Goal: Task Accomplishment & Management: Manage account settings

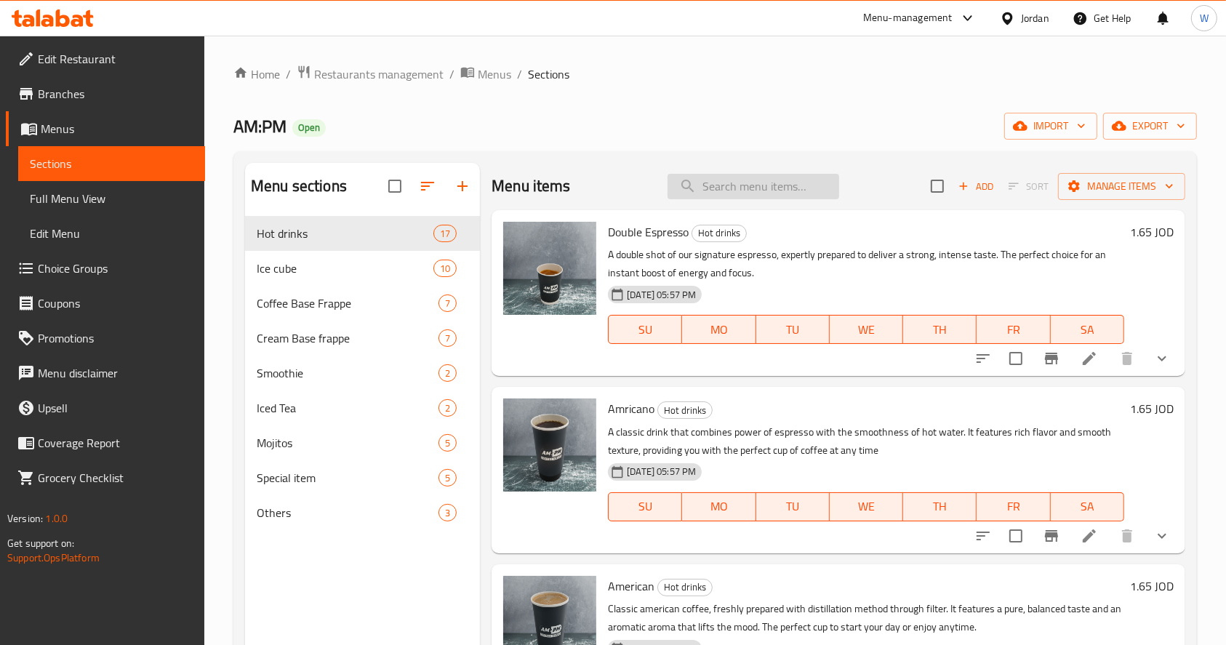
click at [750, 179] on input "search" at bounding box center [754, 186] width 172 height 25
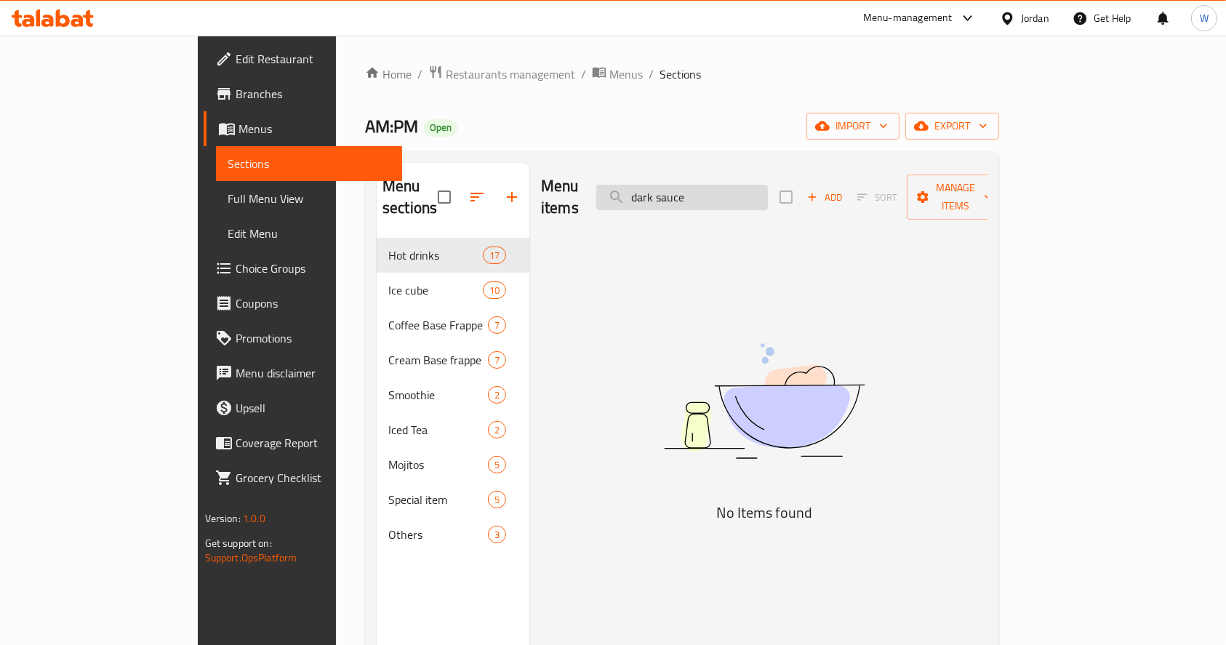
click at [757, 191] on input "dark sauce" at bounding box center [682, 197] width 172 height 25
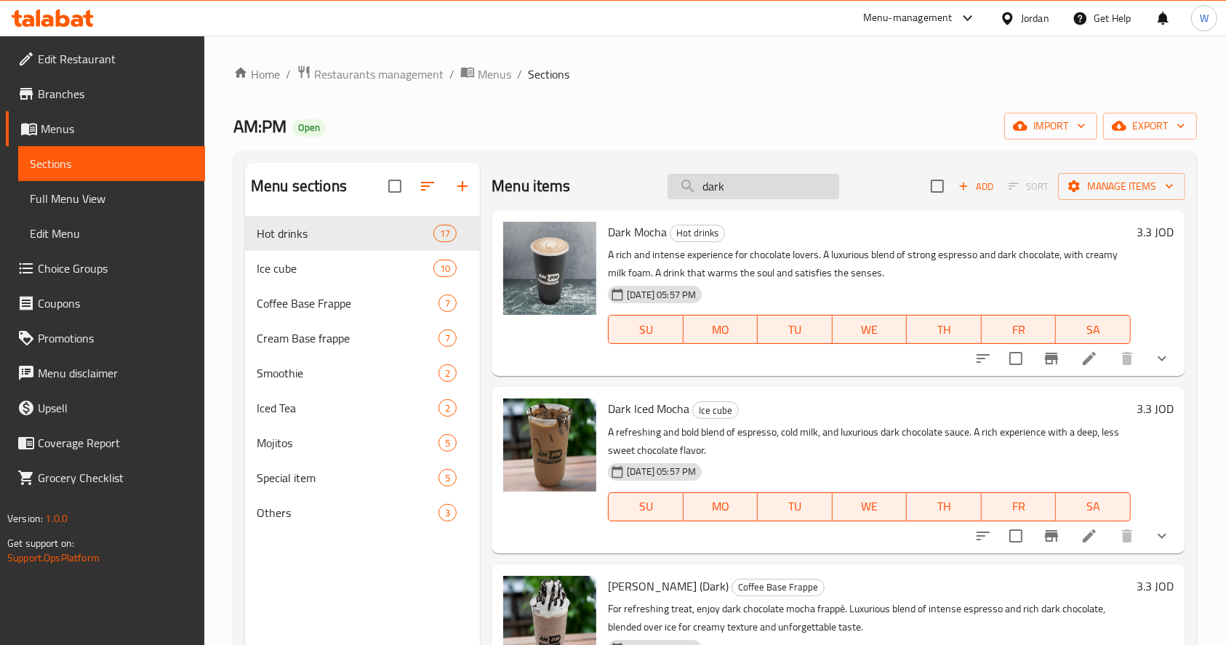
click at [758, 177] on input "dark" at bounding box center [754, 186] width 172 height 25
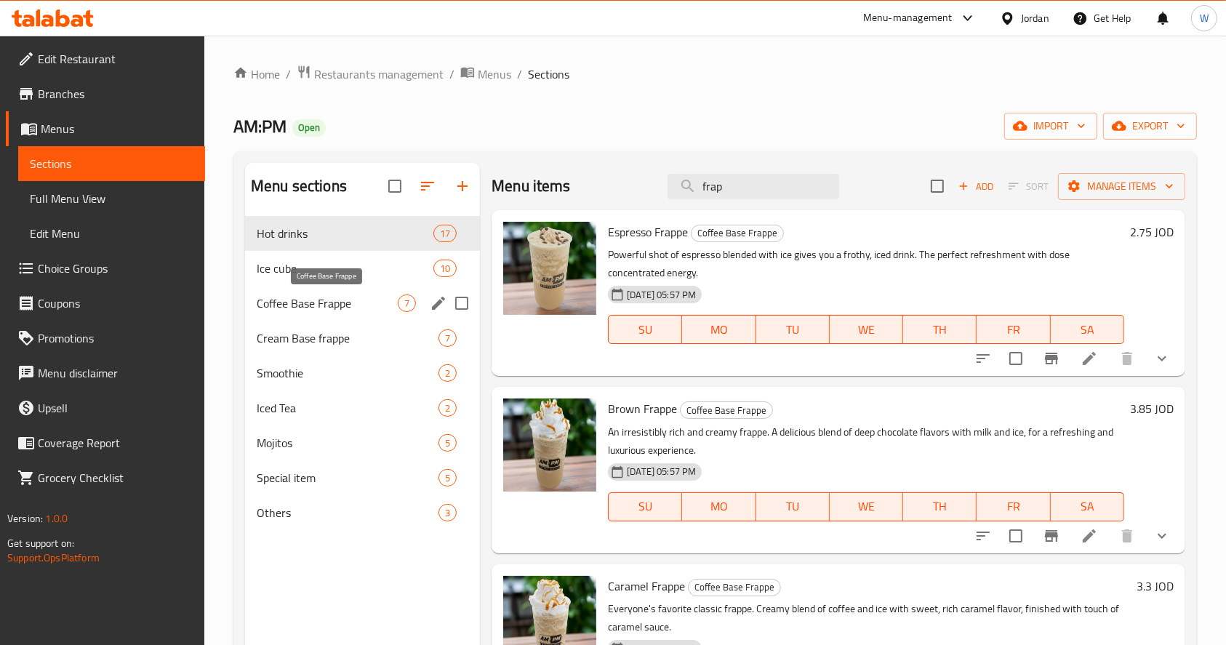
type input "frap"
click at [340, 305] on span "Coffee Base Frappe" at bounding box center [327, 302] width 141 height 17
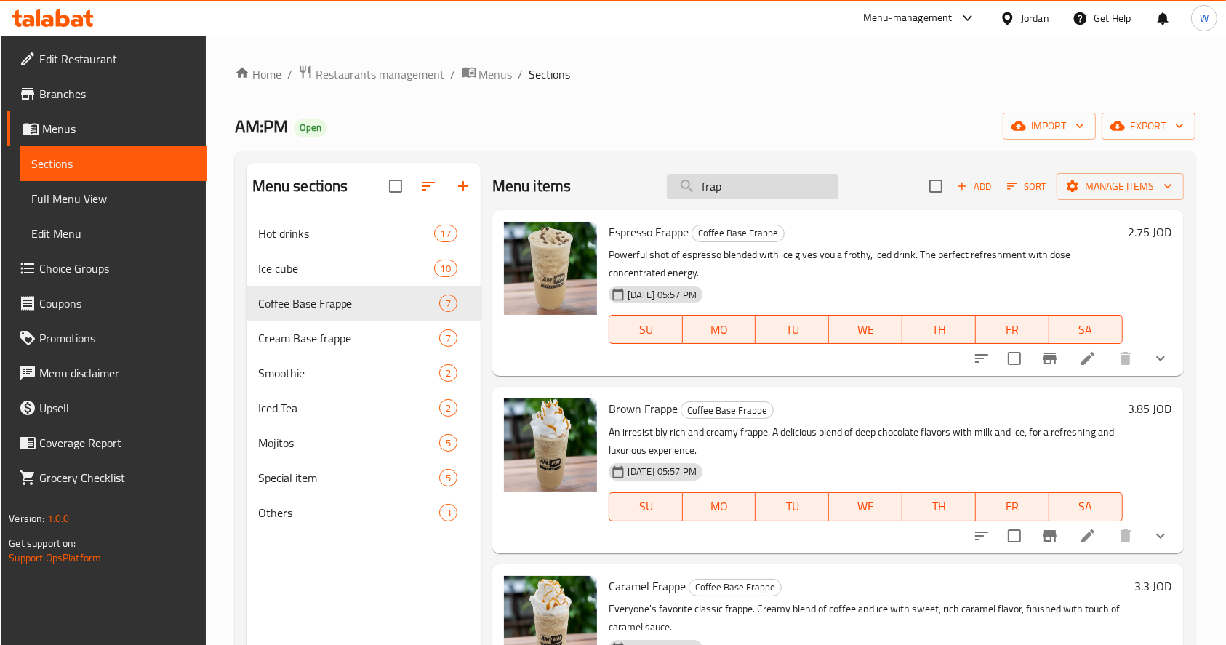
click at [760, 192] on input "frap" at bounding box center [753, 186] width 172 height 25
click at [750, 183] on input "frap" at bounding box center [753, 186] width 172 height 25
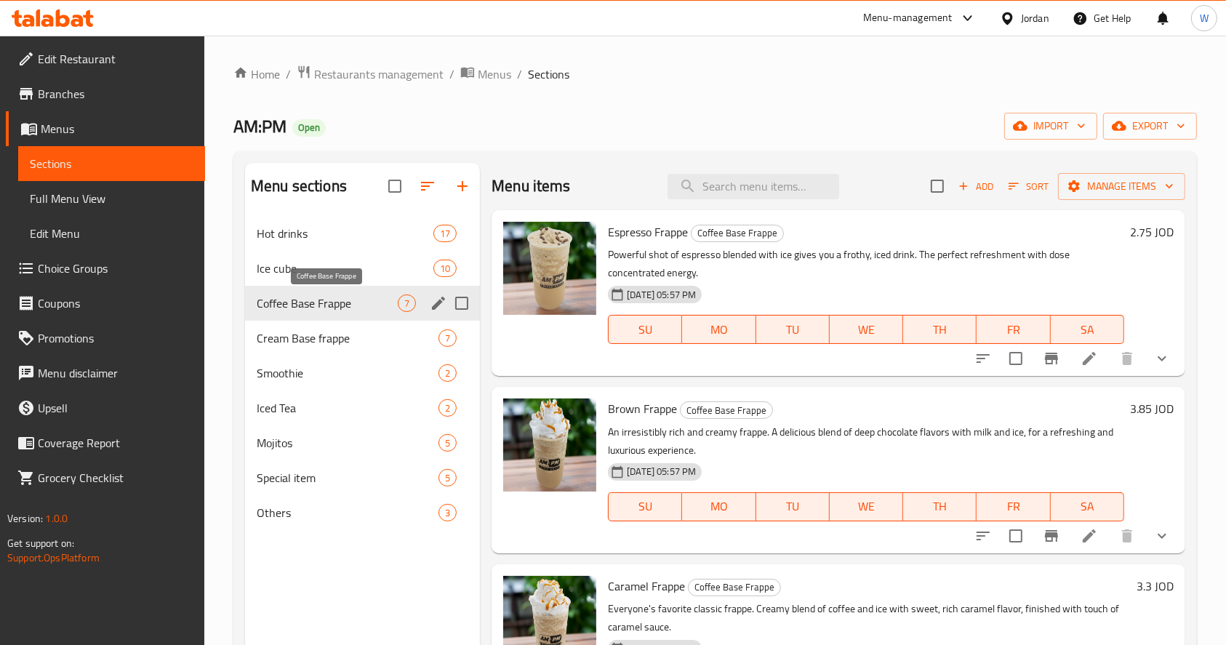
click at [366, 302] on span "Coffee Base Frappe" at bounding box center [327, 302] width 141 height 17
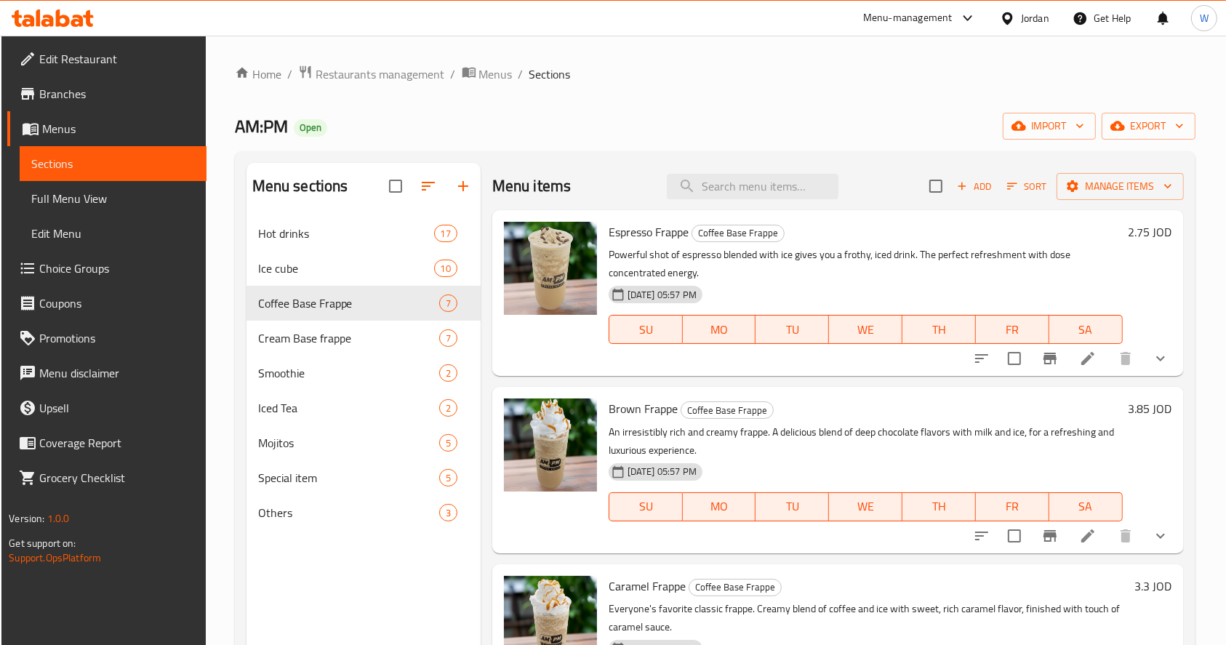
click at [1080, 529] on icon at bounding box center [1087, 535] width 17 height 17
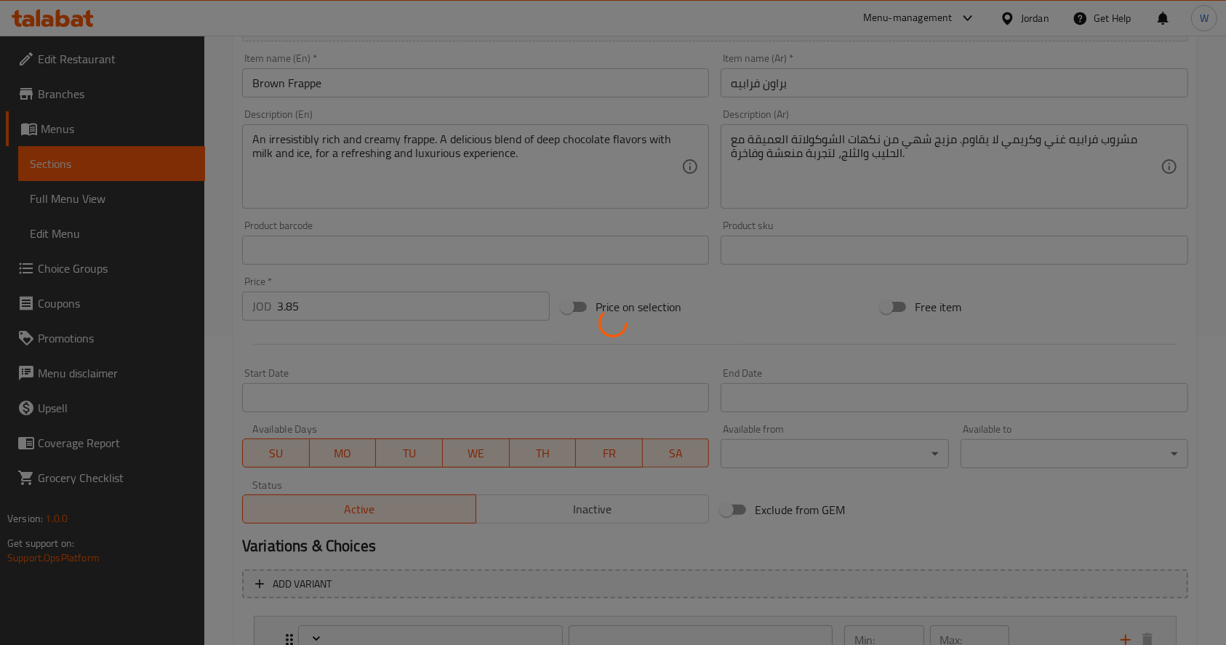
type input "إضافة نكهة"
type input "0"
type input "5"
type input "إضافة قهوة"
type input "1"
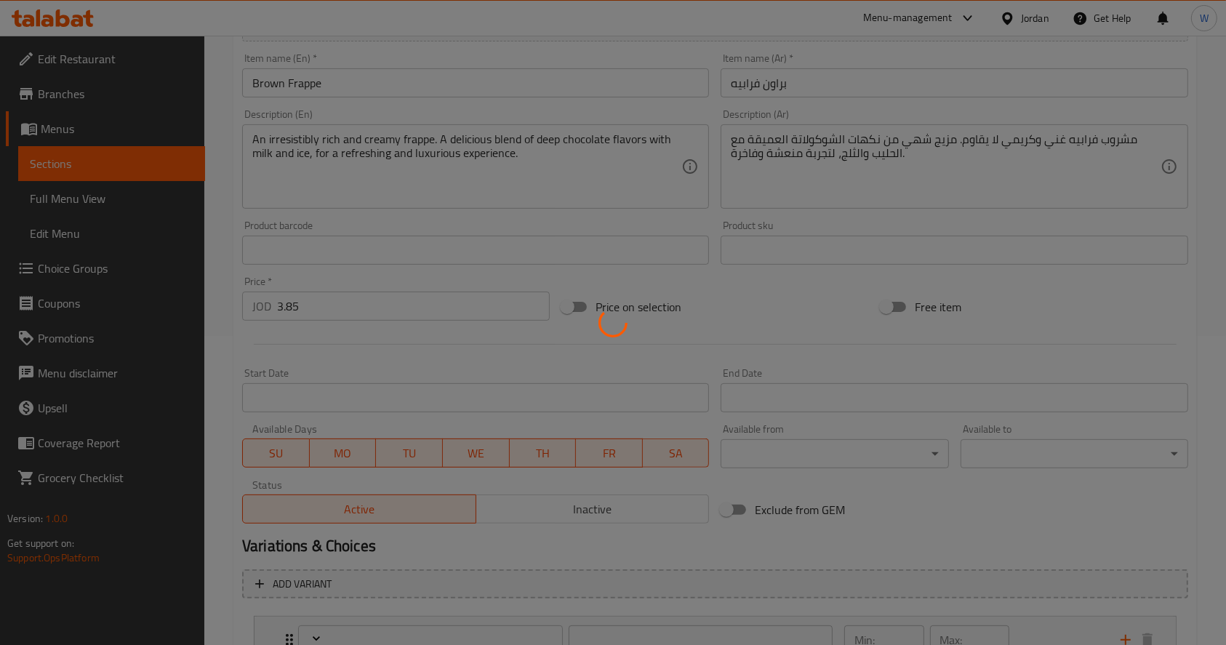
type input "1"
type input "أضف الحليب"
type input "1"
type input "إضافة شوت"
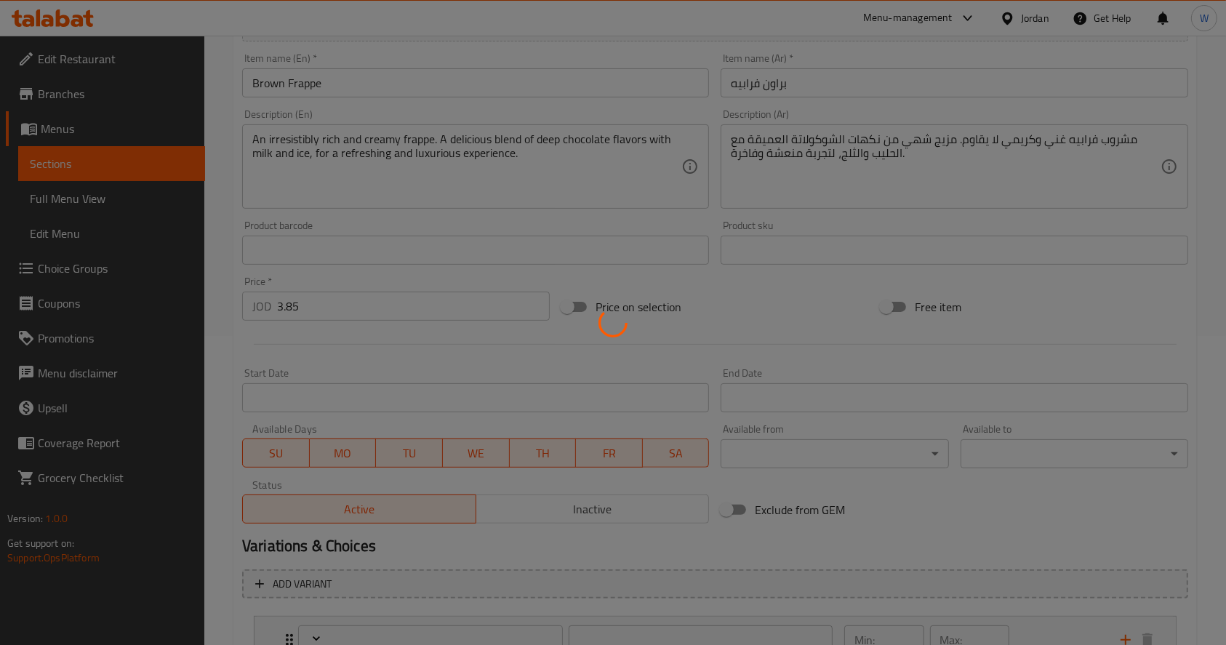
type input "0"
type input "1"
type input "إضافة كريمة"
type input "0"
type input "1"
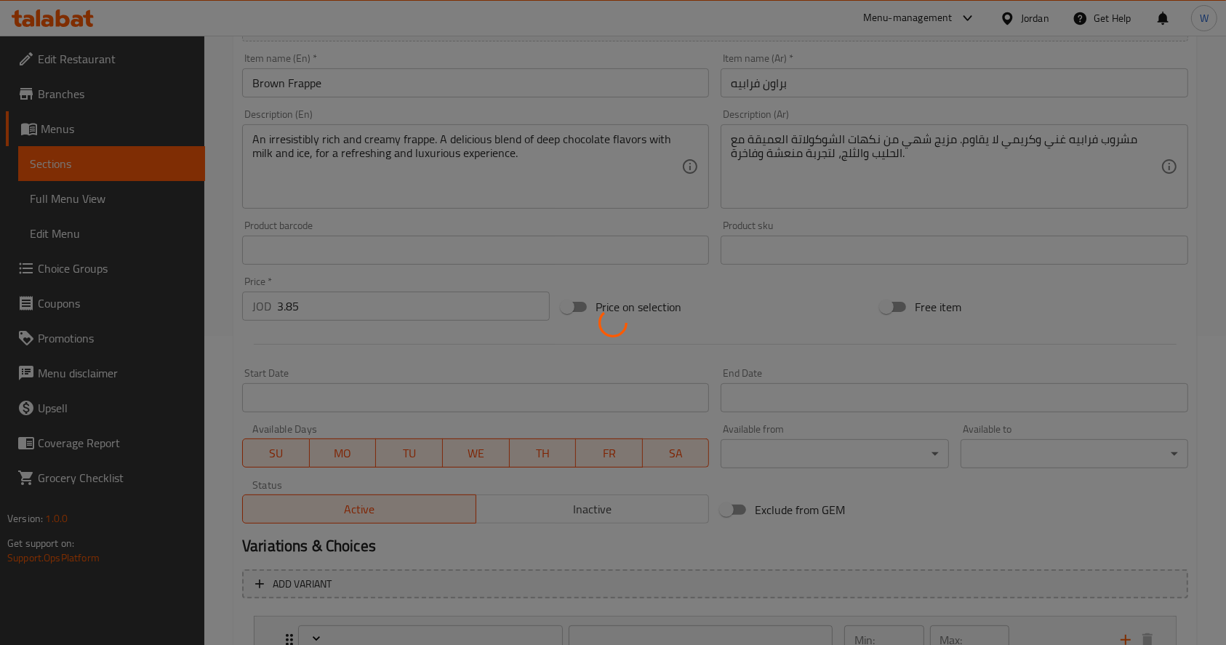
type input "إضافة صوص"
type input "0"
type input "3"
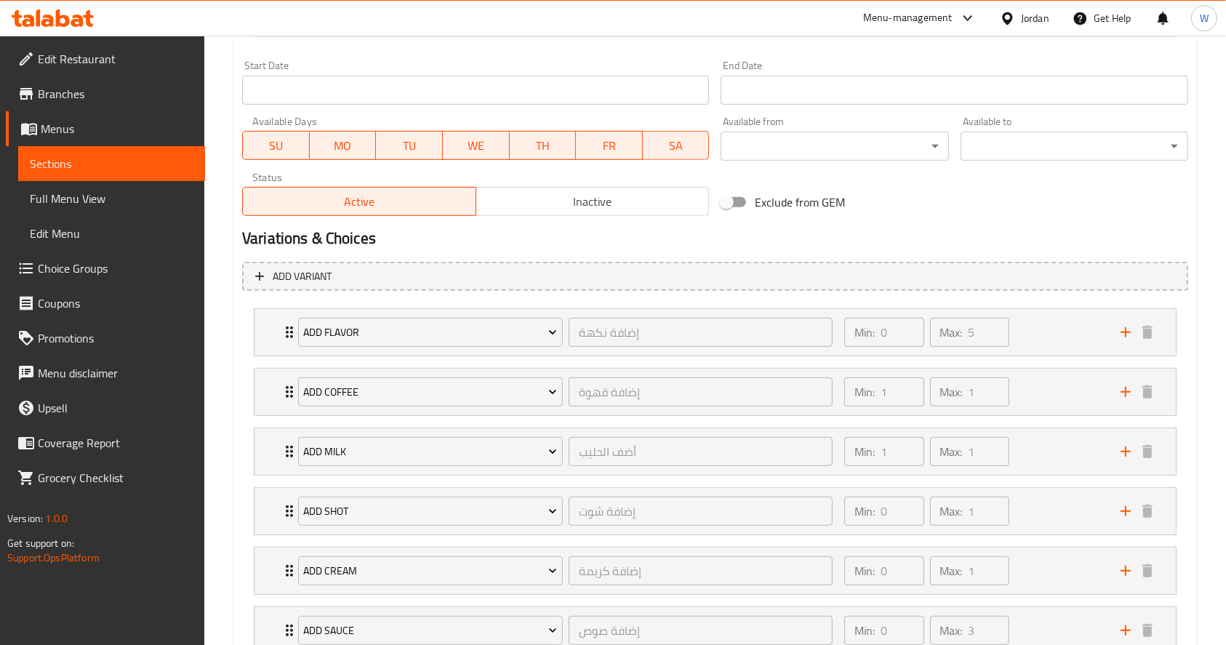
scroll to position [724, 0]
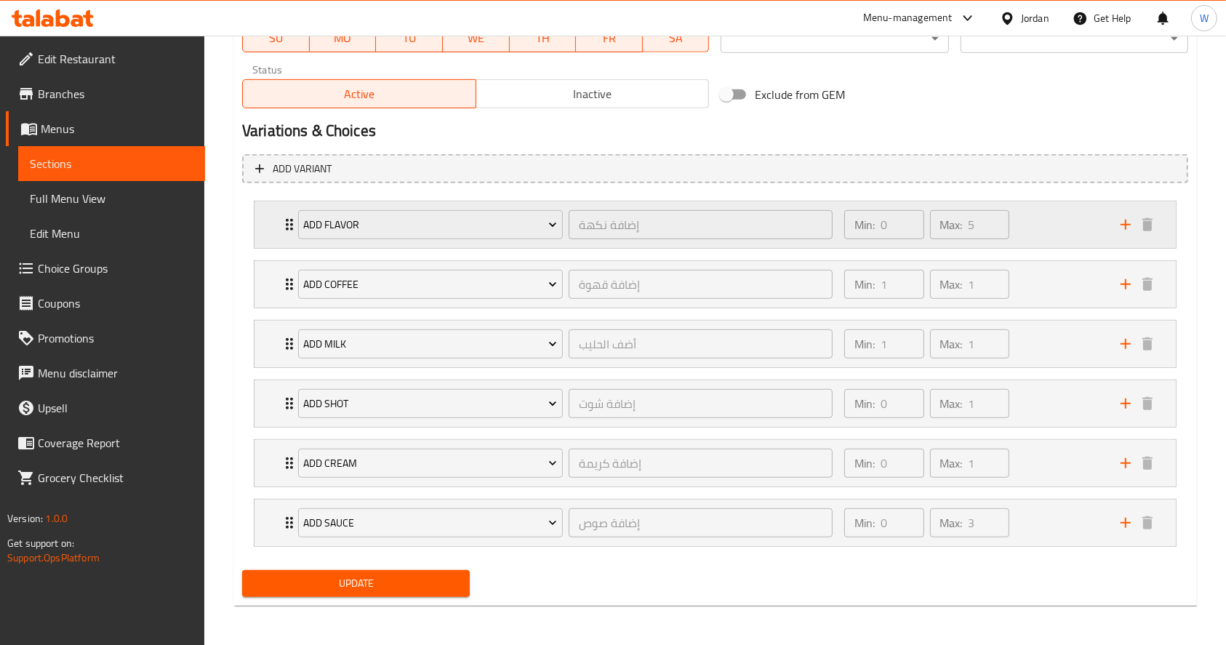
click at [1039, 230] on div "Min: 0 ​ Max: 5 ​" at bounding box center [973, 224] width 276 height 47
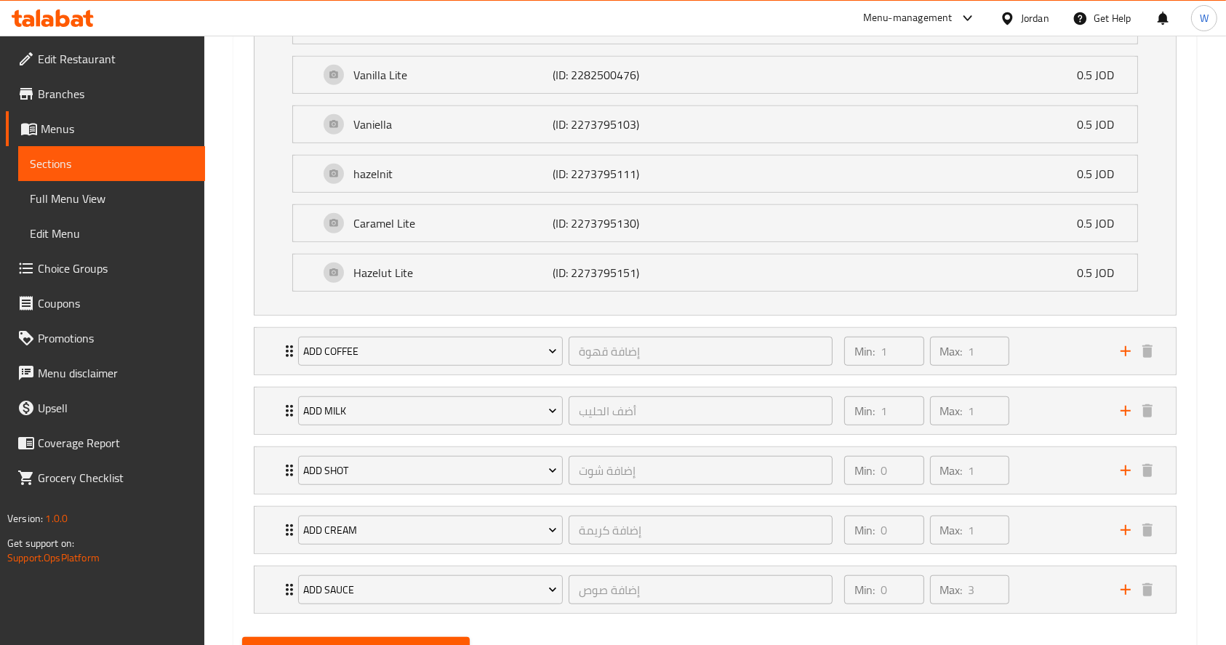
scroll to position [1015, 0]
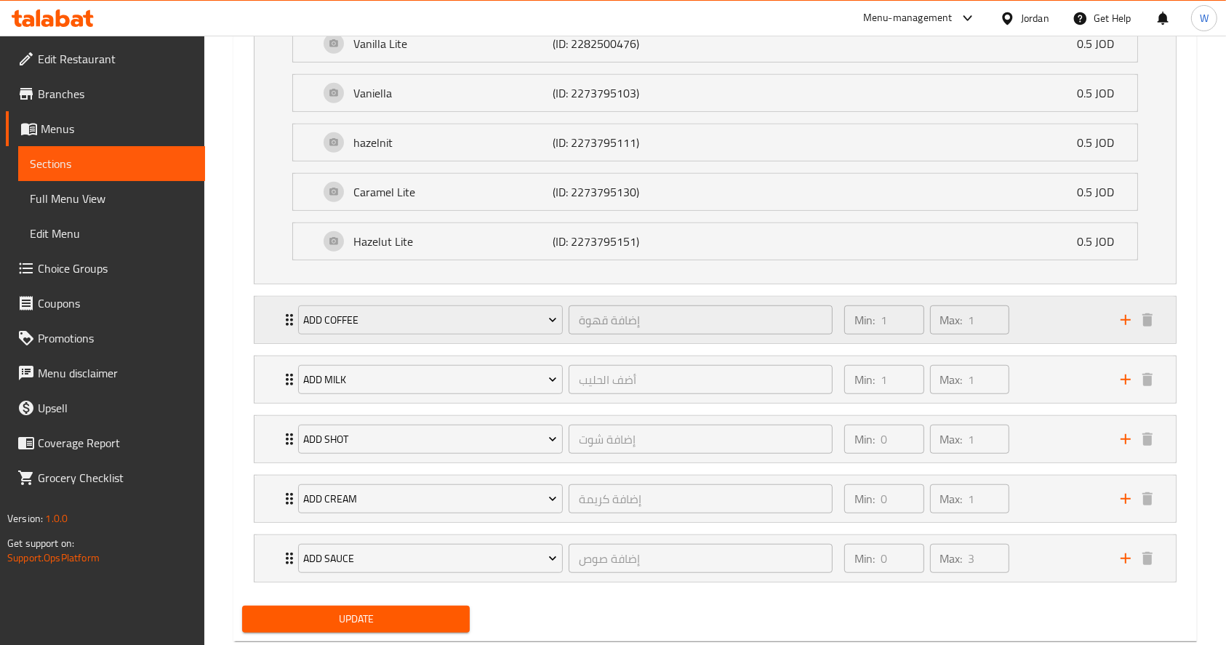
click at [1066, 337] on div "Min: 1 ​ Max: 1 ​" at bounding box center [973, 320] width 276 height 47
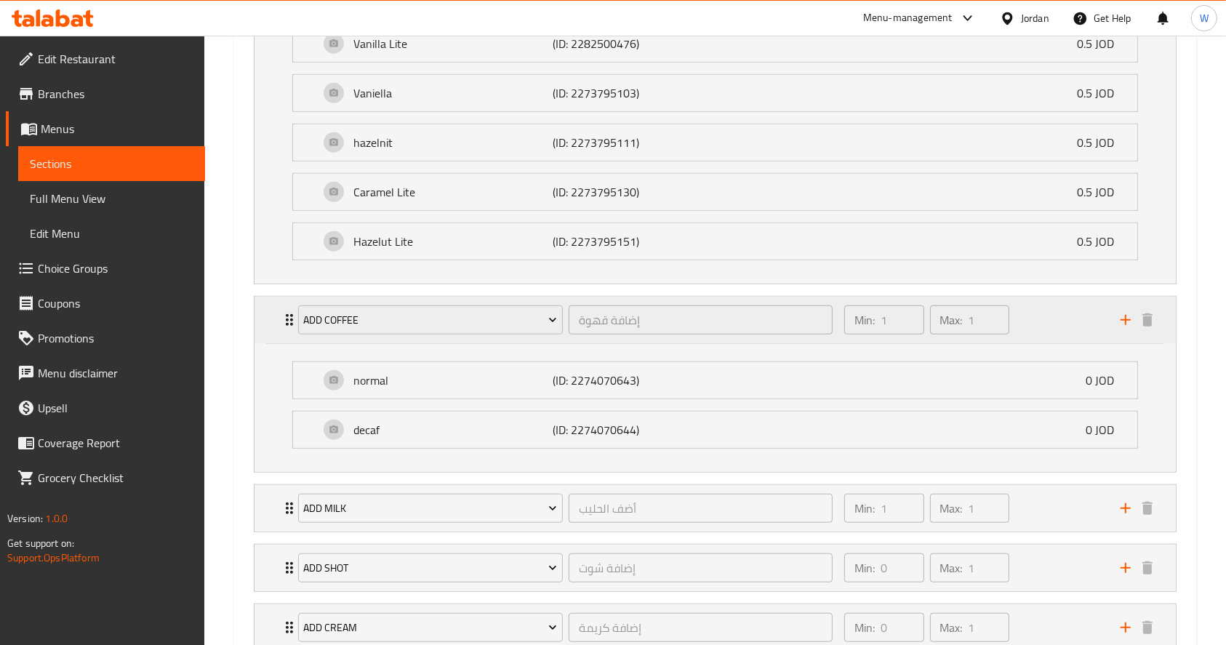
click at [1065, 335] on div "Min: 1 ​ Max: 1 ​" at bounding box center [973, 320] width 276 height 47
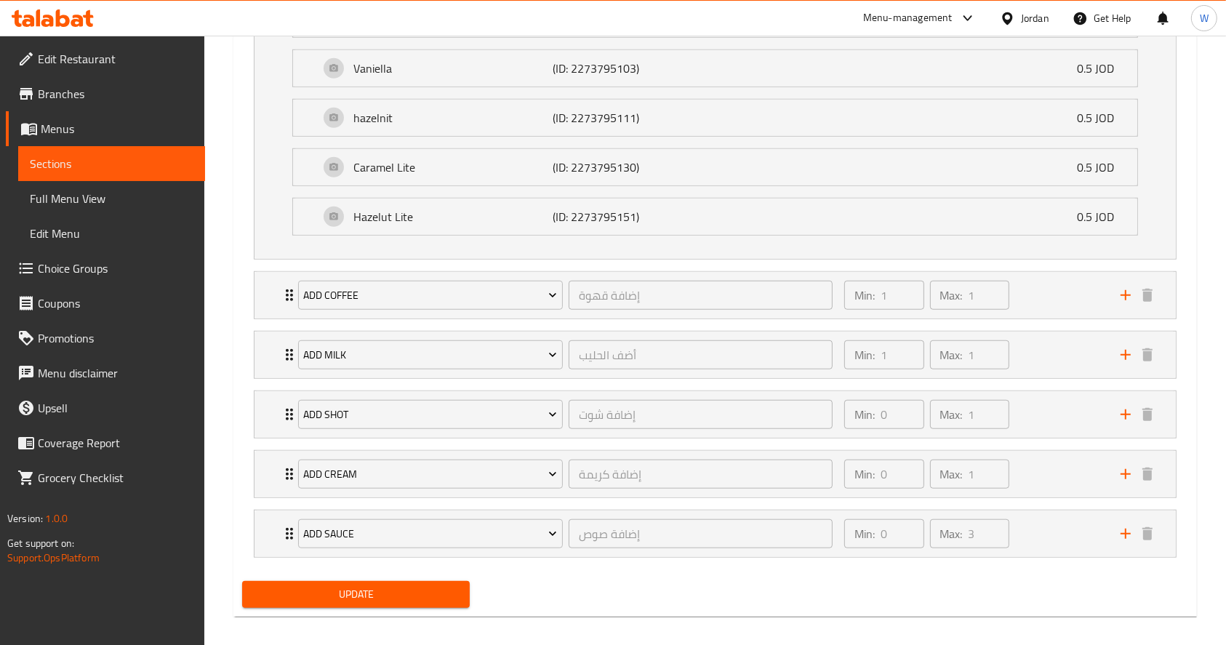
scroll to position [1050, 0]
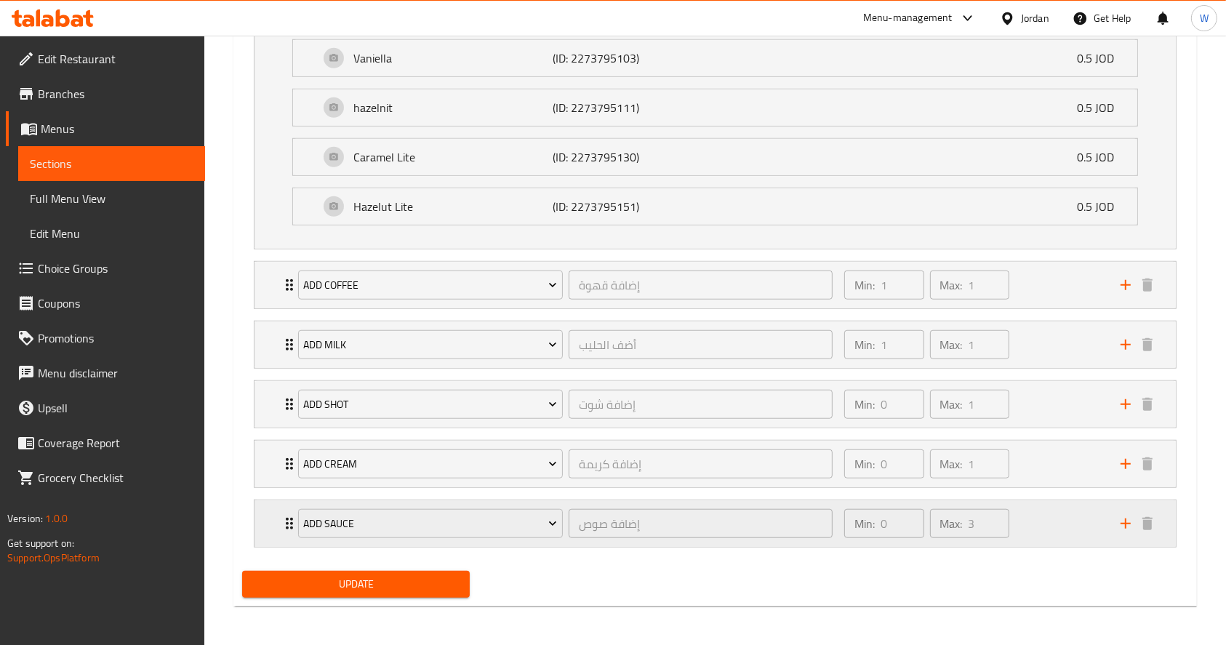
click at [1075, 516] on div "Min: 0 ​ Max: 3 ​" at bounding box center [973, 523] width 276 height 47
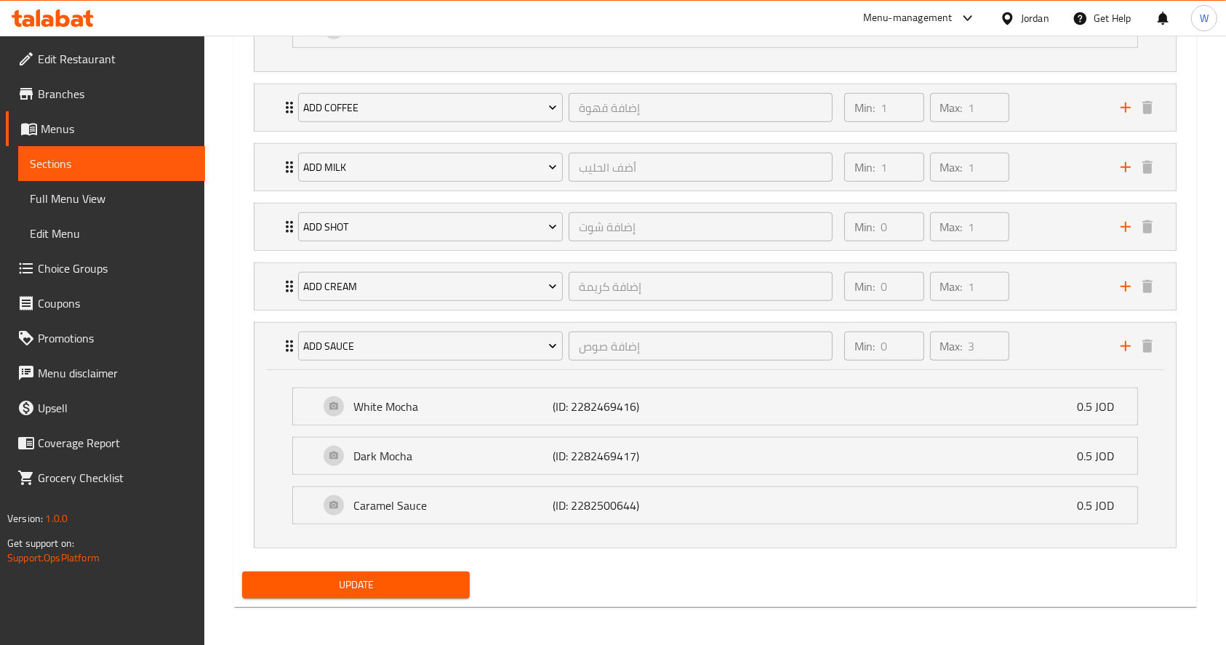
scroll to position [1131, 0]
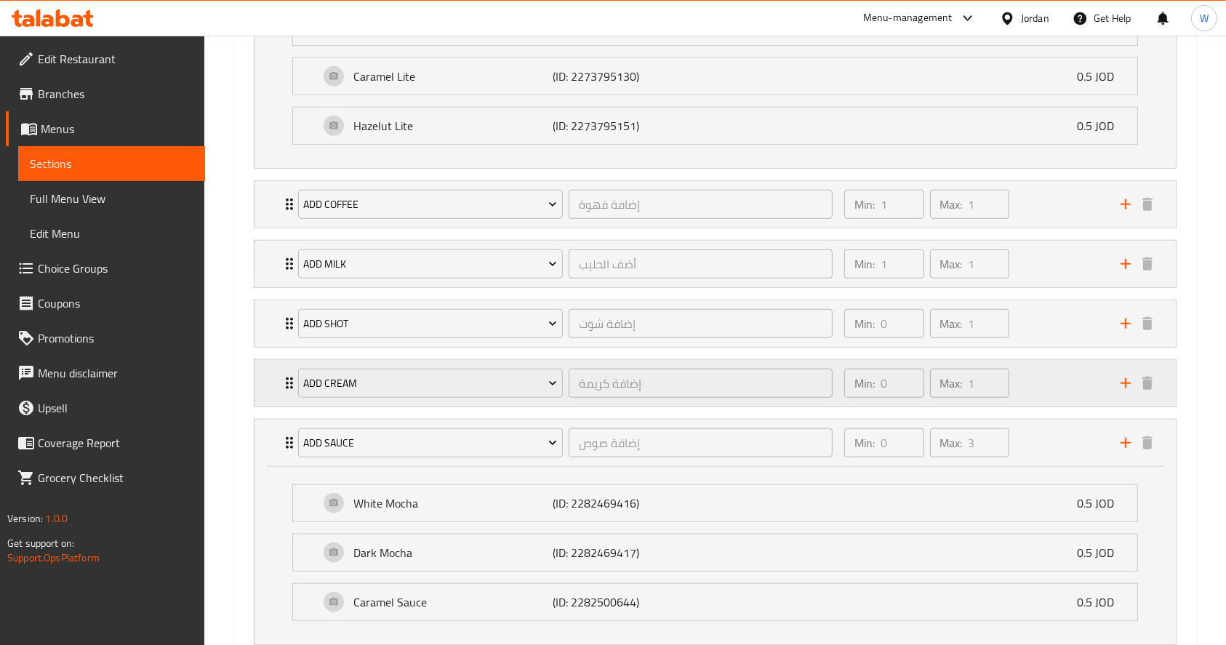
click at [1035, 394] on div "Min: 0 ​ Max: 1 ​" at bounding box center [973, 383] width 276 height 47
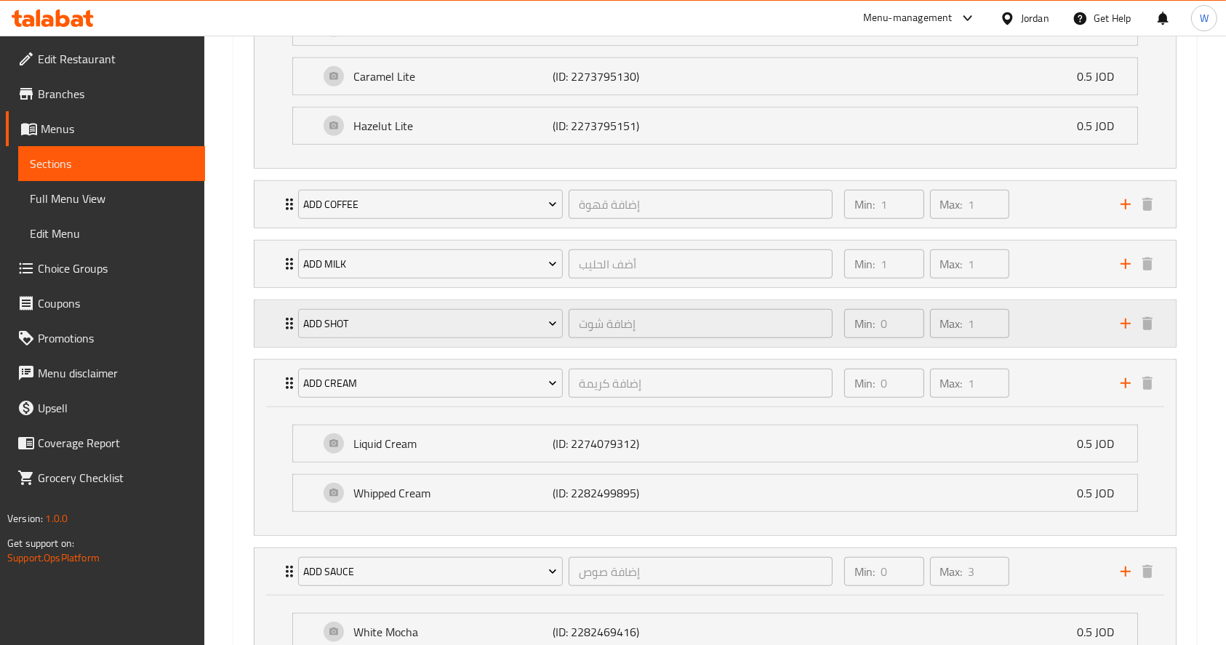
click at [1035, 332] on div "Min: 0 ​ Max: 1 ​" at bounding box center [973, 323] width 276 height 47
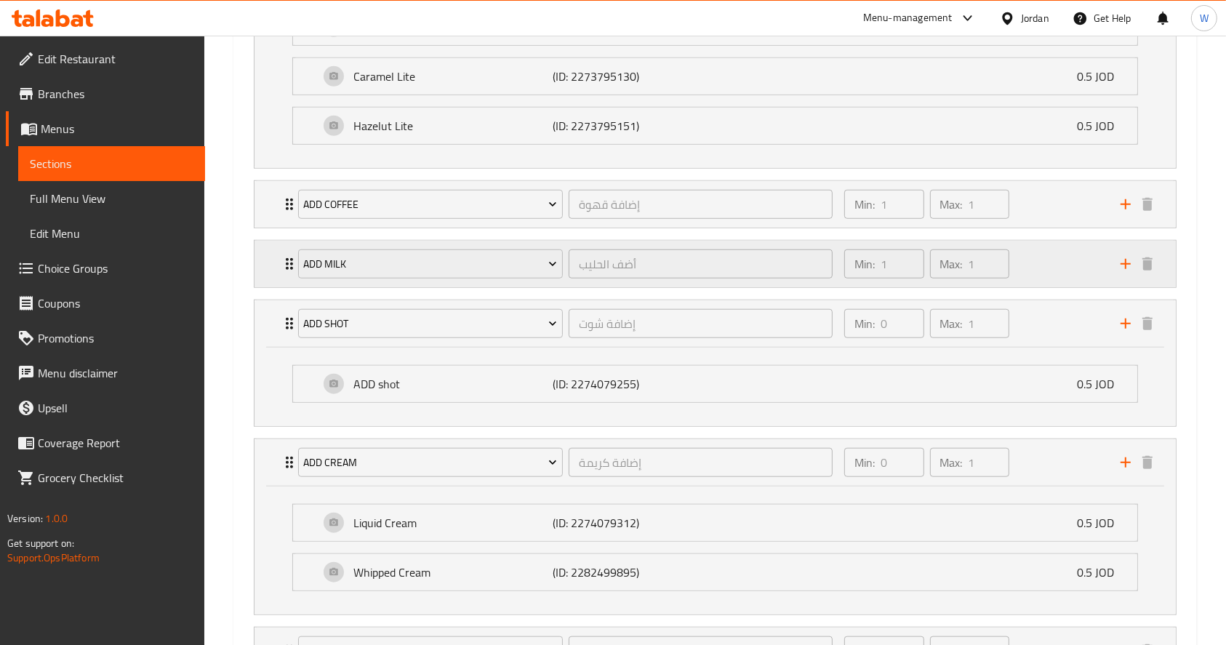
click at [1035, 277] on div "Min: 1 ​ Max: 1 ​" at bounding box center [973, 264] width 276 height 47
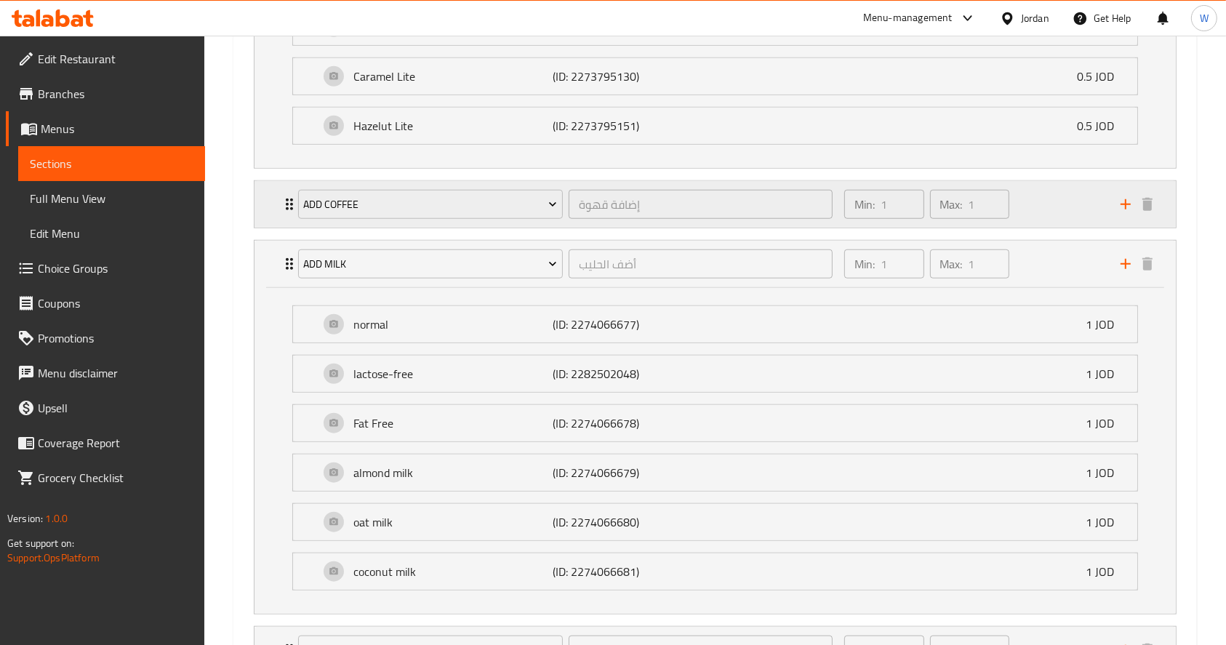
click at [1049, 217] on div "Min: 1 ​ Max: 1 ​" at bounding box center [973, 204] width 276 height 47
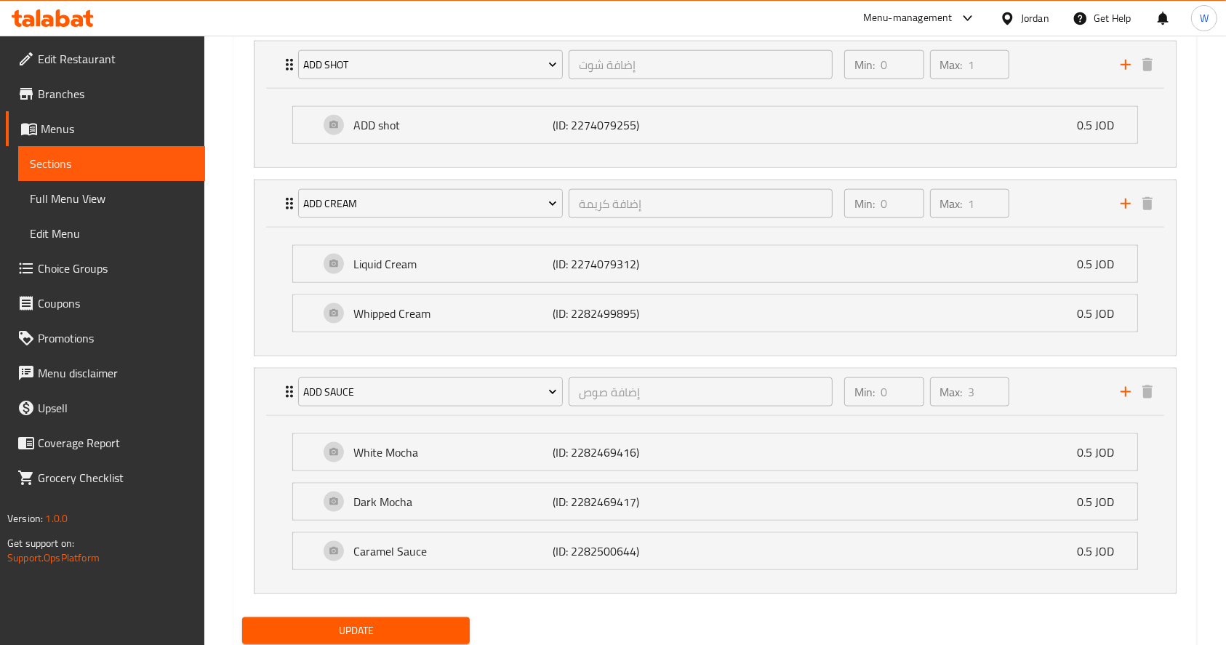
scroll to position [1889, 0]
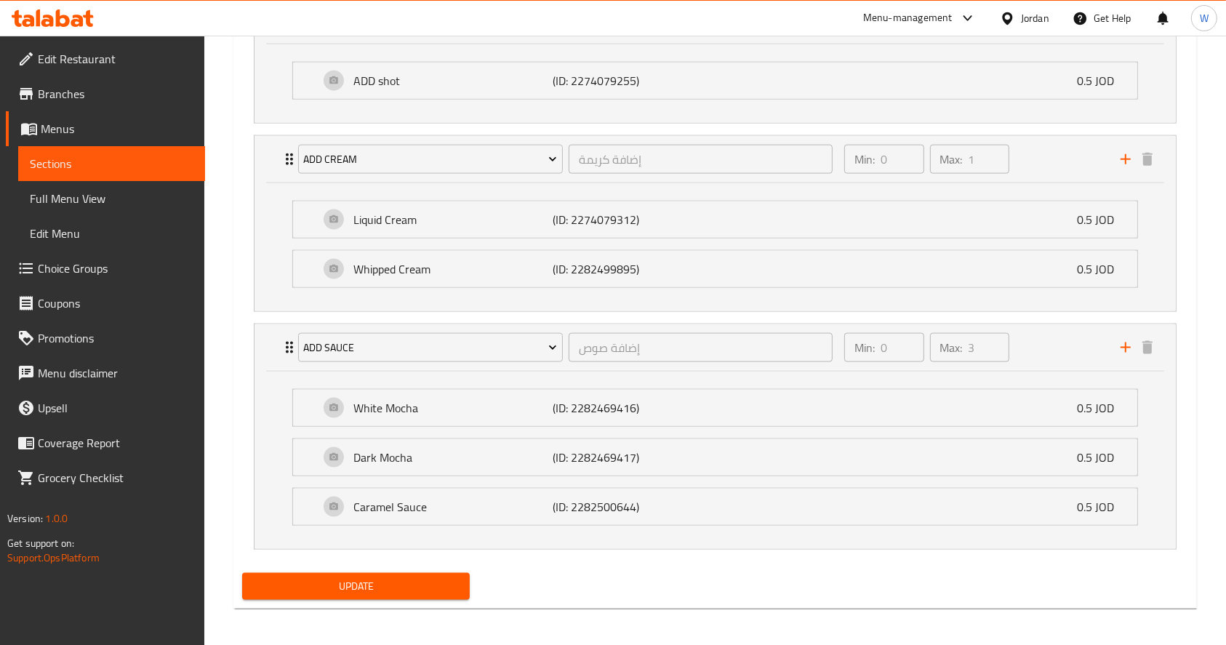
click at [726, 584] on div "Update" at bounding box center [715, 586] width 958 height 39
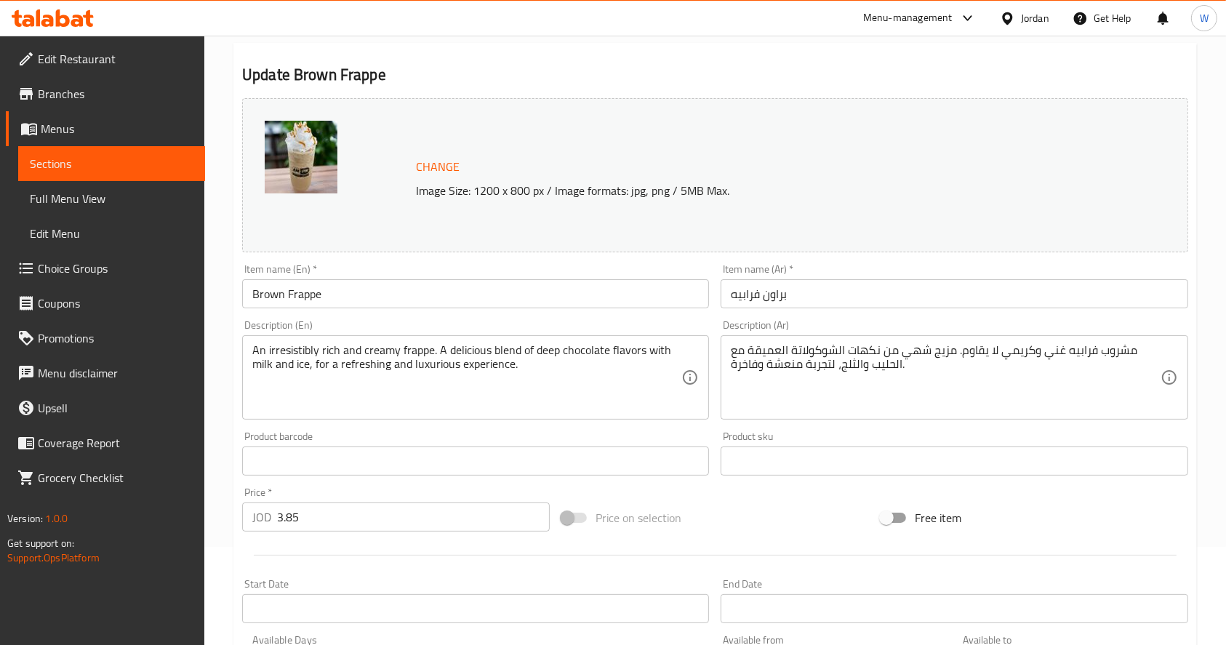
scroll to position [0, 0]
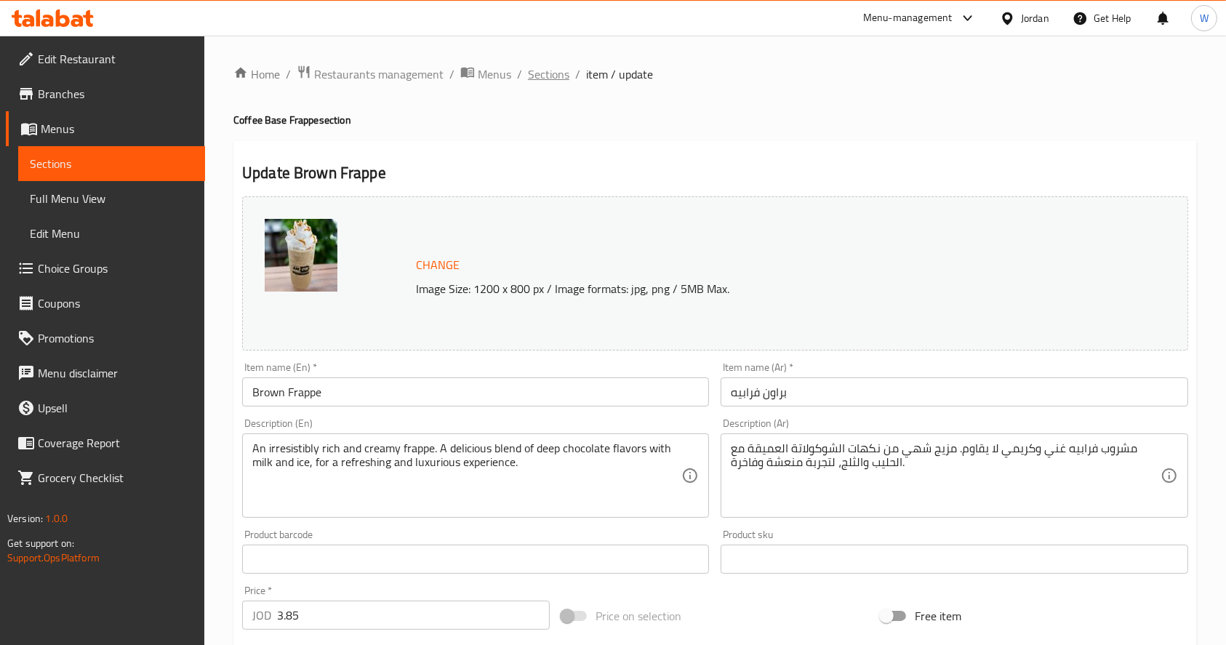
click at [542, 73] on span "Sections" at bounding box center [548, 73] width 41 height 17
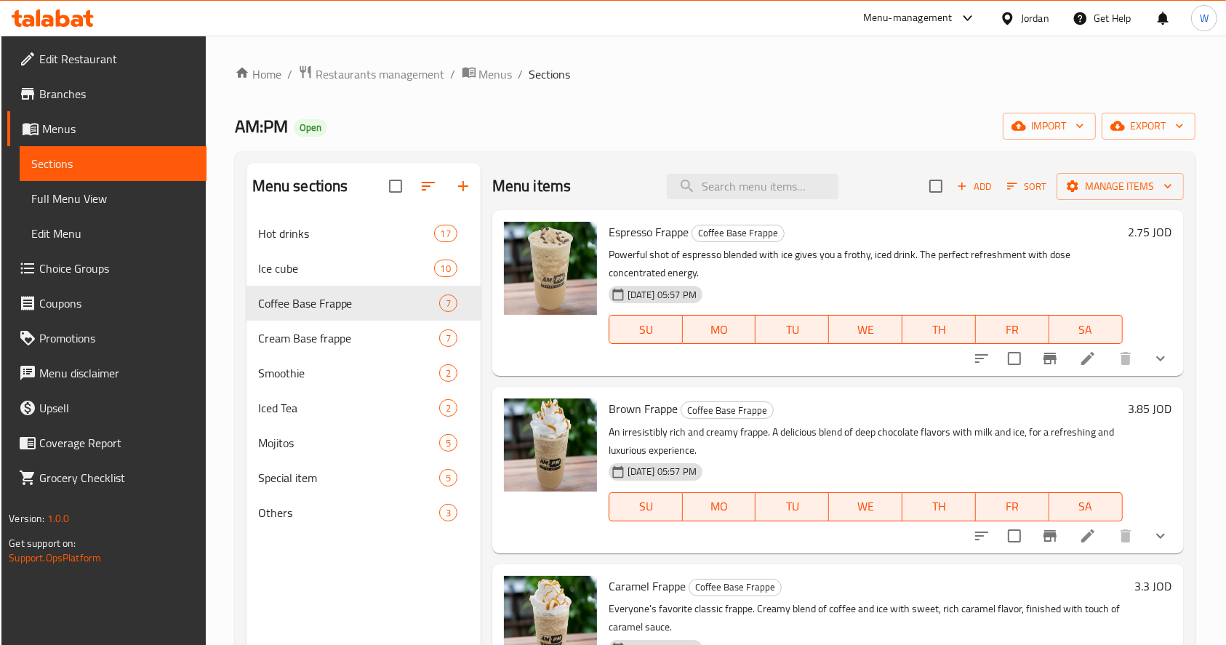
click at [724, 119] on div "AM:PM Open import export" at bounding box center [715, 126] width 961 height 27
click at [15, 592] on div "Edit Restaurant Branches Menus Sections Full Menu View Edit Menu Choice Groups …" at bounding box center [103, 358] width 205 height 645
click at [737, 114] on div "AM:PM Open import export" at bounding box center [715, 126] width 961 height 27
click at [51, 94] on span "Branches" at bounding box center [117, 93] width 156 height 17
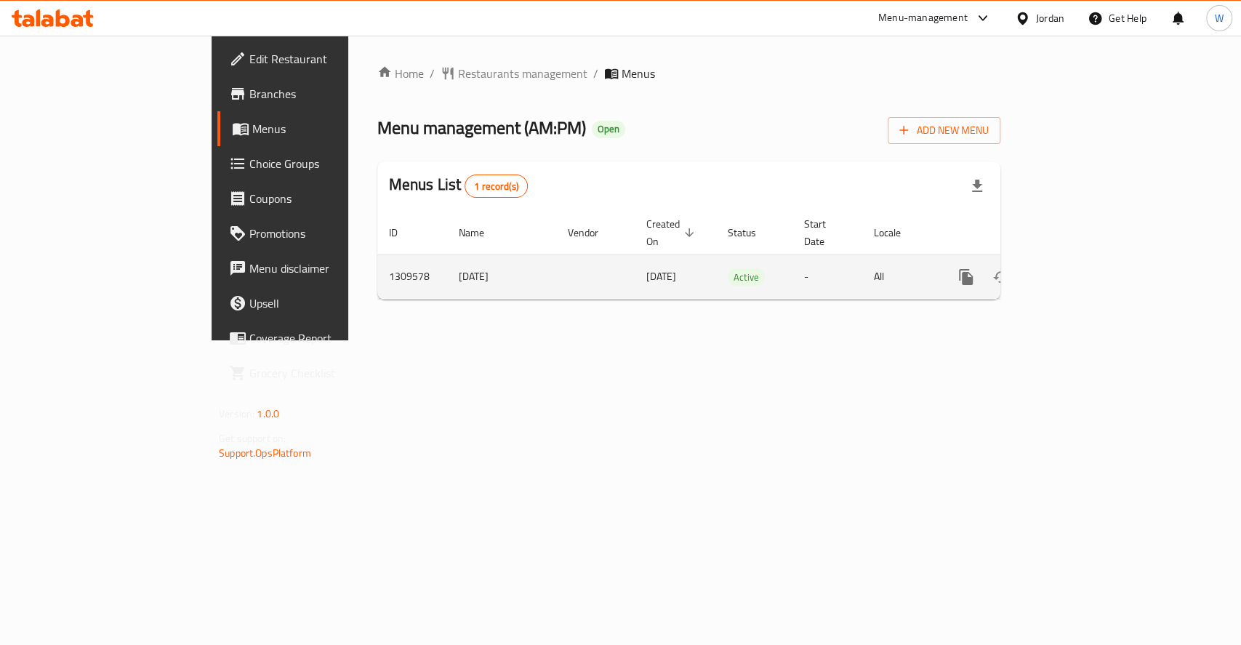
click at [1080, 268] on icon "enhanced table" at bounding box center [1070, 276] width 17 height 17
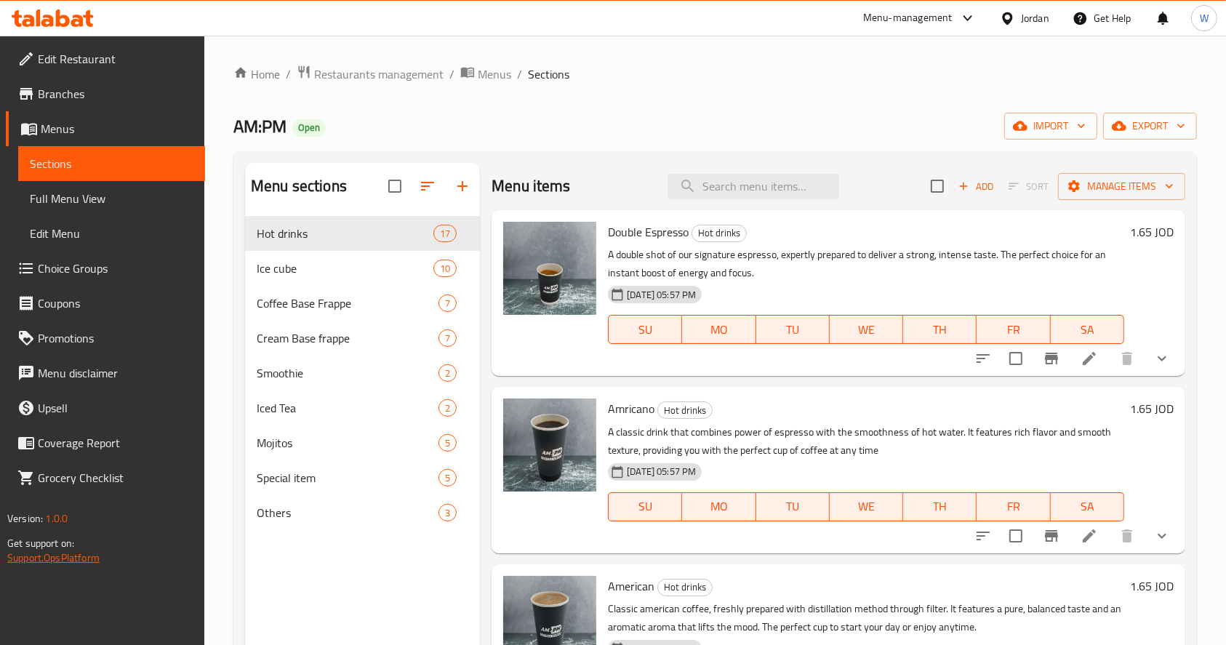
click at [76, 556] on link "Support.OpsPlatform" at bounding box center [53, 557] width 92 height 19
click at [308, 302] on span "Coffee Base Frappe" at bounding box center [327, 302] width 141 height 17
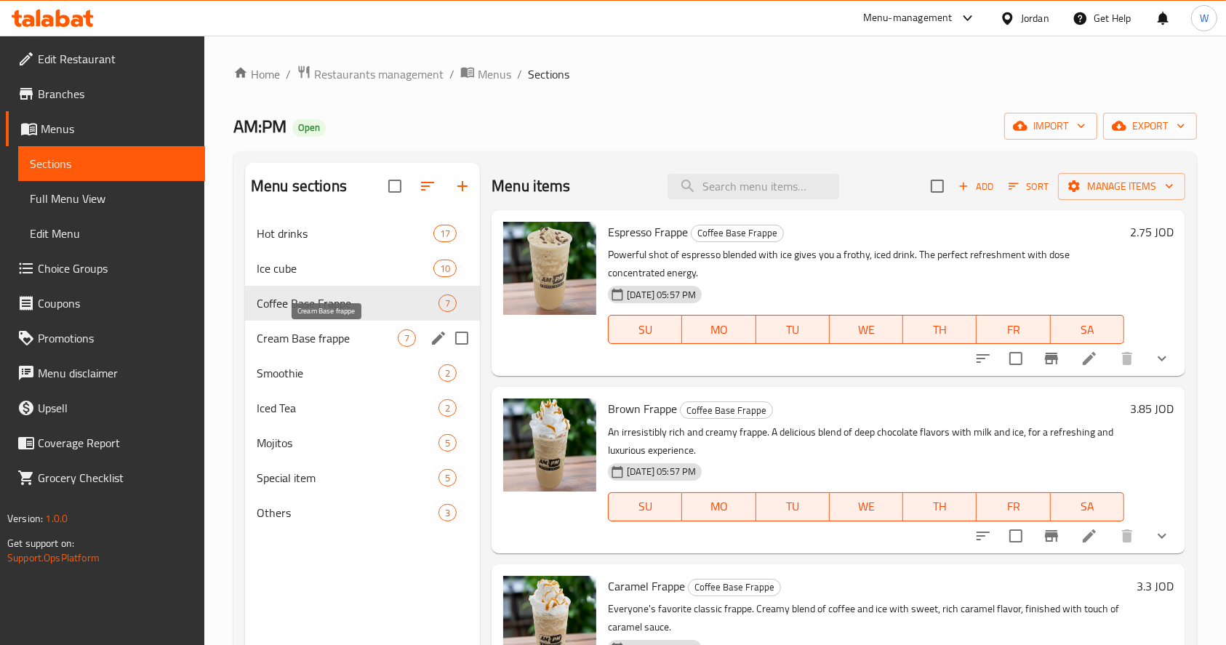
click at [324, 340] on span "Cream Base frappe" at bounding box center [327, 337] width 141 height 17
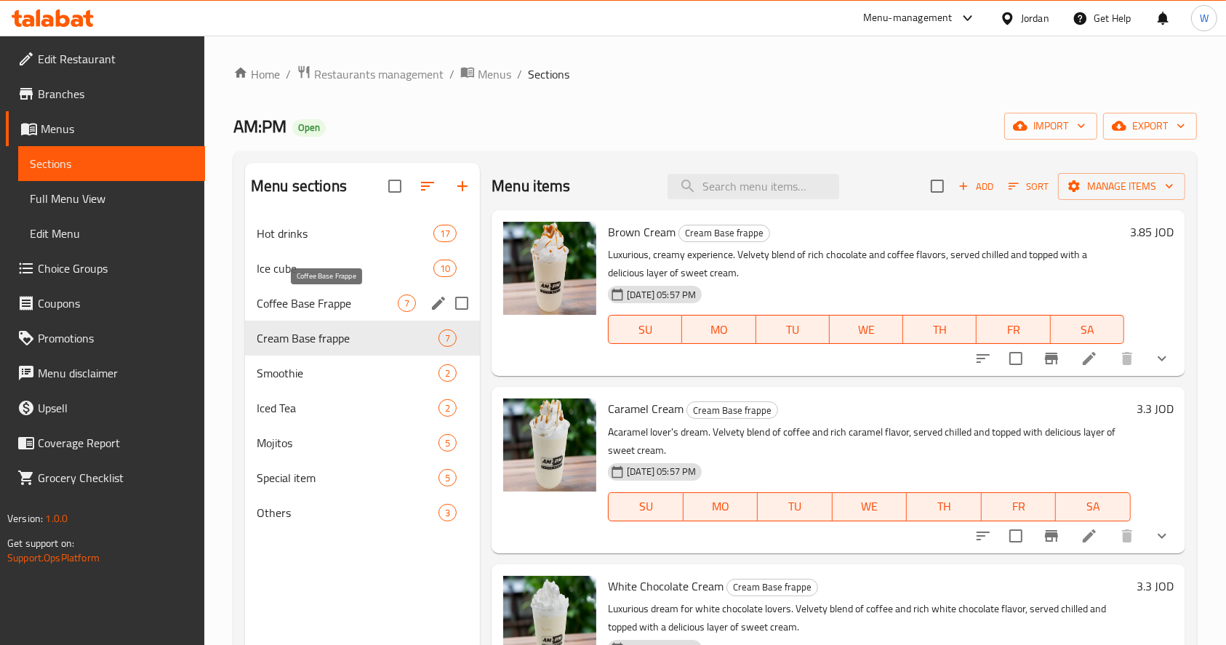
click at [356, 300] on span "Coffee Base Frappe" at bounding box center [327, 302] width 141 height 17
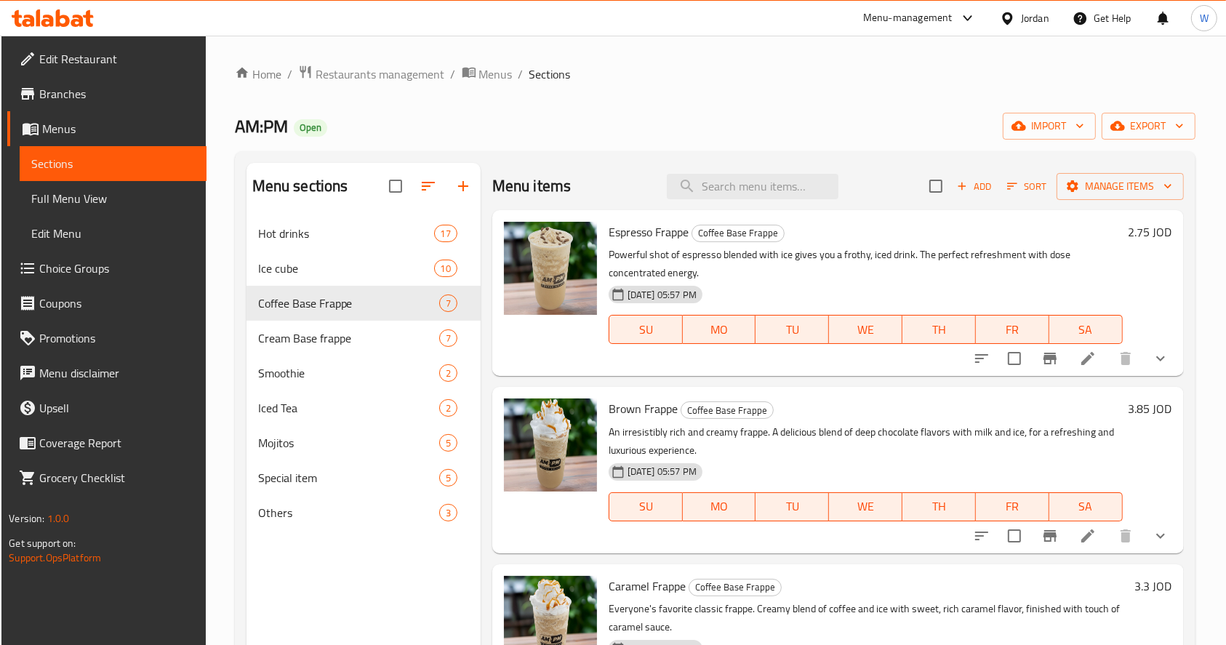
click at [899, 545] on div "Brown Frappe Coffee Base Frappe An irresistibly rich and creamy frappe. A delic…" at bounding box center [866, 470] width 526 height 154
click at [1079, 541] on icon at bounding box center [1087, 535] width 17 height 17
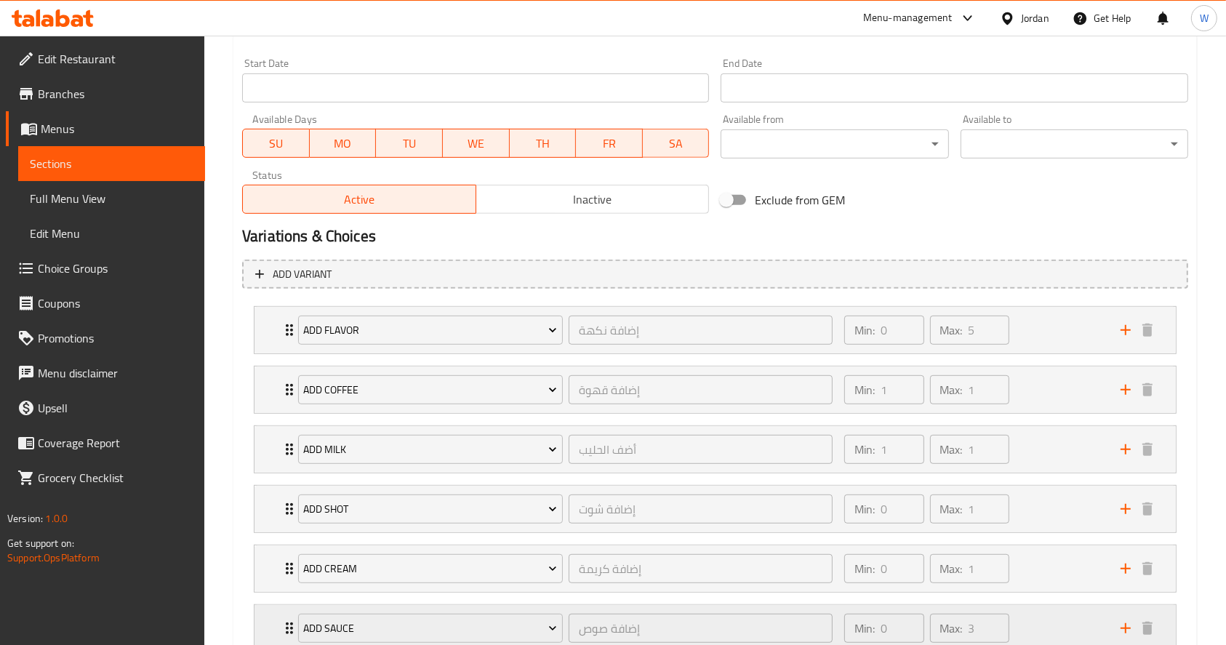
scroll to position [724, 0]
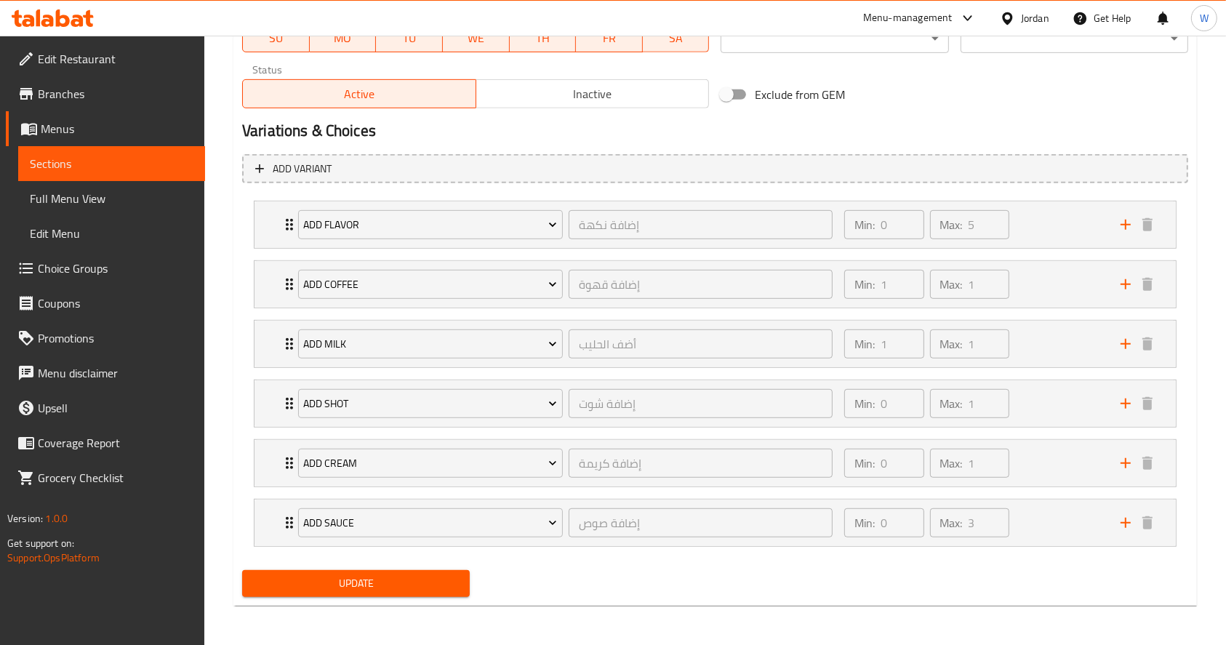
click at [1065, 555] on nav "ADD flavor إضافة نكهة ​ Min: 0 ​ Max: 5 ​ caramel (ID: 2273795096) 0.5 JOD Name…" at bounding box center [715, 373] width 946 height 369
click at [1059, 300] on div "Min: 1 ​ Max: 1 ​" at bounding box center [973, 284] width 276 height 47
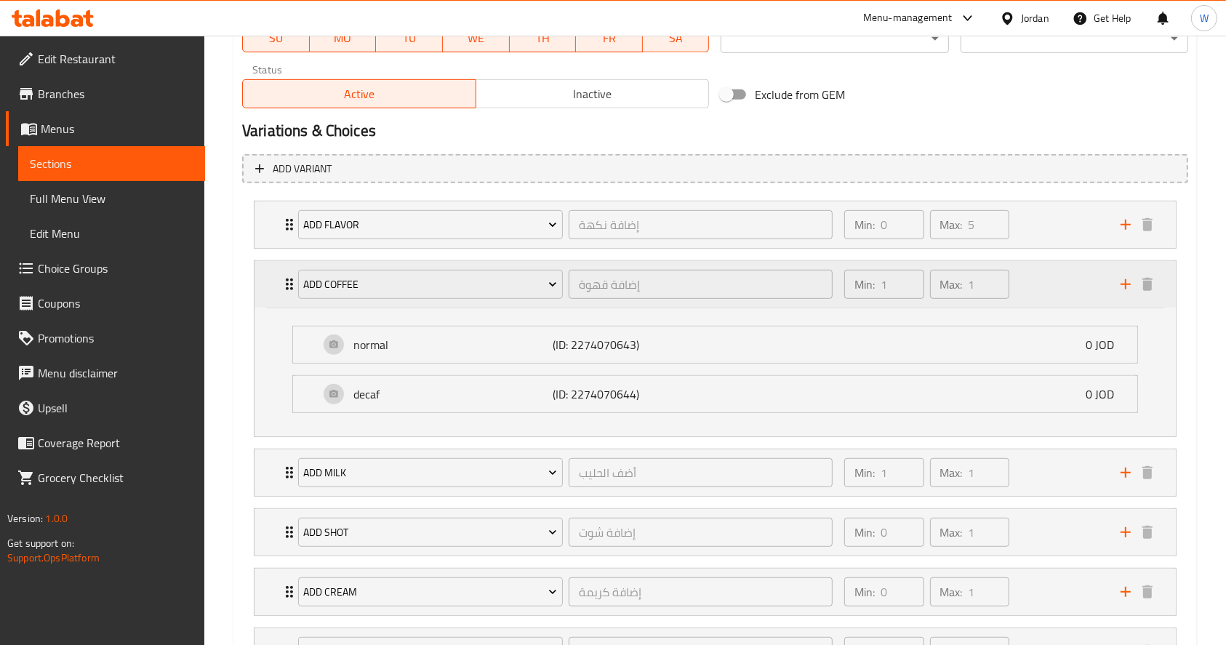
scroll to position [853, 0]
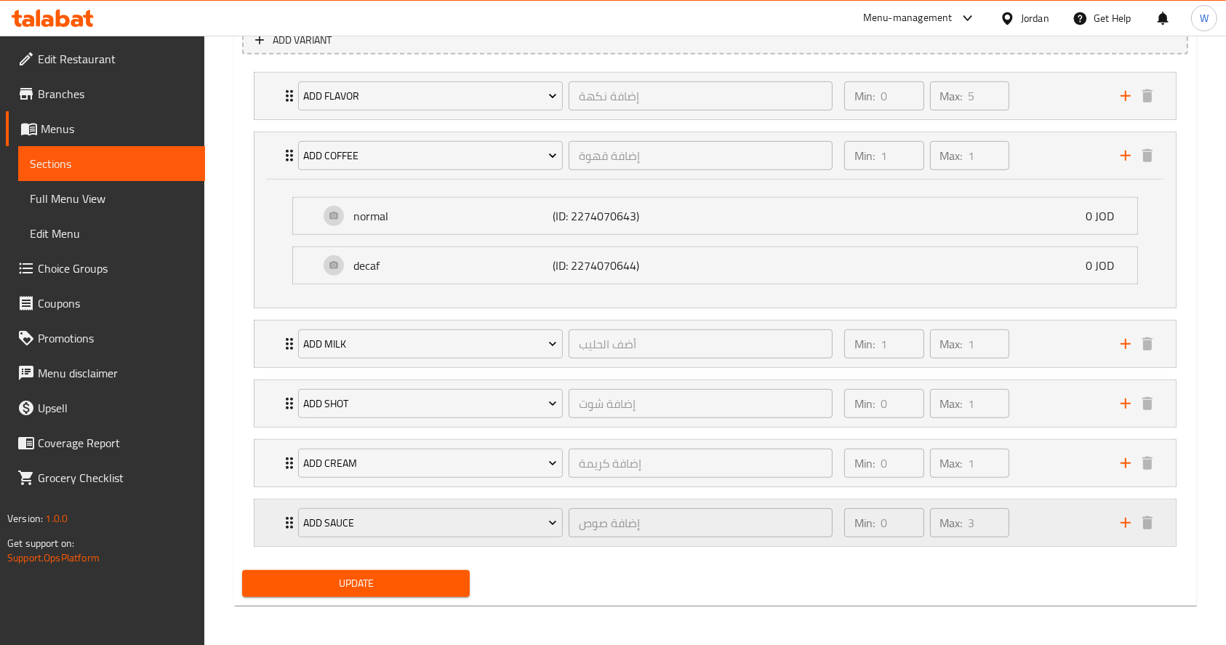
click at [1049, 521] on div "Min: 0 ​ Max: 3 ​" at bounding box center [973, 523] width 276 height 47
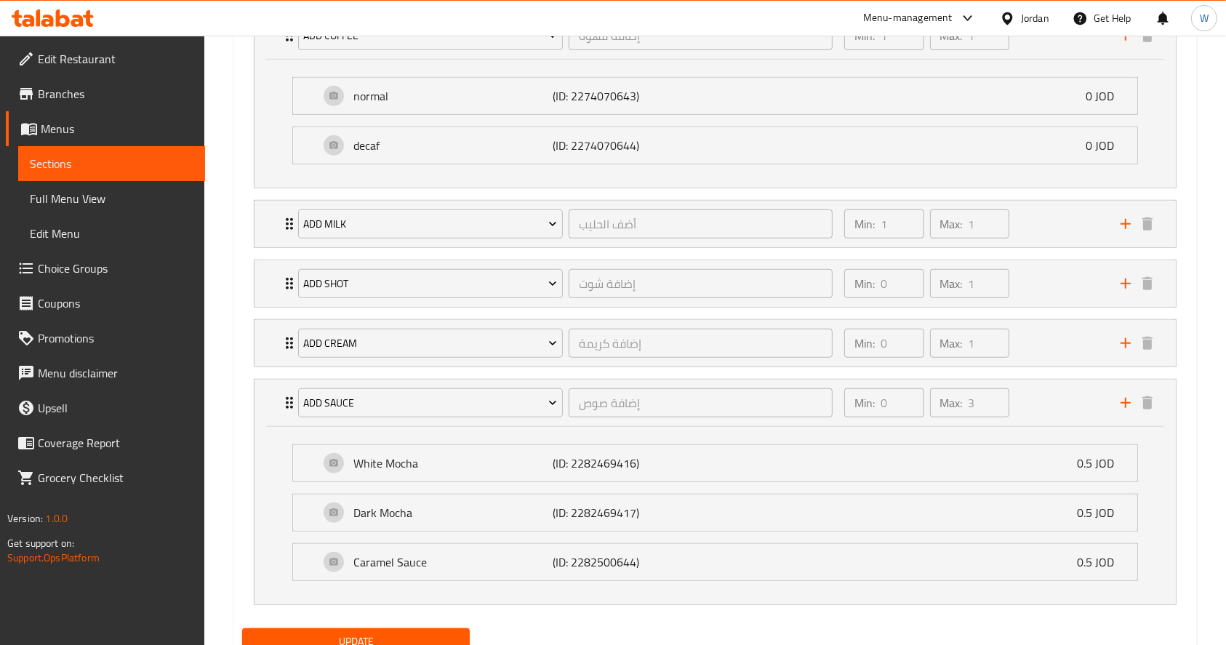
scroll to position [1030, 0]
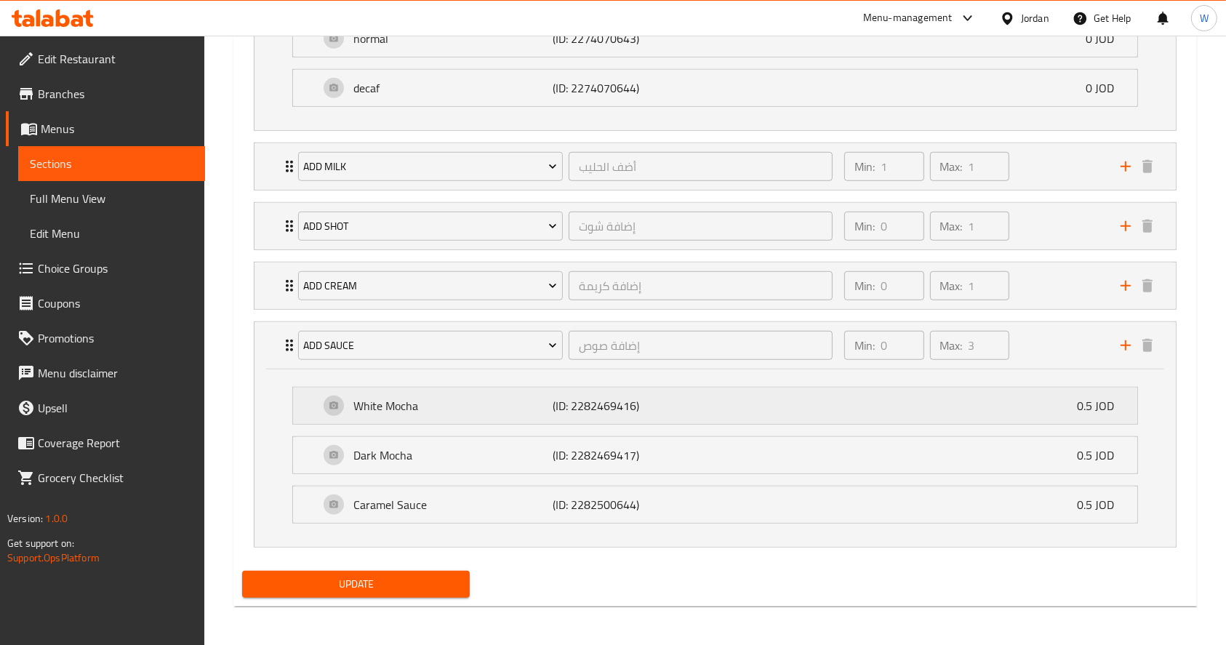
click at [953, 417] on div "White Mocha (ID: 2282469416) 0.5 JOD" at bounding box center [719, 406] width 801 height 36
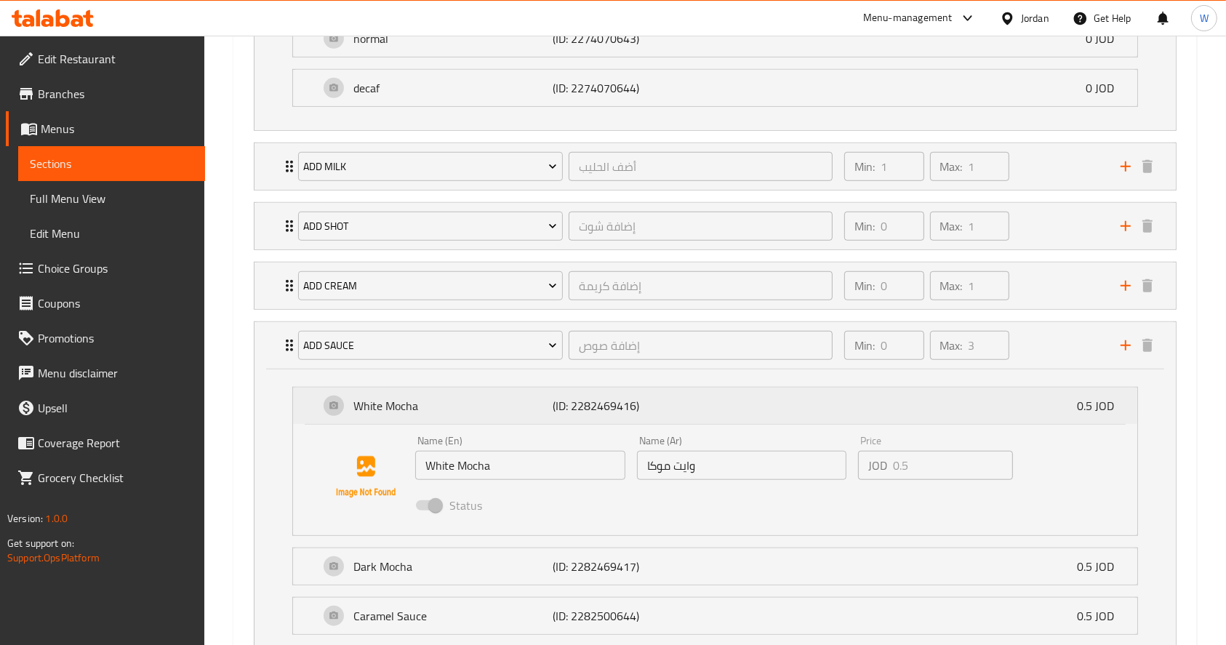
click at [425, 401] on p "White Mocha" at bounding box center [452, 405] width 199 height 17
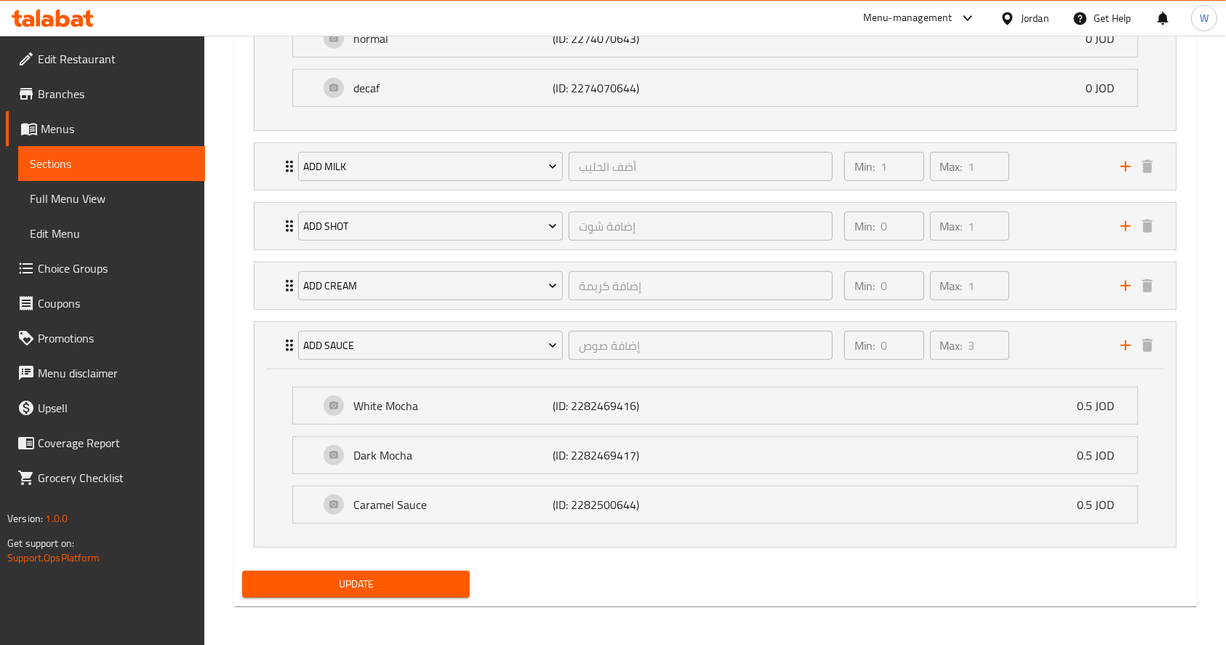
click at [47, 269] on span "Choice Groups" at bounding box center [116, 268] width 156 height 17
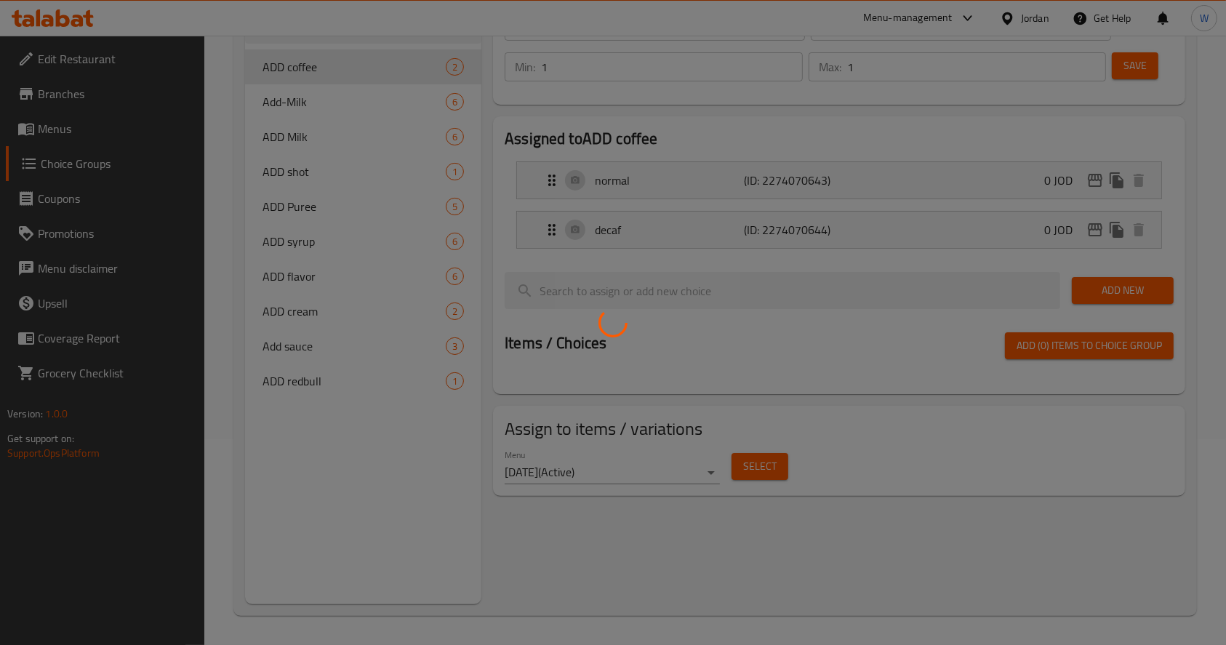
scroll to position [206, 0]
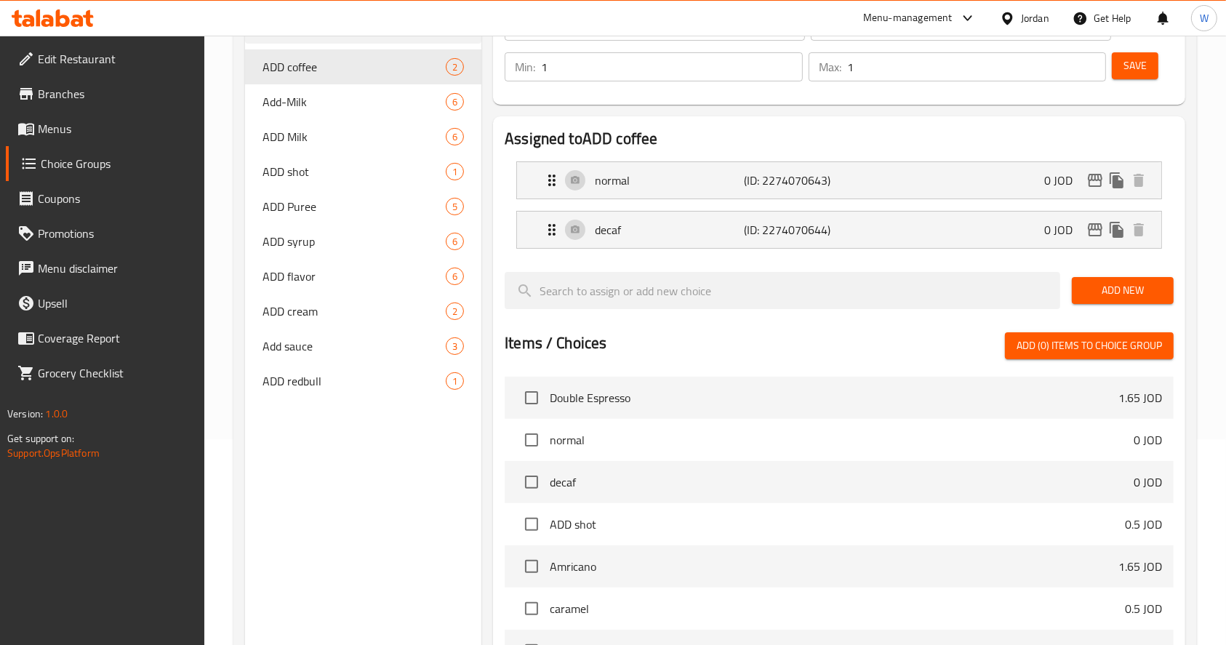
click at [320, 348] on span "Add sauce" at bounding box center [353, 345] width 183 height 17
type input "Add sauce"
type input "إضافة صوص"
type input "0"
type input "3"
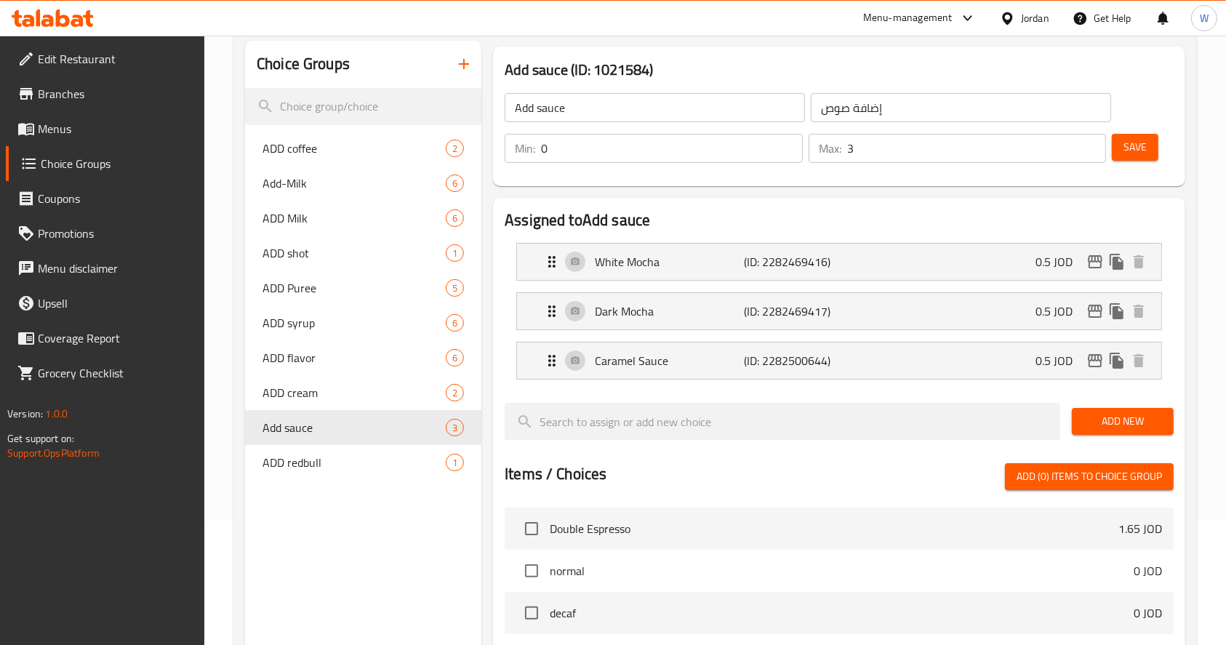
scroll to position [12, 0]
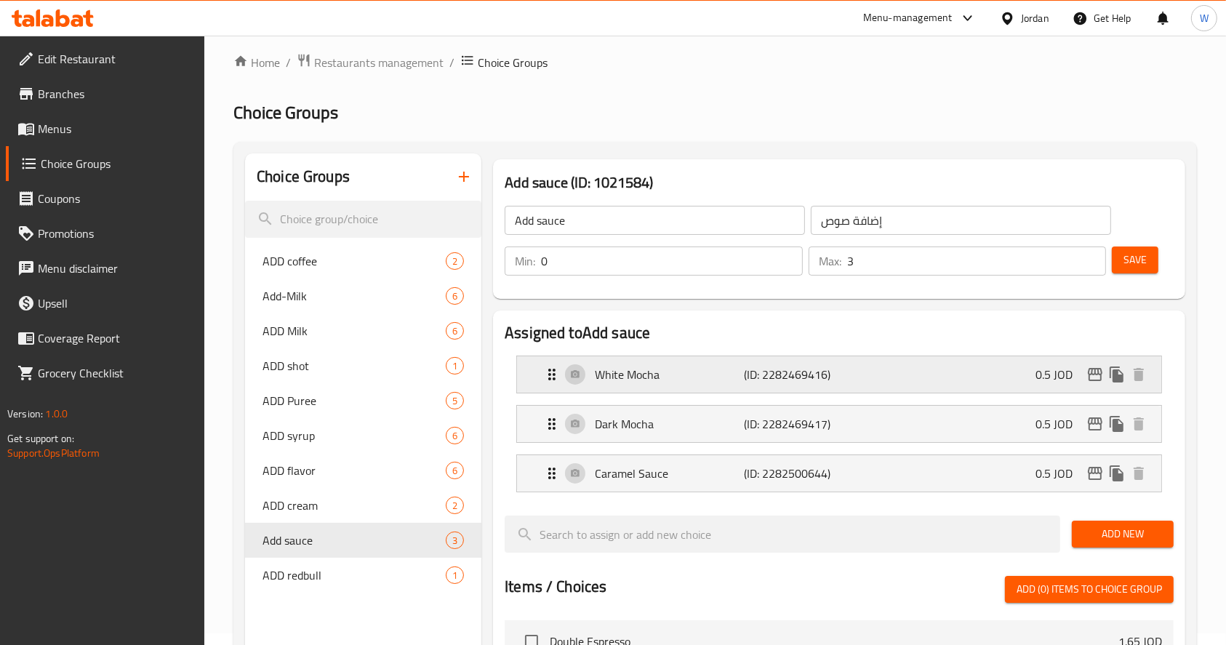
click at [961, 364] on div "White Mocha (ID: 2282469416) 0.5 JOD" at bounding box center [843, 374] width 601 height 36
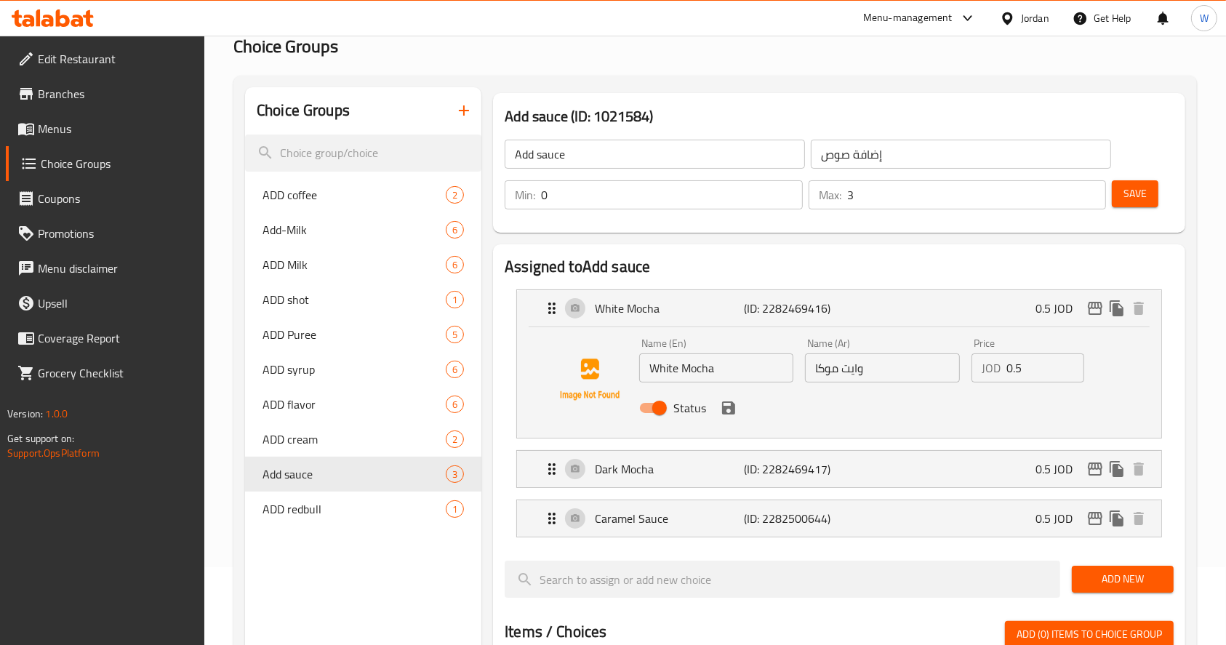
scroll to position [109, 0]
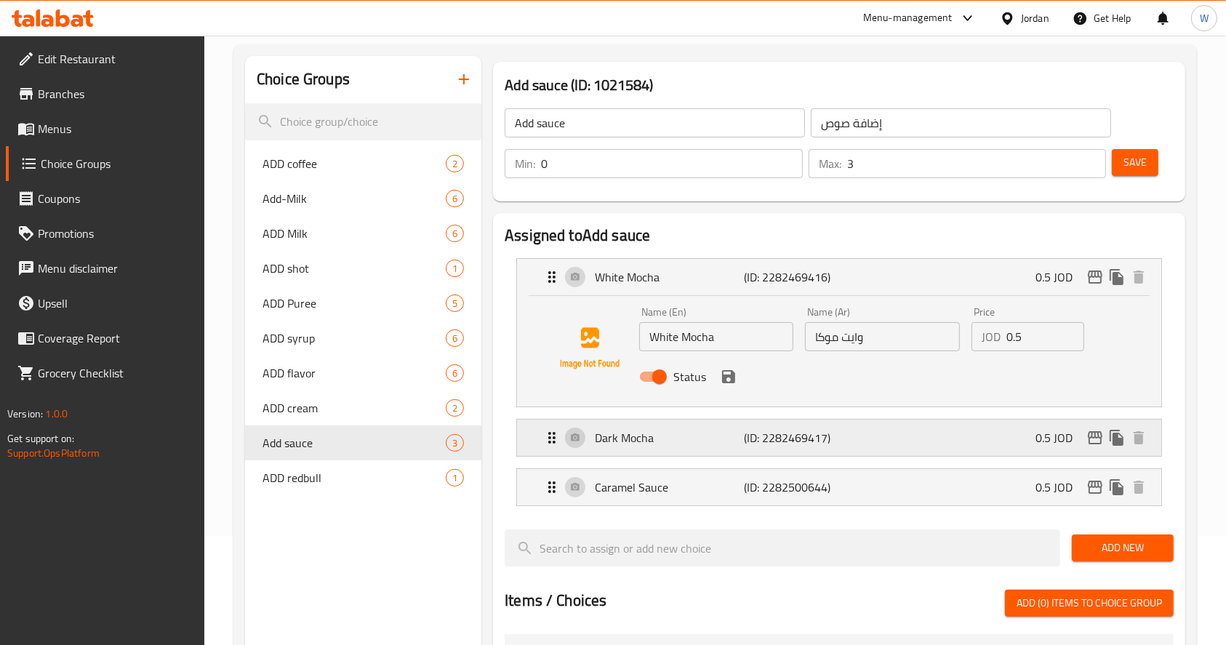
click at [822, 422] on div "Dark Mocha (ID: 2282469417) 0.5 JOD" at bounding box center [843, 438] width 601 height 36
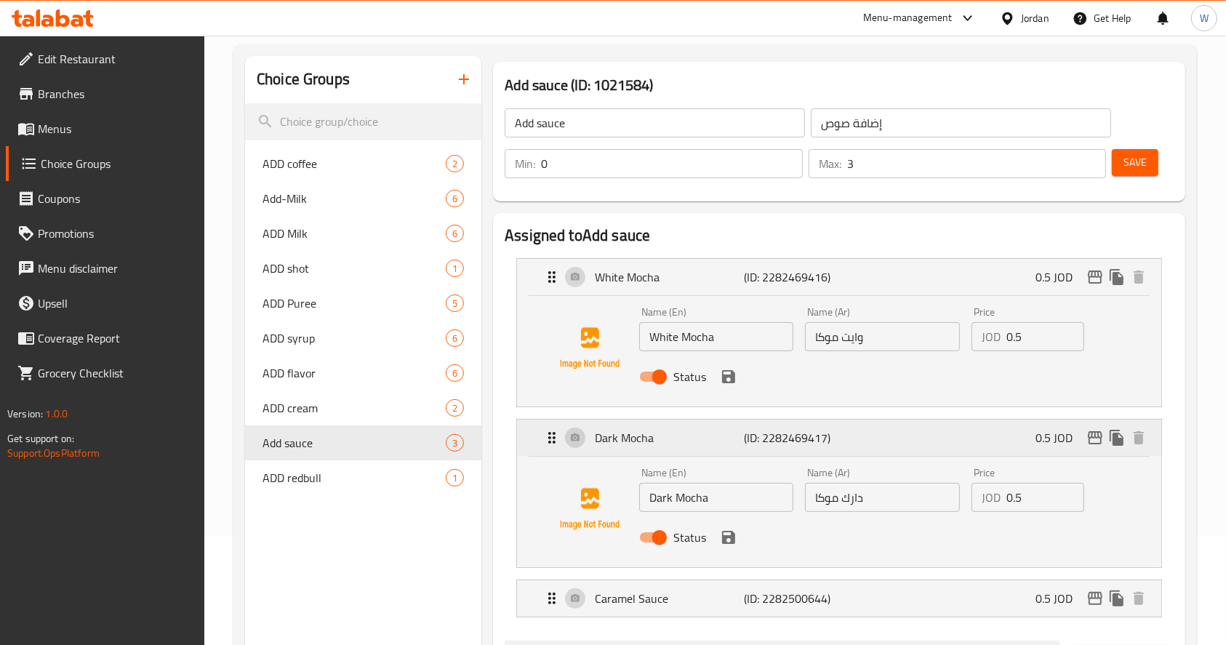
scroll to position [206, 0]
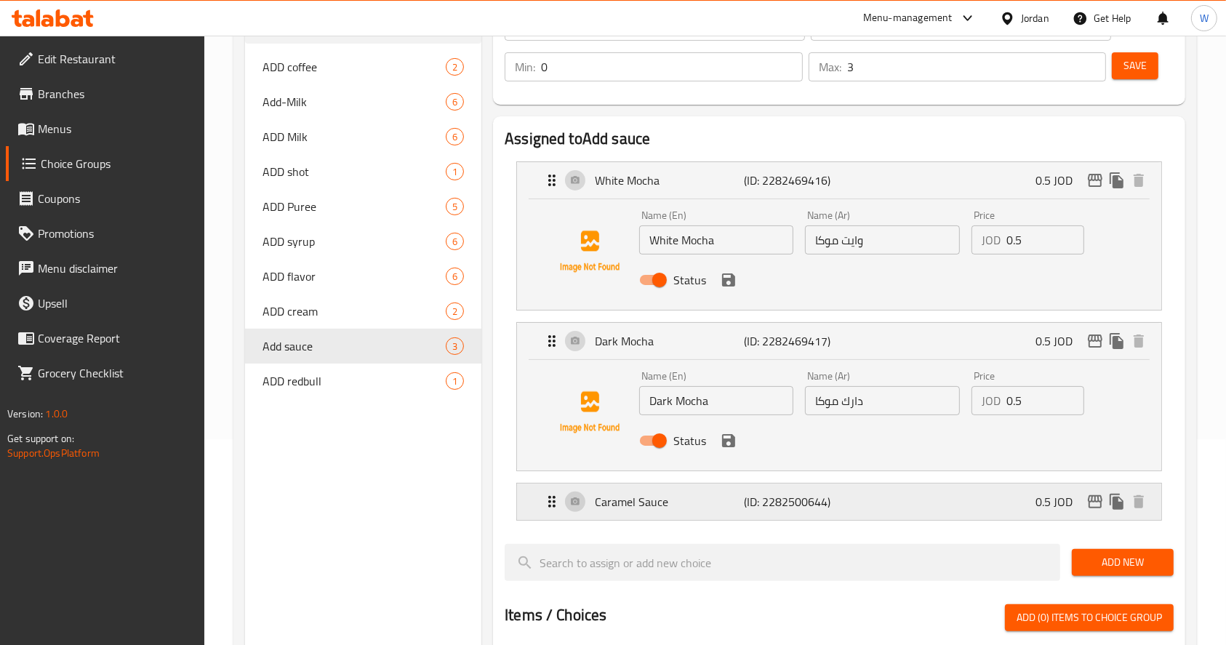
click at [873, 498] on div "Caramel Sauce (ID: 2282500644) 0.5 JOD" at bounding box center [843, 502] width 601 height 36
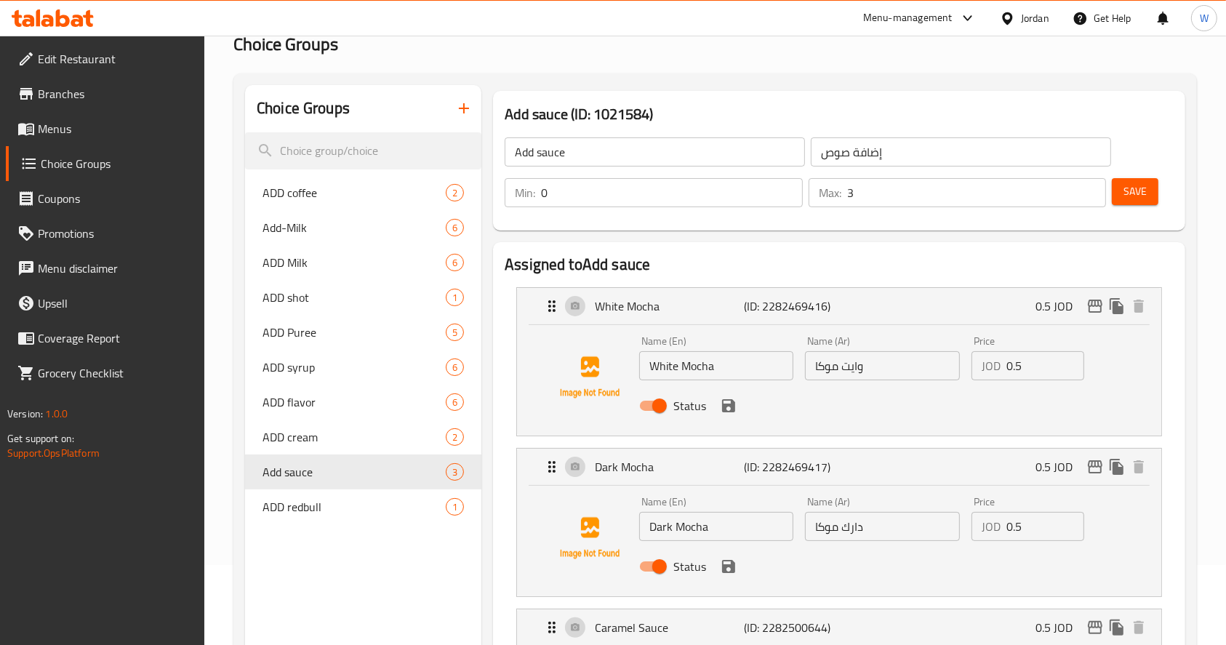
scroll to position [0, 0]
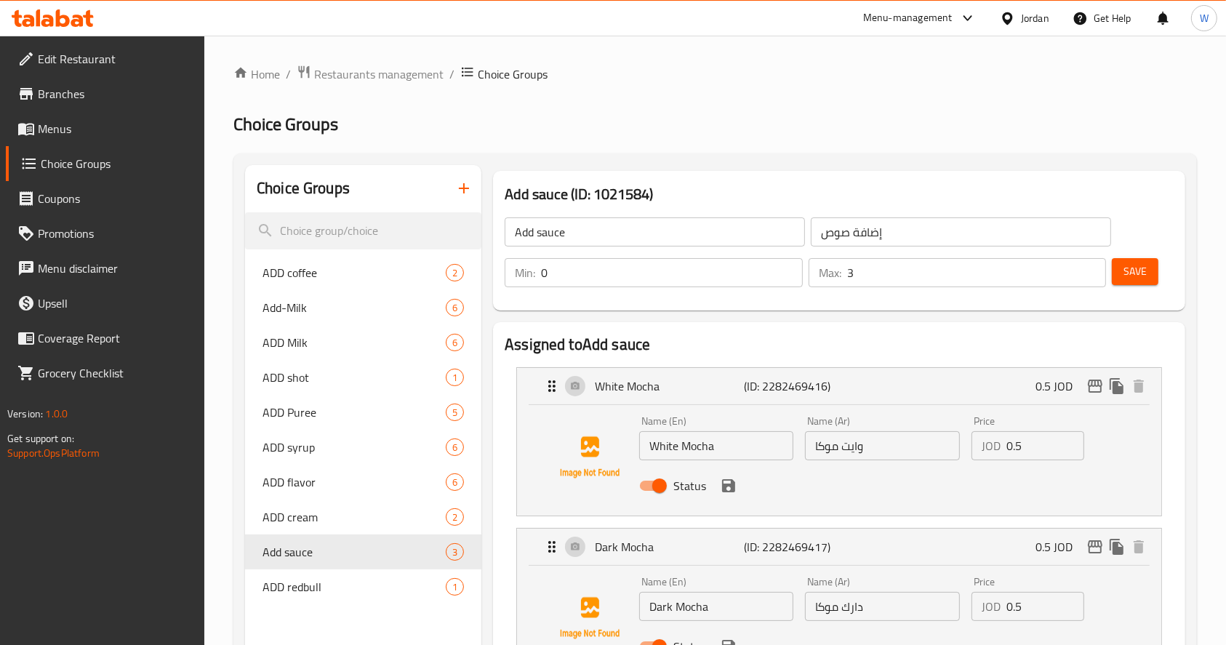
click at [93, 89] on span "Branches" at bounding box center [116, 93] width 156 height 17
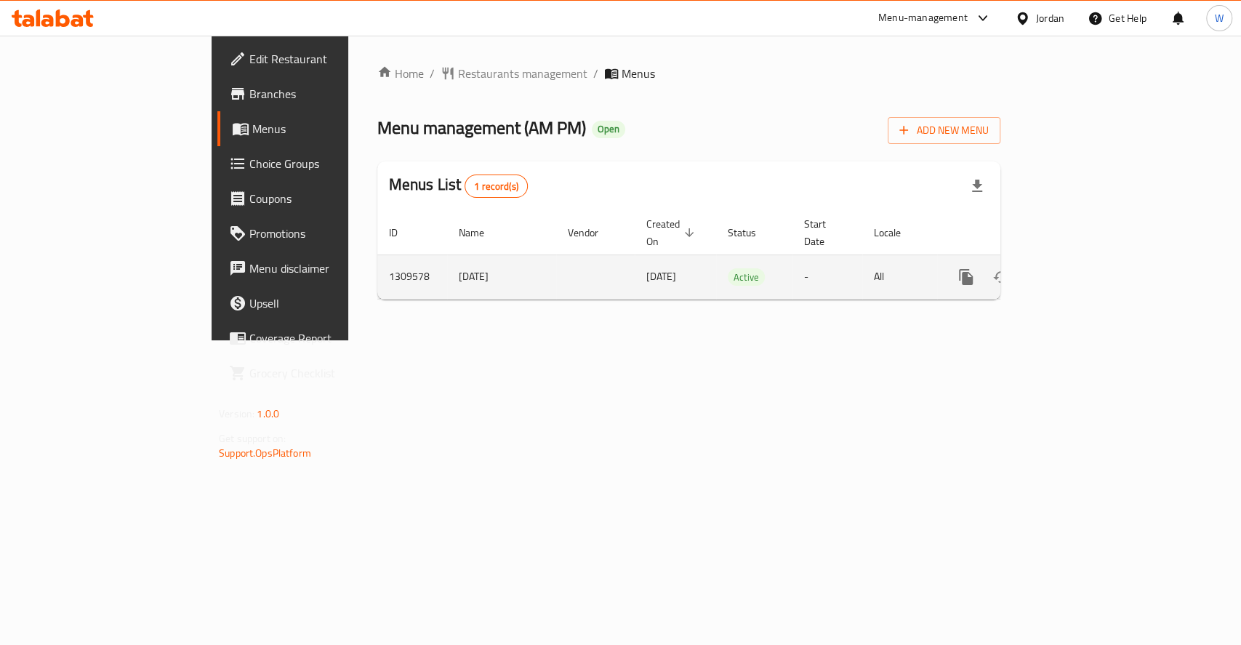
click at [1080, 268] on icon "enhanced table" at bounding box center [1070, 276] width 17 height 17
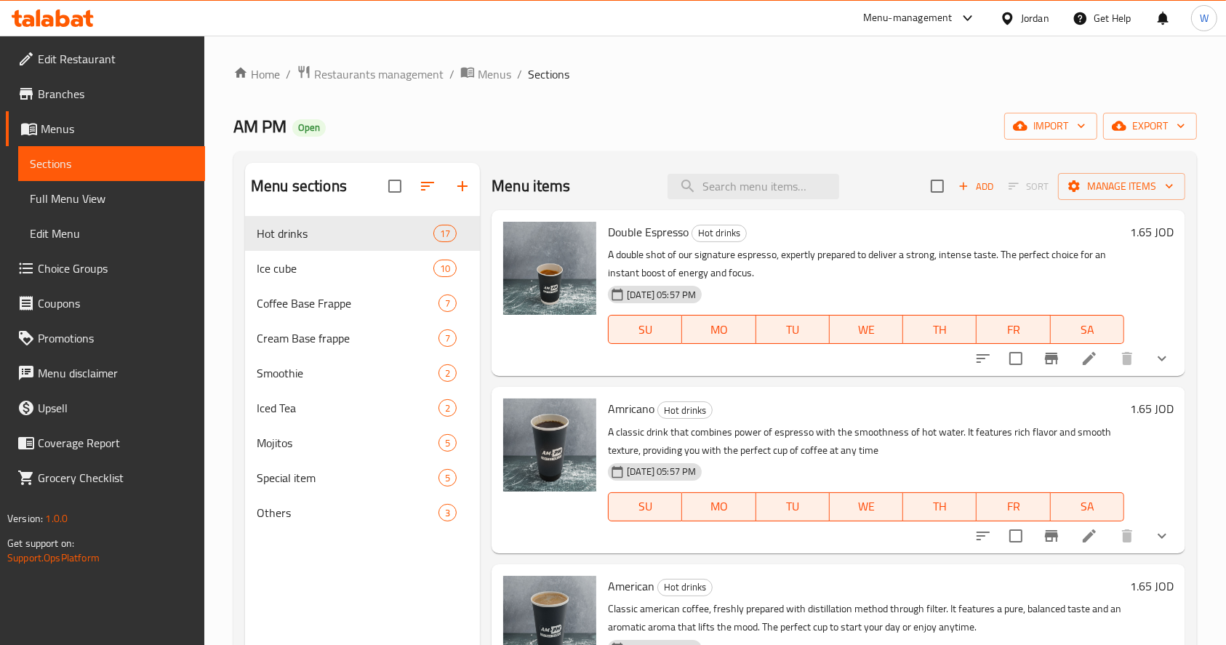
click at [127, 274] on span "Choice Groups" at bounding box center [116, 268] width 156 height 17
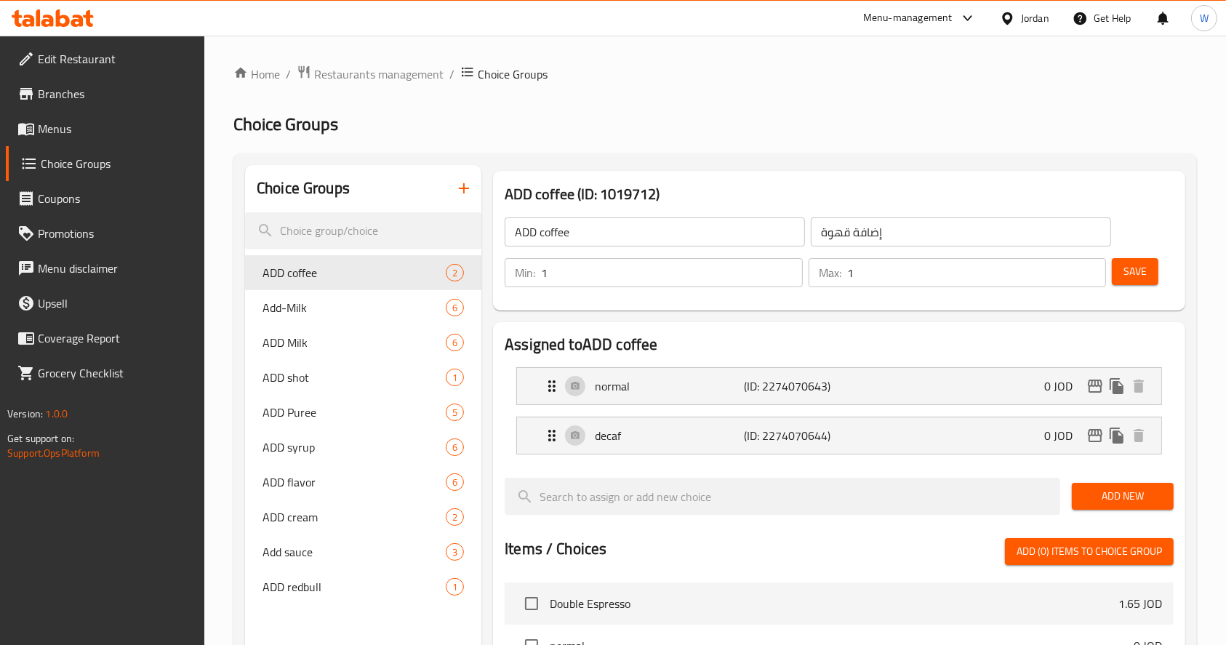
click at [390, 239] on div at bounding box center [613, 322] width 1226 height 645
click at [369, 237] on input "search" at bounding box center [363, 230] width 236 height 37
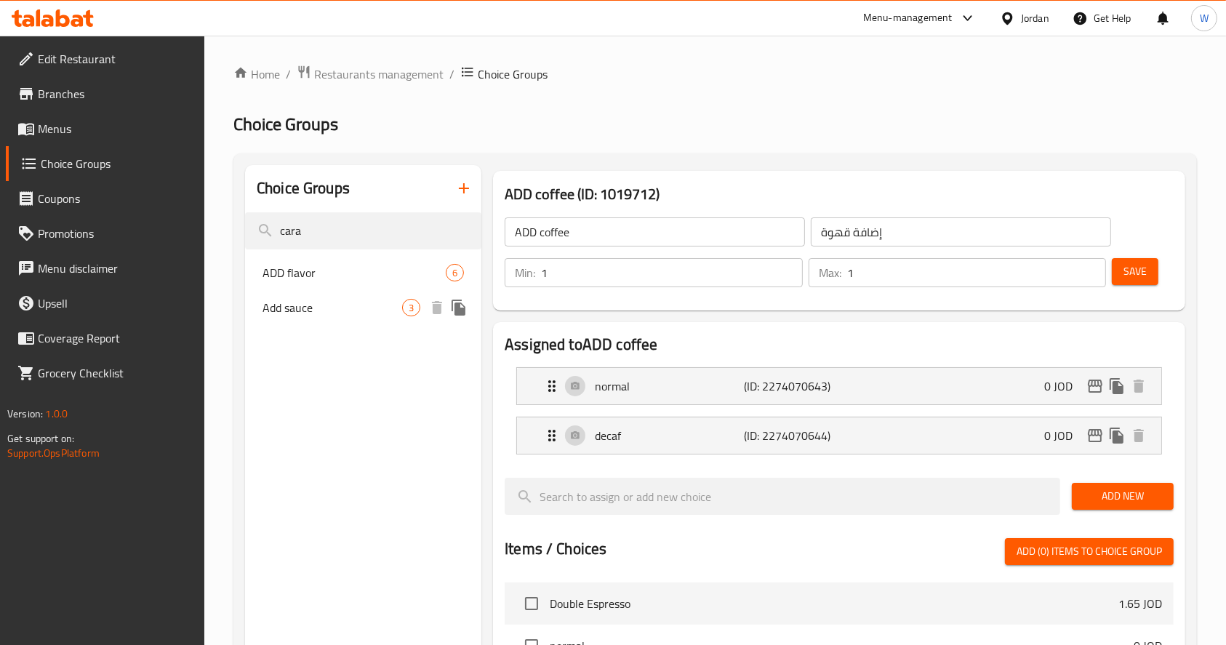
type input "cara"
drag, startPoint x: 312, startPoint y: 305, endPoint x: 552, endPoint y: 308, distance: 240.0
click at [312, 305] on span "Add sauce" at bounding box center [332, 307] width 140 height 17
type input "Add sauce"
type input "إضافة صوص"
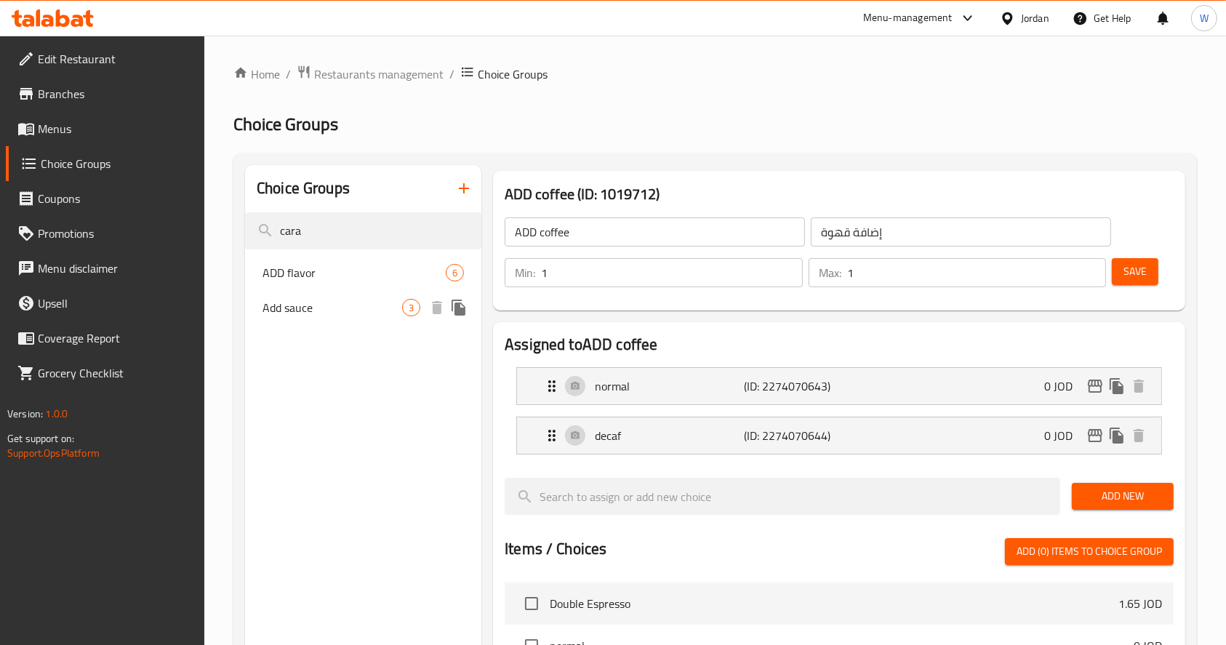
type input "0"
type input "3"
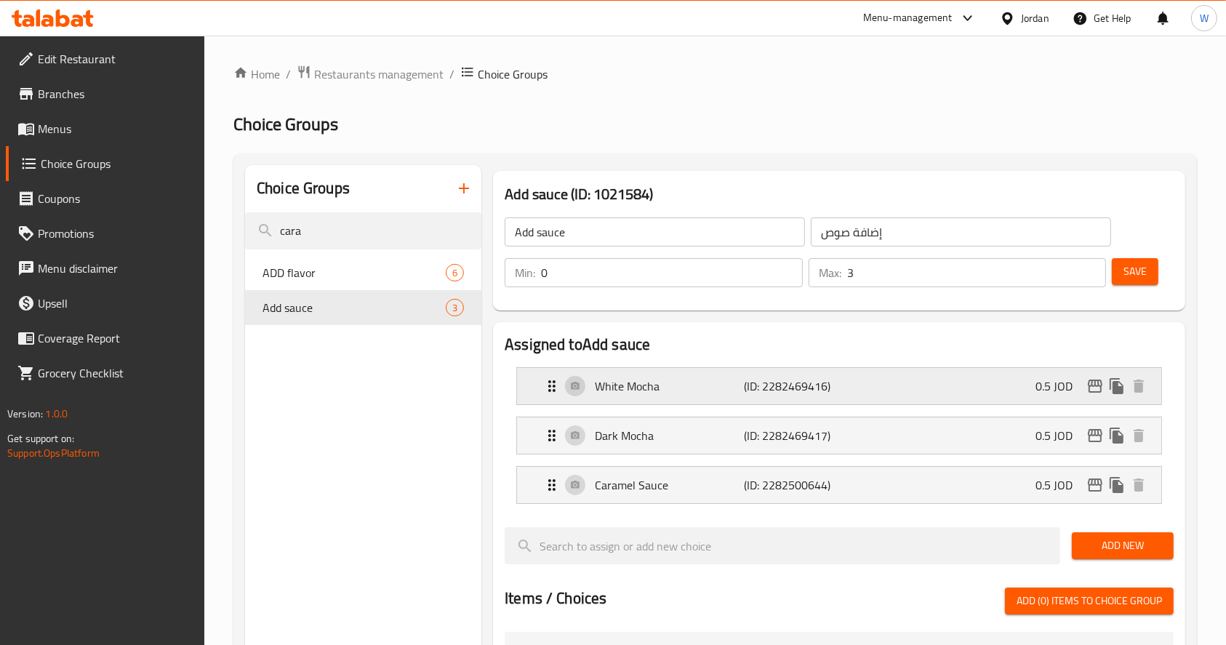
click at [638, 386] on p "White Mocha" at bounding box center [669, 385] width 149 height 17
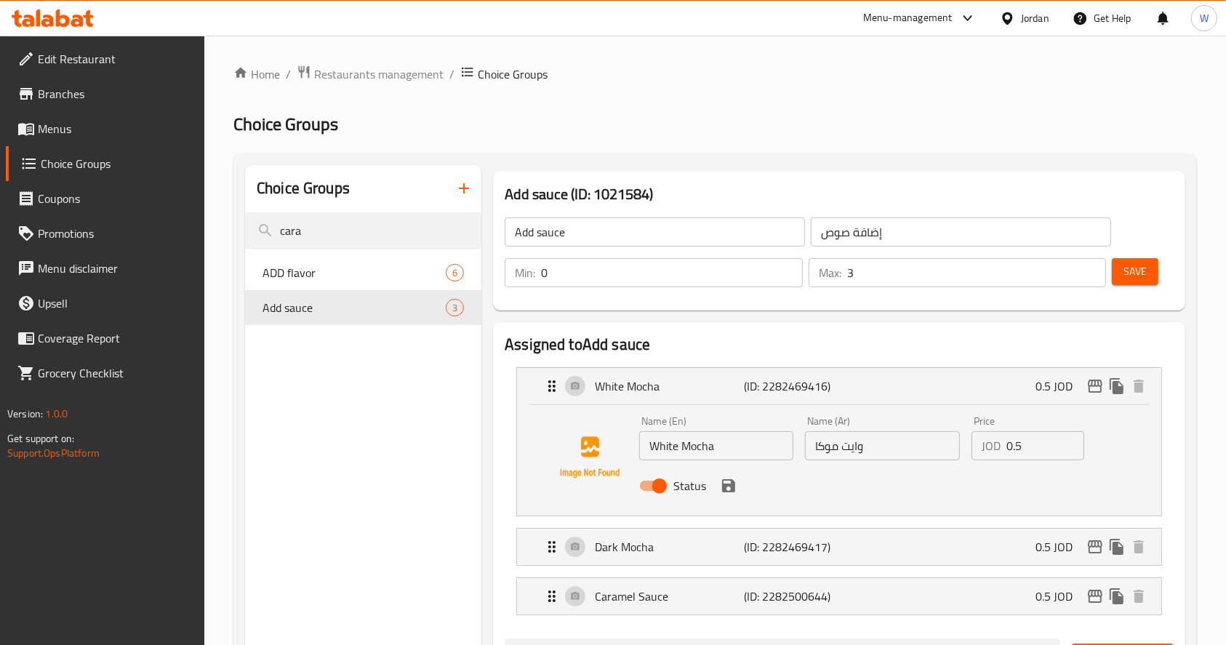
drag, startPoint x: 721, startPoint y: 457, endPoint x: 546, endPoint y: 482, distance: 177.1
click at [549, 484] on div "Name (En) White Mocha Name (En) Name (Ar) وايت موكا Name (Ar) Price JOD 0.5 Pri…" at bounding box center [839, 457] width 598 height 99
click at [740, 459] on input "White Mocha" at bounding box center [716, 445] width 154 height 29
click at [752, 441] on input "White Mocha" at bounding box center [716, 445] width 154 height 29
click at [726, 449] on input "White Mocha" at bounding box center [716, 445] width 154 height 29
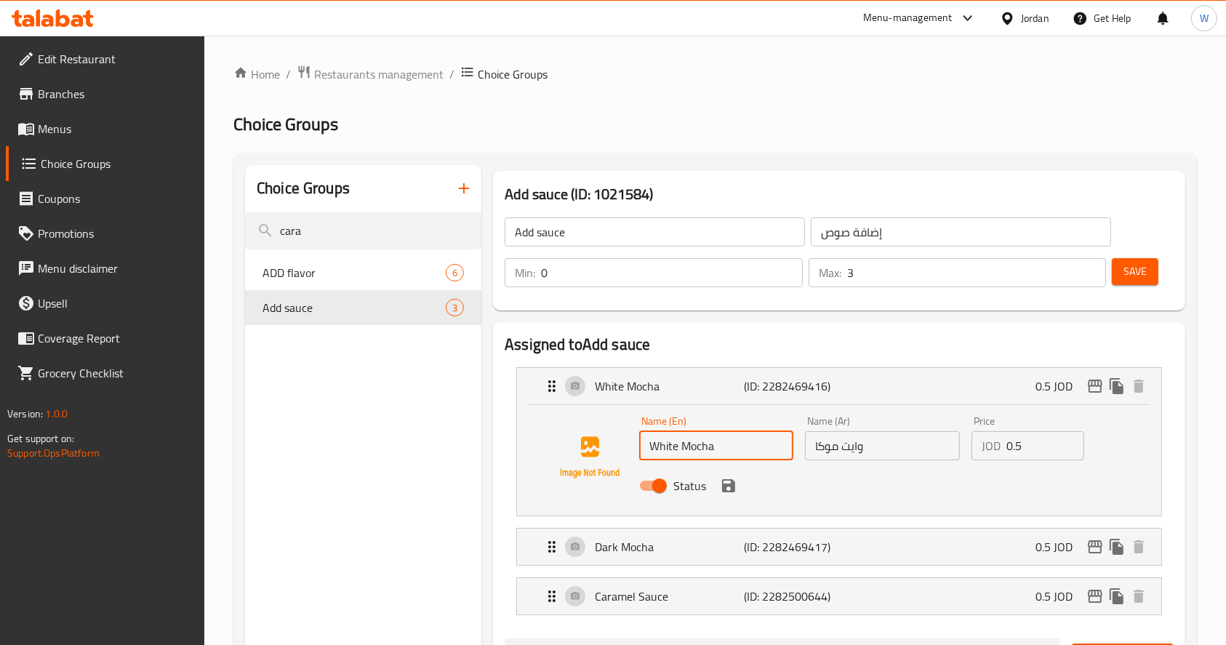
click at [720, 445] on input "White Mocha" at bounding box center [716, 445] width 154 height 29
click at [667, 450] on input "White Mocha" at bounding box center [716, 445] width 154 height 29
click at [726, 447] on input "White Mocha" at bounding box center [716, 445] width 154 height 29
type input "White Mocha Sauce"
click at [891, 444] on input "وايت موكا" at bounding box center [882, 445] width 154 height 29
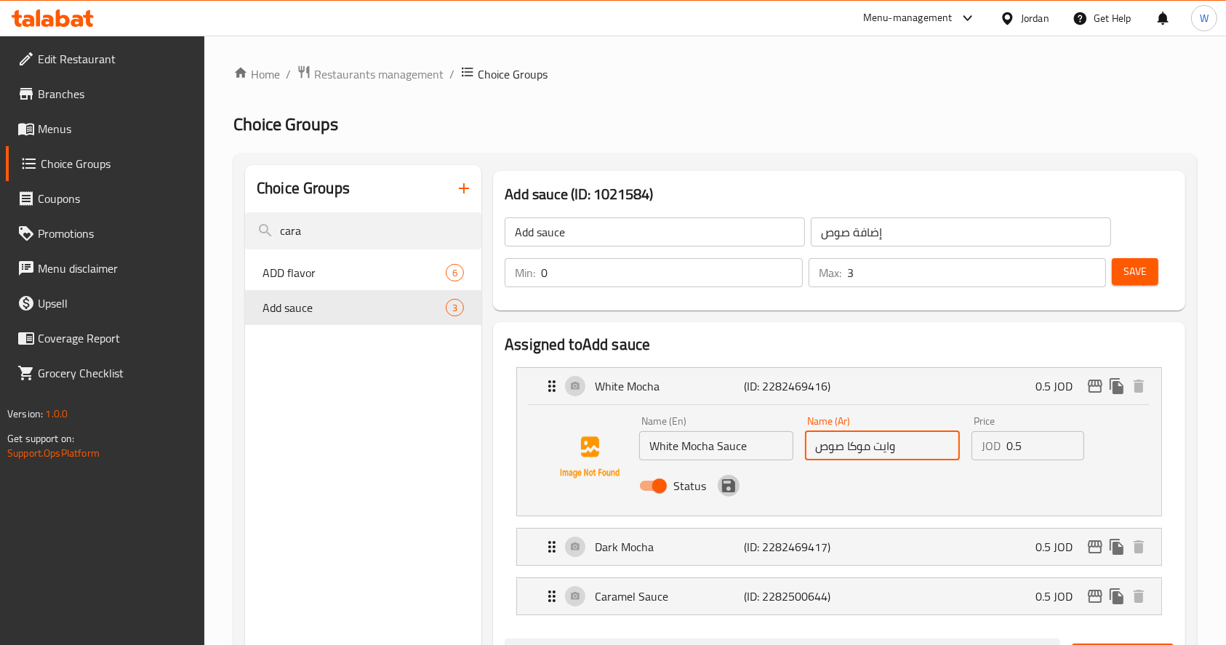
click at [726, 490] on icon "save" at bounding box center [728, 485] width 13 height 13
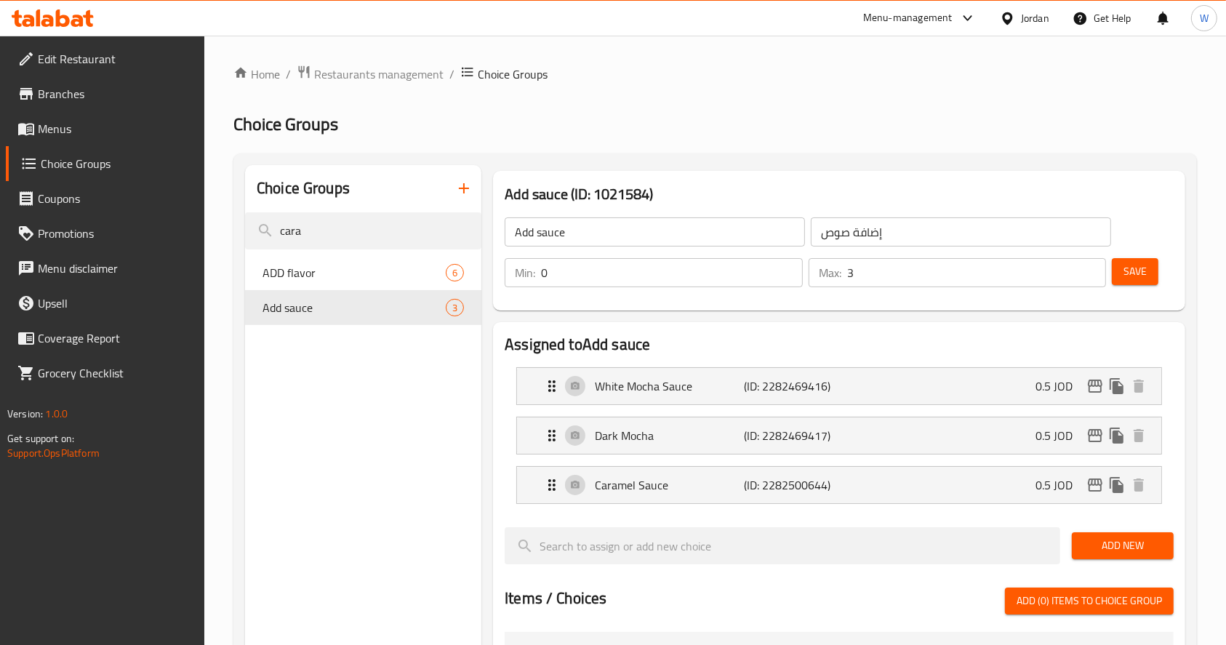
type input "وايت موكا صوص"
click at [724, 443] on p "Dark Mocha" at bounding box center [669, 435] width 149 height 17
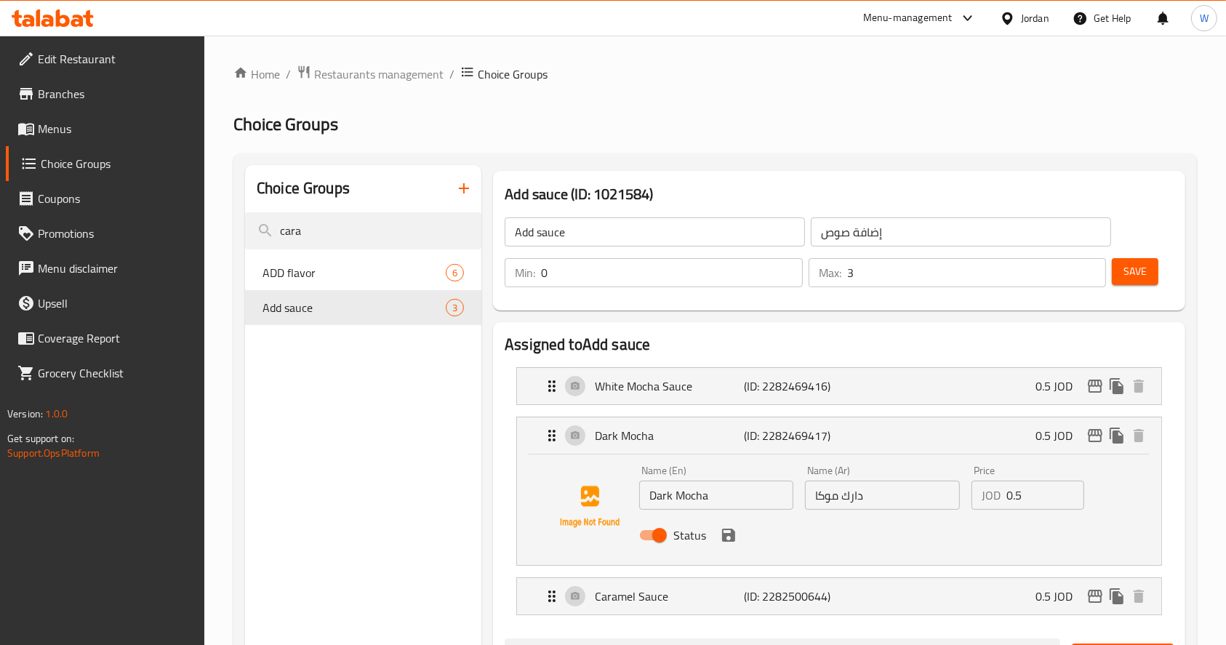
click at [732, 487] on input "Dark Mocha" at bounding box center [716, 495] width 154 height 29
type input "Dark Mocha Sauce"
click at [891, 495] on input "دارك موكا" at bounding box center [882, 495] width 154 height 29
click at [722, 538] on icon "save" at bounding box center [728, 535] width 13 height 13
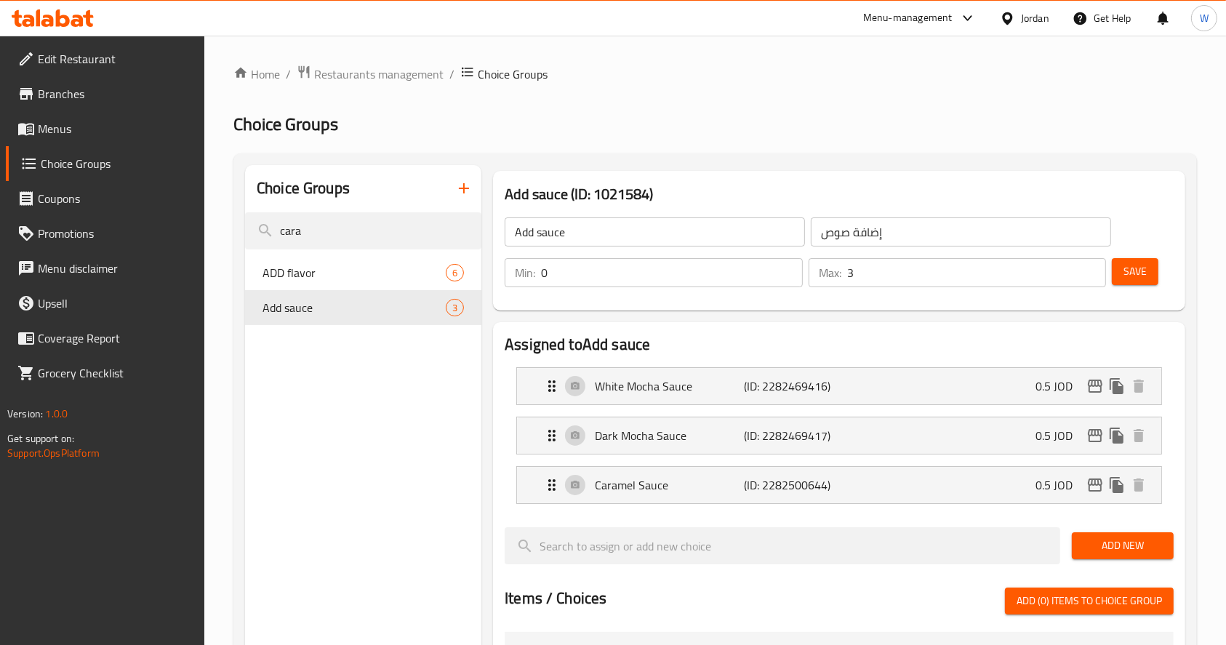
type input "دارك موكا صوص"
drag, startPoint x: 1126, startPoint y: 260, endPoint x: 1090, endPoint y: 305, distance: 57.9
click at [1127, 260] on button "Save" at bounding box center [1135, 271] width 47 height 27
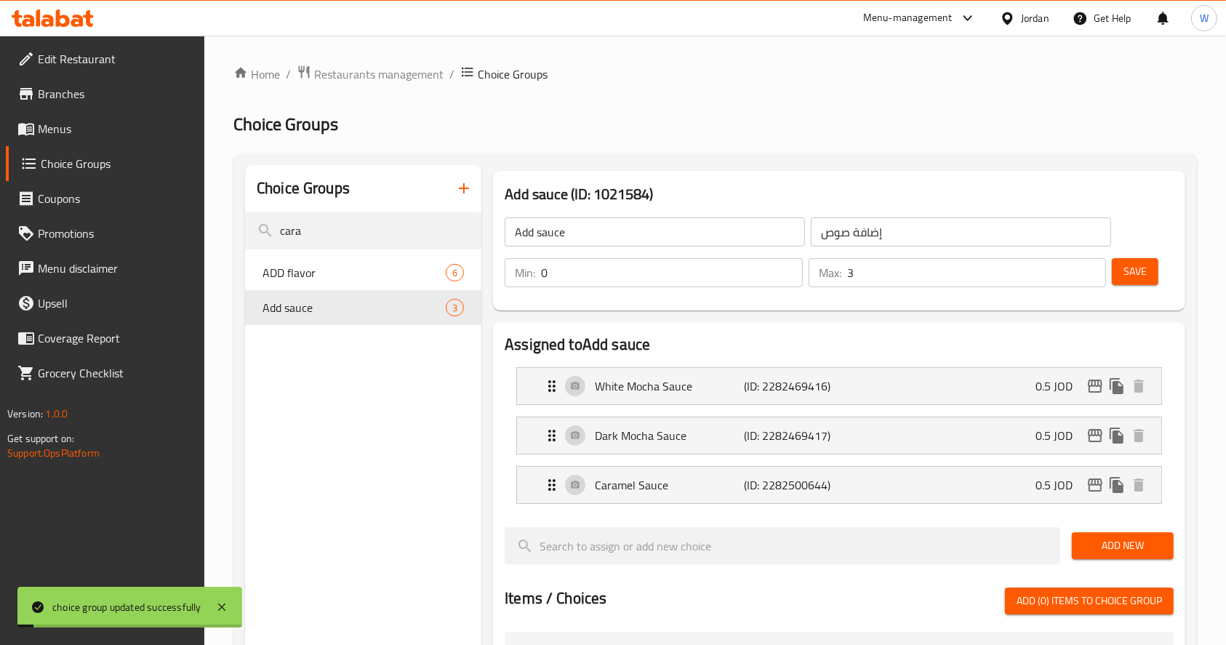
drag, startPoint x: 99, startPoint y: 128, endPoint x: 119, endPoint y: 151, distance: 30.9
click at [98, 128] on span "Menus" at bounding box center [116, 128] width 156 height 17
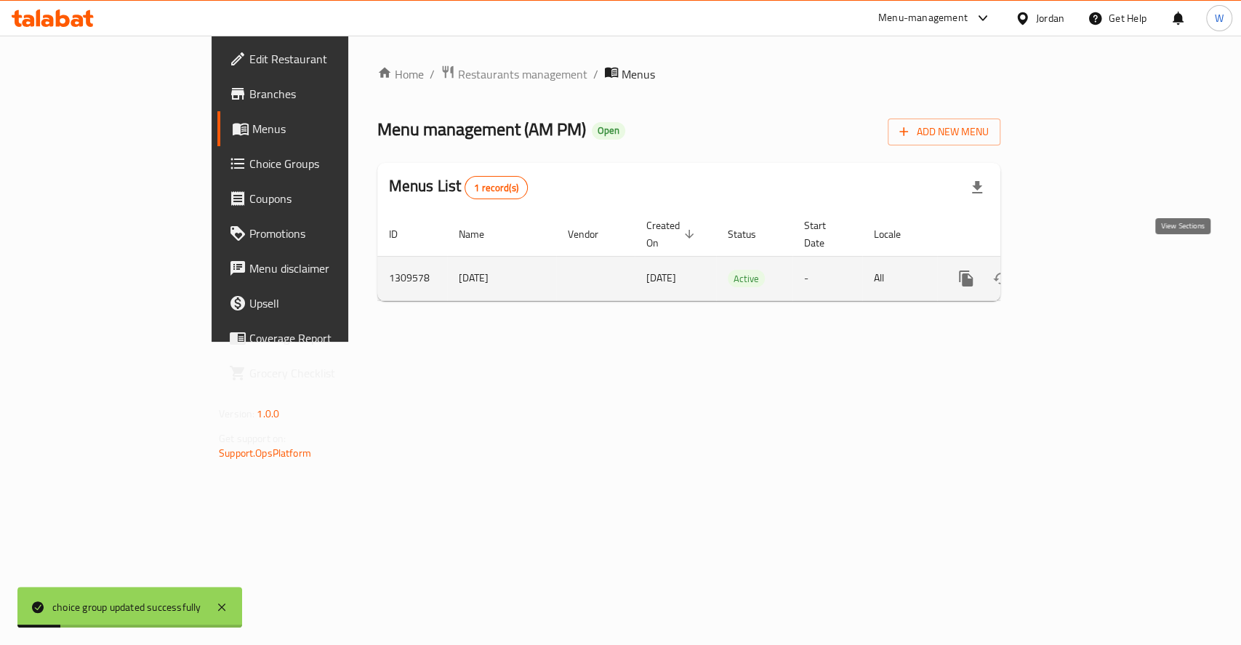
click at [1080, 270] on icon "enhanced table" at bounding box center [1070, 278] width 17 height 17
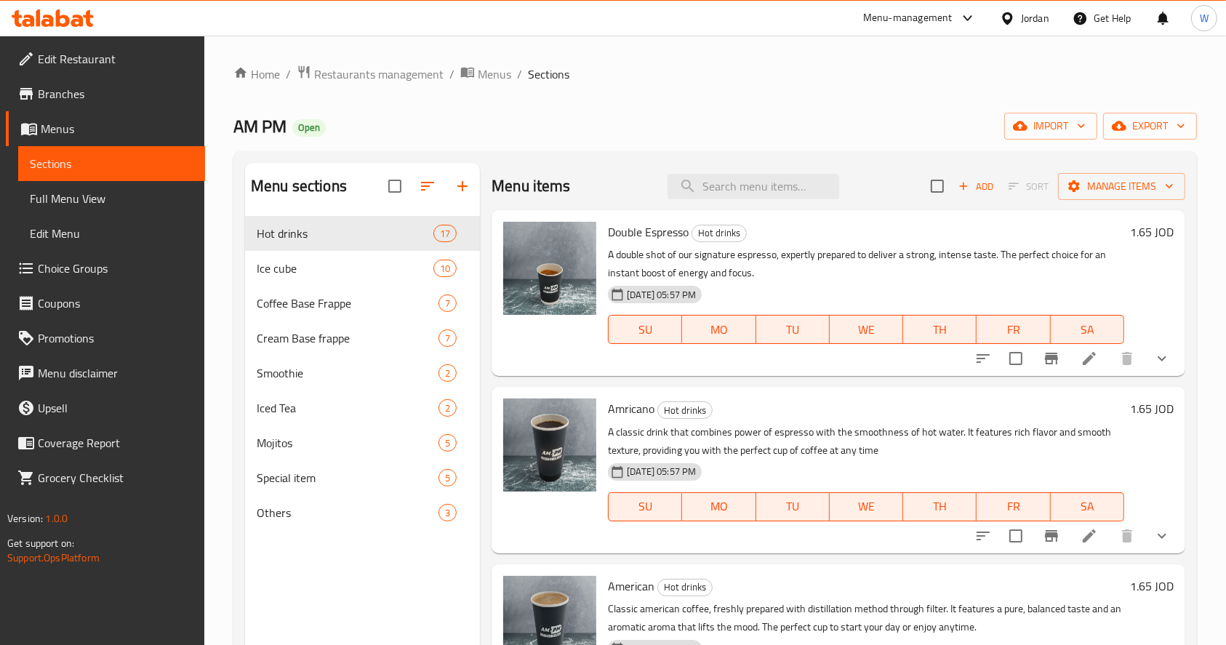
click at [73, 263] on span "Choice Groups" at bounding box center [116, 268] width 156 height 17
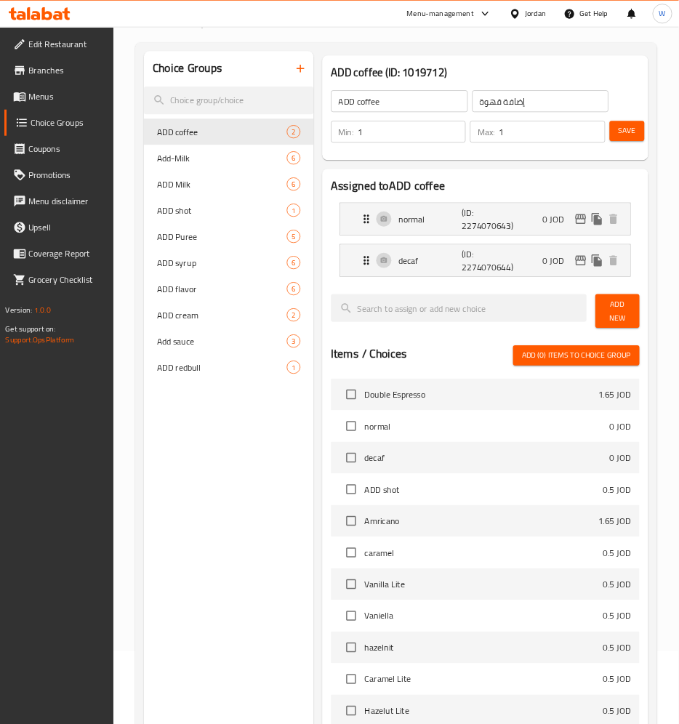
scroll to position [97, 0]
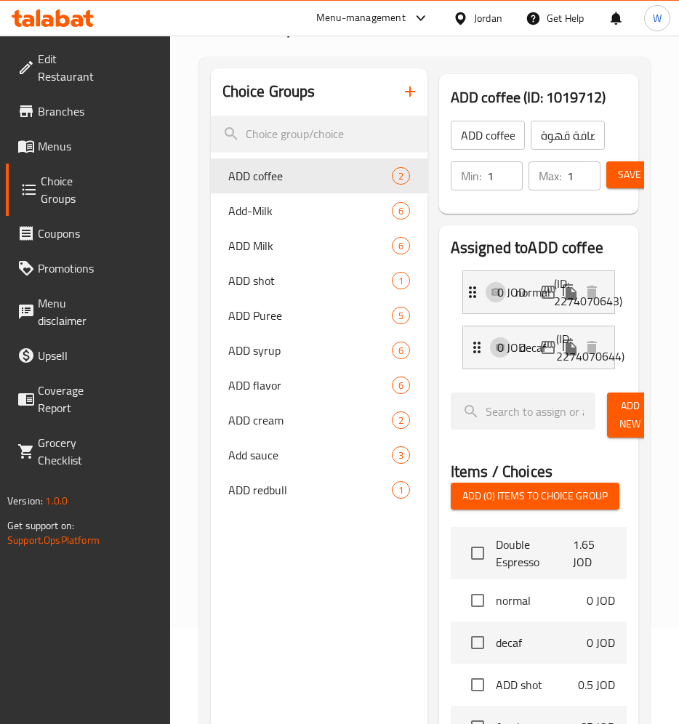
drag, startPoint x: 564, startPoint y: 2, endPoint x: 305, endPoint y: 585, distance: 637.1
click at [258, 588] on div "Choice Groups ADD coffee 2 Add-Milk 6 ADD Milk 6 ADD shot 1 ADD Puree 5 ADD syr…" at bounding box center [319, 583] width 217 height 1030
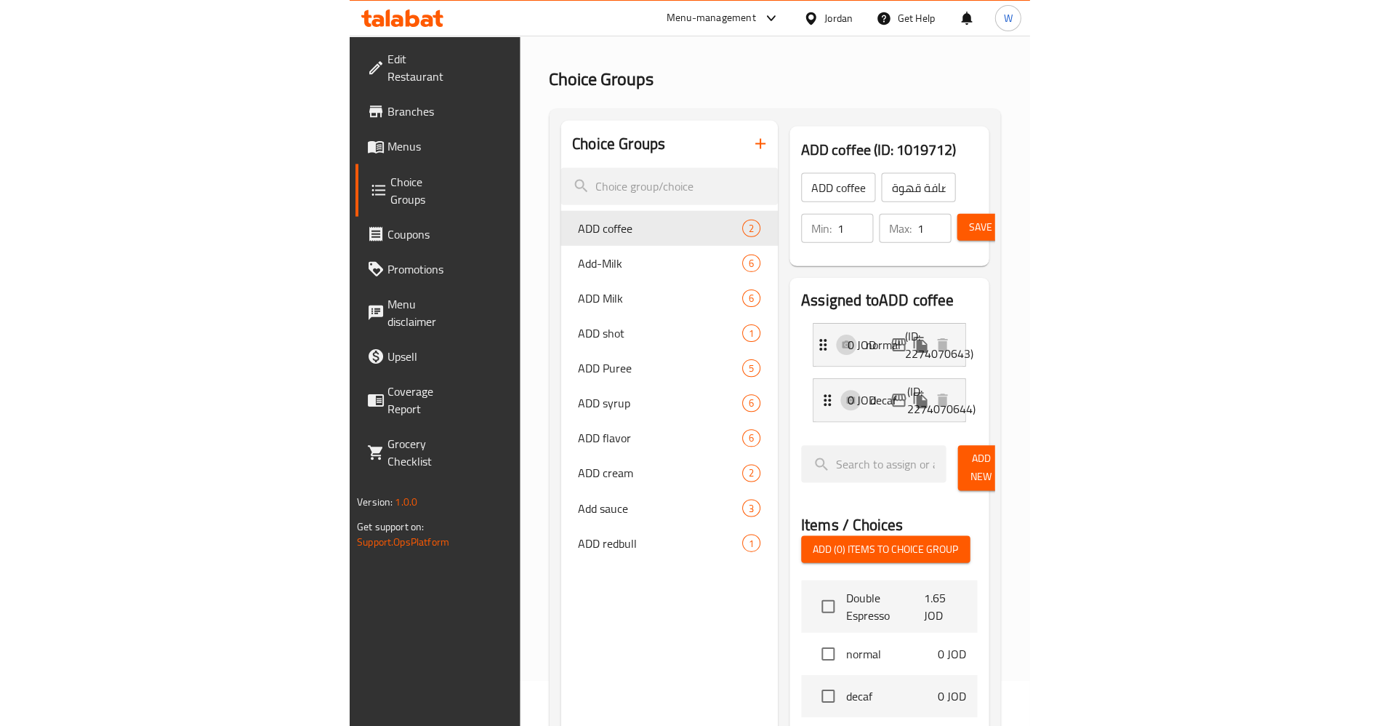
scroll to position [0, 0]
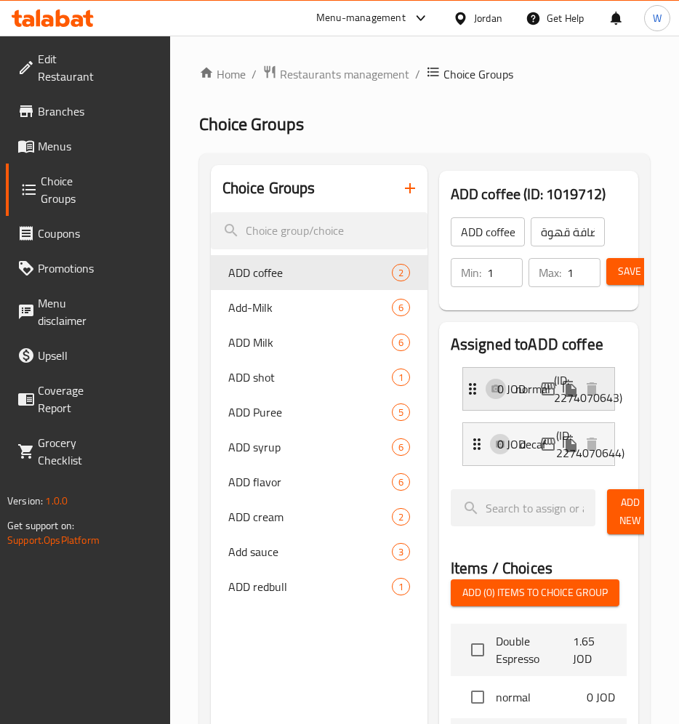
click at [526, 398] on div "0 JOD" at bounding box center [549, 389] width 105 height 22
click at [478, 398] on div "normal (ID: 2274070643) 0 JOD" at bounding box center [543, 389] width 159 height 42
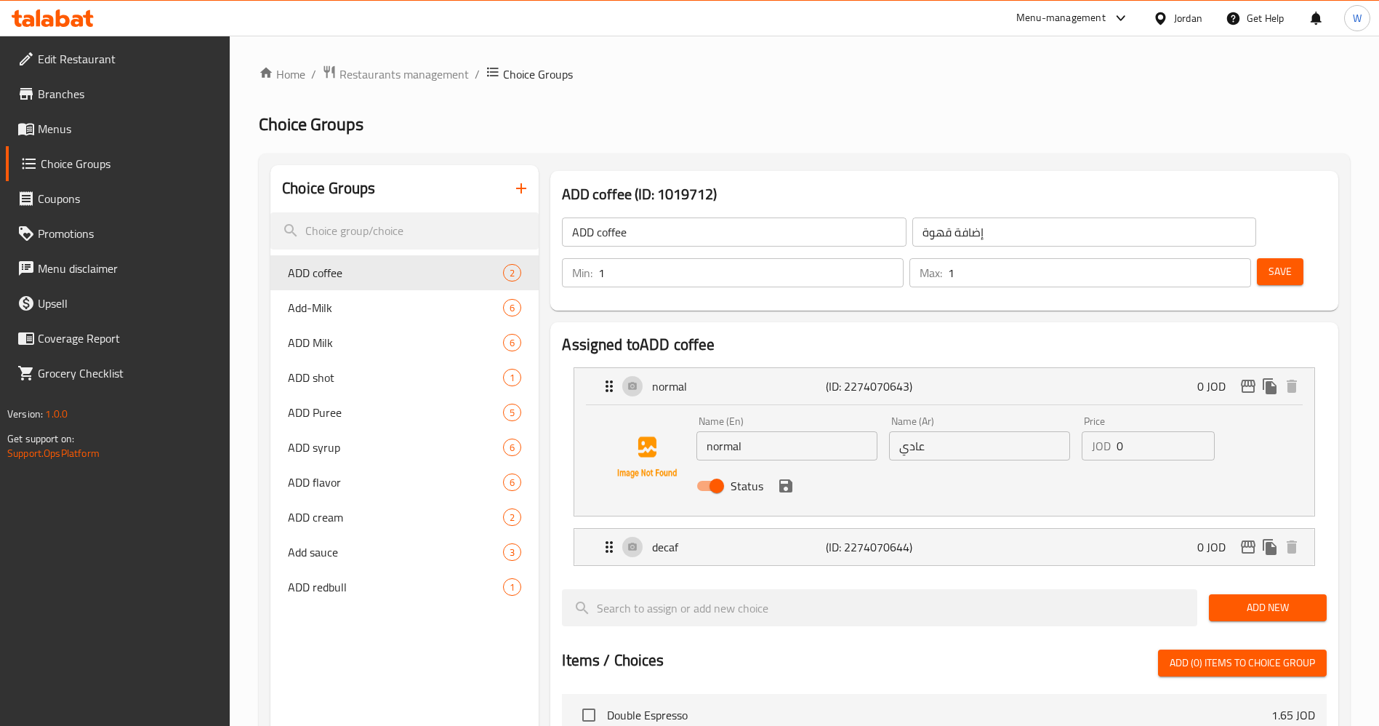
click at [52, 143] on link "Menus" at bounding box center [118, 128] width 225 height 35
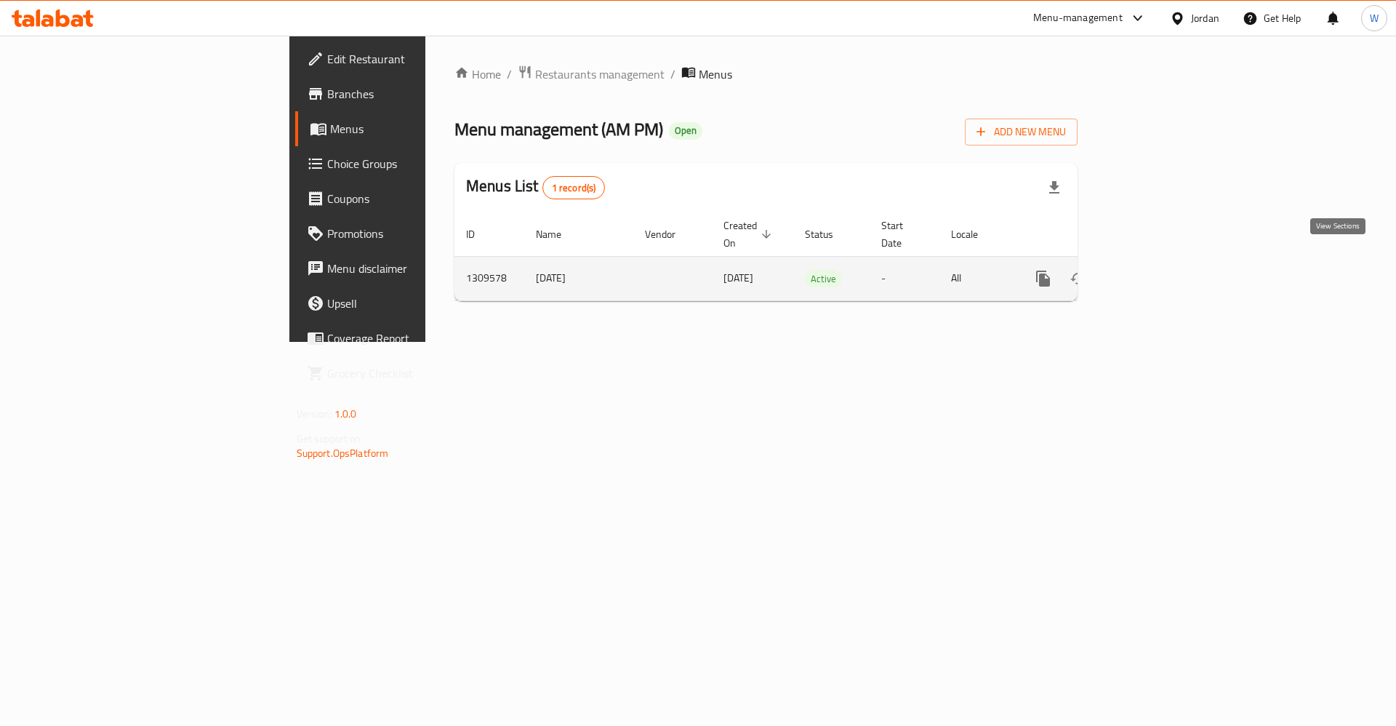
click at [1157, 270] on icon "enhanced table" at bounding box center [1147, 278] width 17 height 17
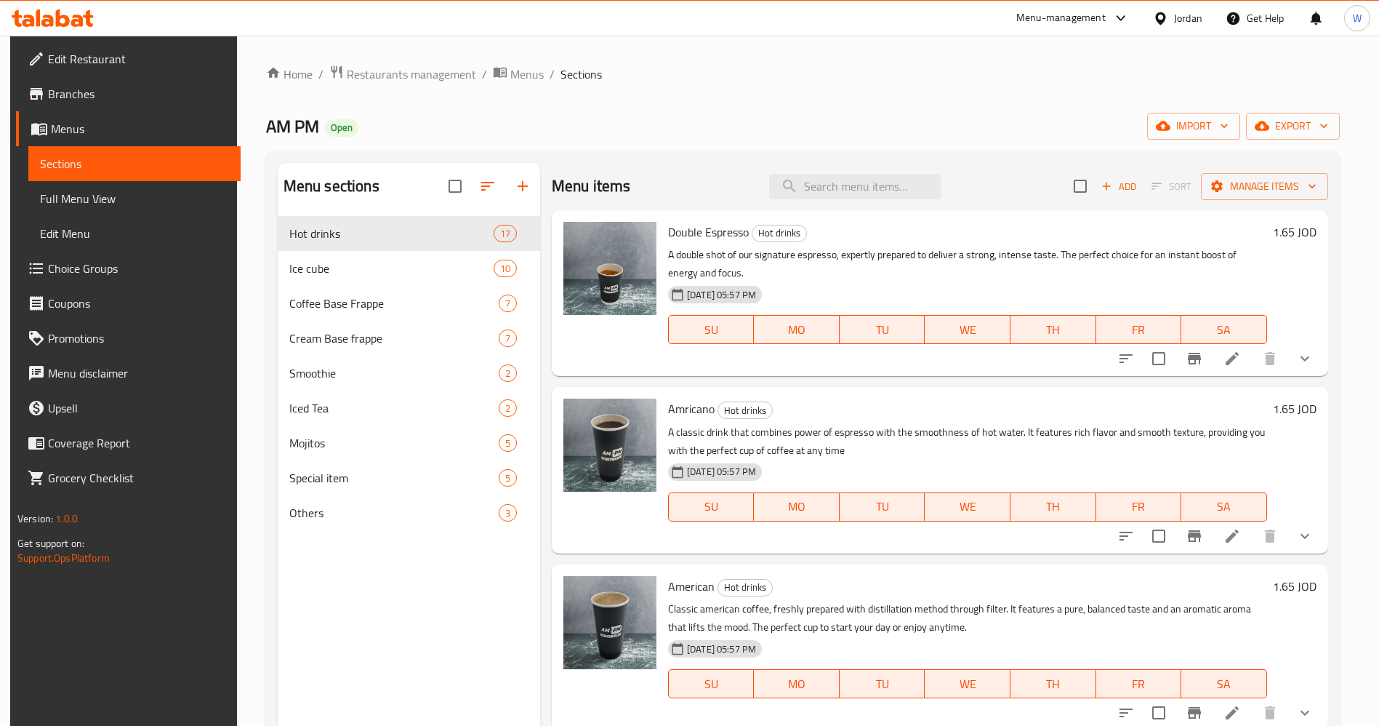
click at [401, 629] on div "Menu sections Hot drinks 17 Ice cube 10 Coffee Base Frappe 7 Cream Base frappe …" at bounding box center [409, 526] width 262 height 726
click at [431, 68] on span "Restaurants management" at bounding box center [411, 73] width 129 height 17
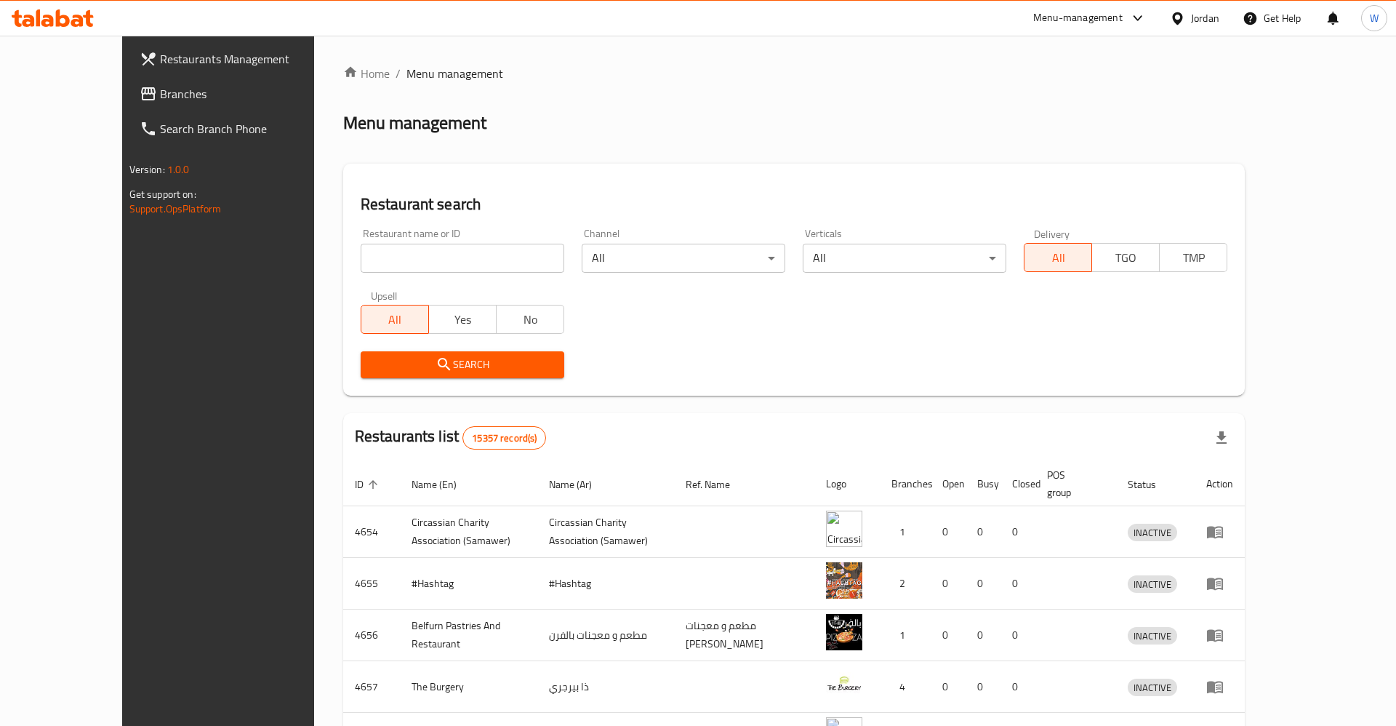
click at [409, 252] on div at bounding box center [698, 363] width 1396 height 726
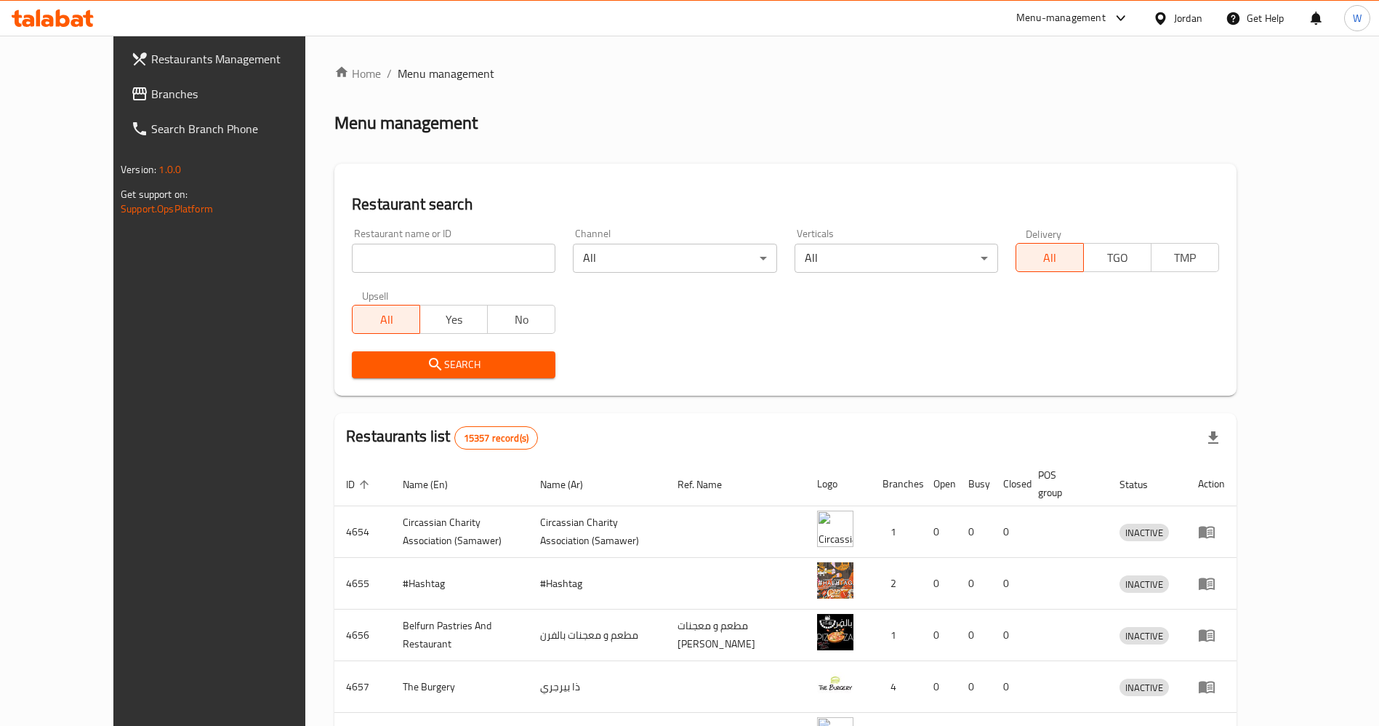
click at [398, 264] on input "search" at bounding box center [454, 258] width 204 height 29
click button "Search" at bounding box center [454, 364] width 204 height 27
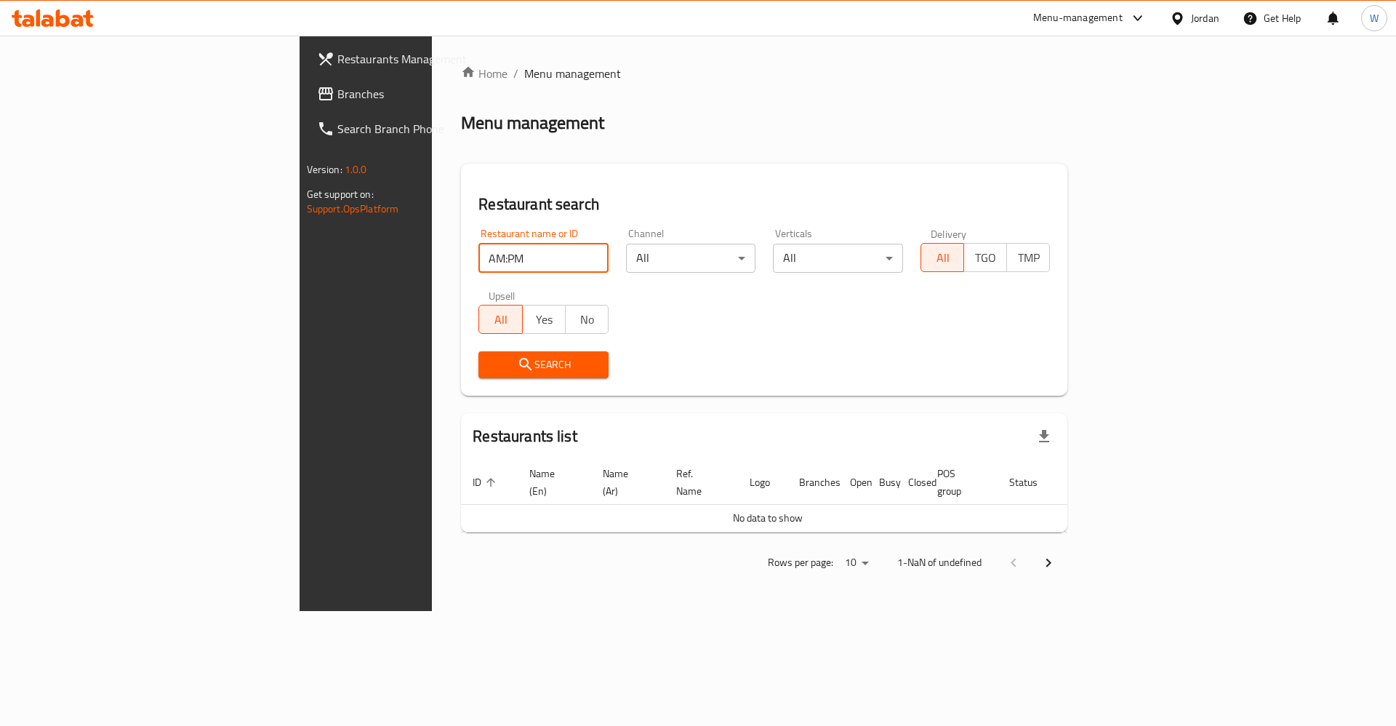
click button "Search" at bounding box center [543, 364] width 130 height 27
click at [478, 253] on input "AM:PM" at bounding box center [543, 258] width 130 height 29
click at [478, 254] on input "AM:PM" at bounding box center [543, 258] width 130 height 29
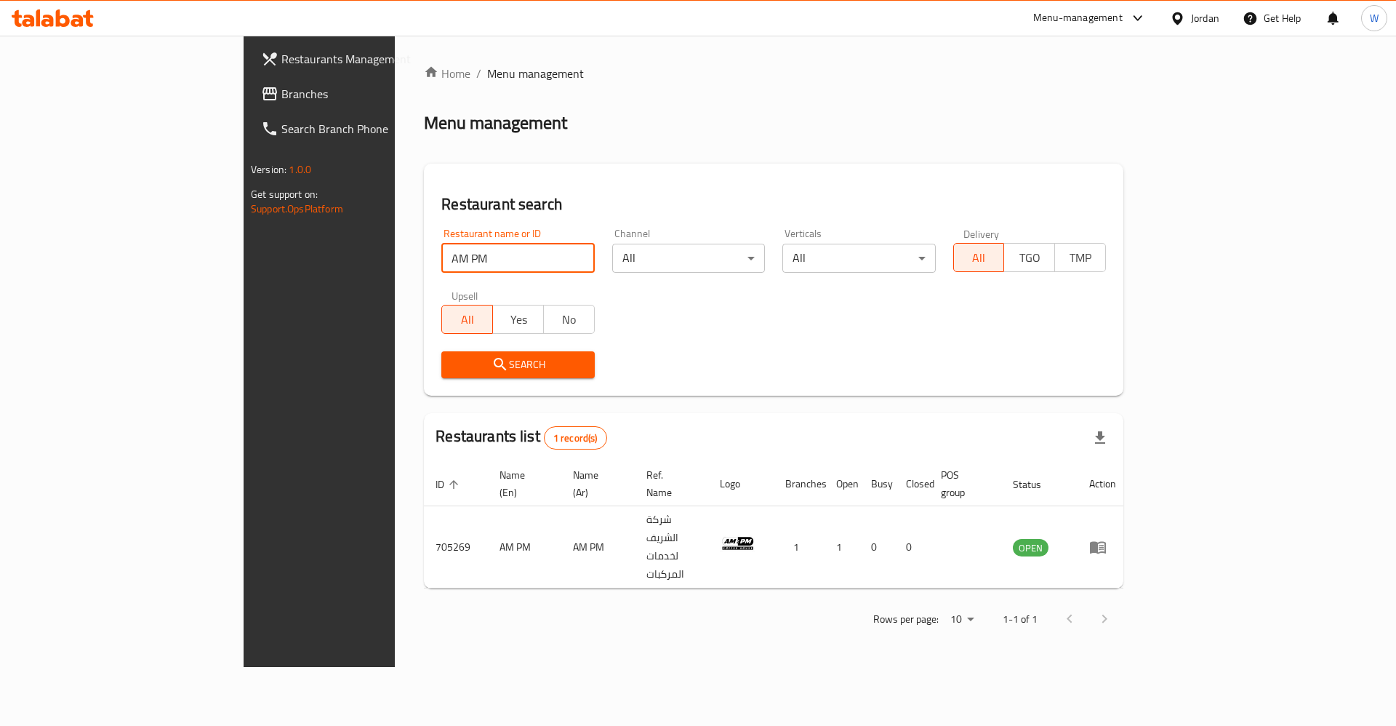
click at [441, 272] on input "AM PM" at bounding box center [517, 258] width 153 height 29
click at [441, 261] on input "AM PM" at bounding box center [517, 258] width 153 height 29
type input "ه"
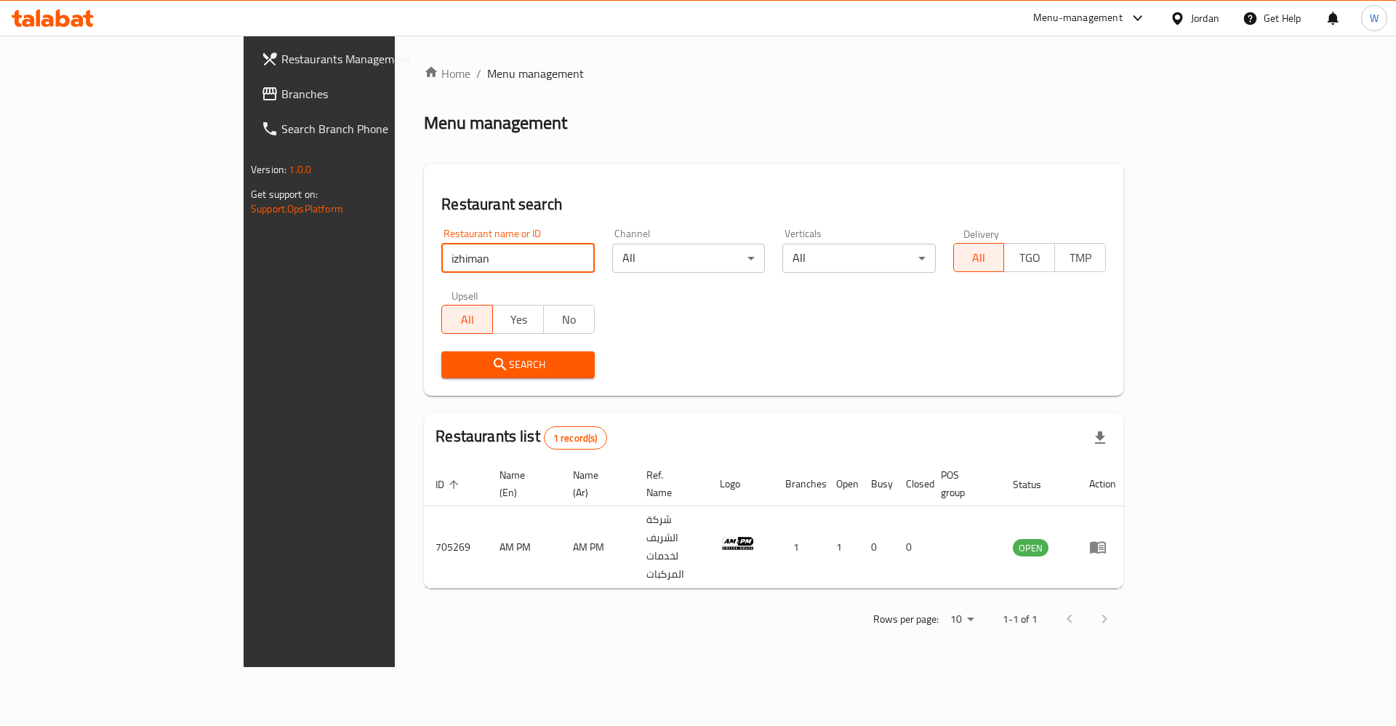
click button "Search" at bounding box center [517, 364] width 153 height 27
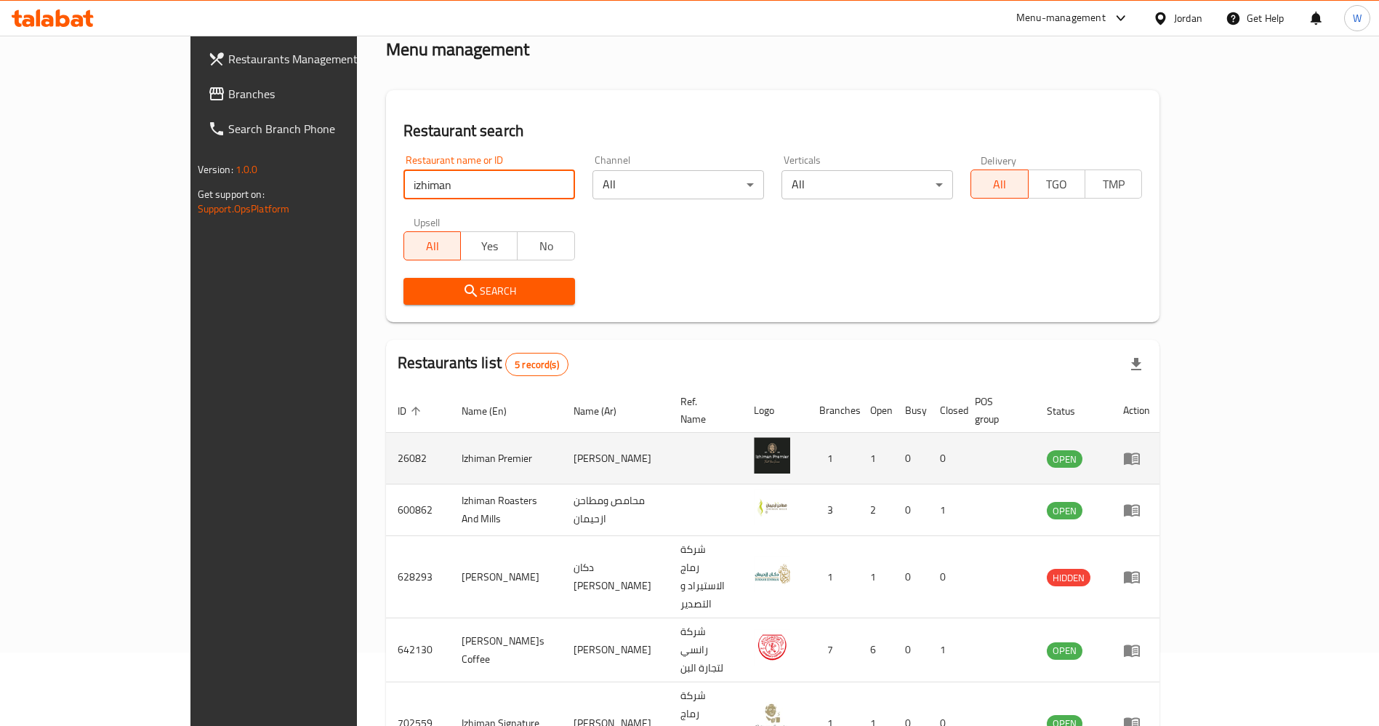
scroll to position [101, 0]
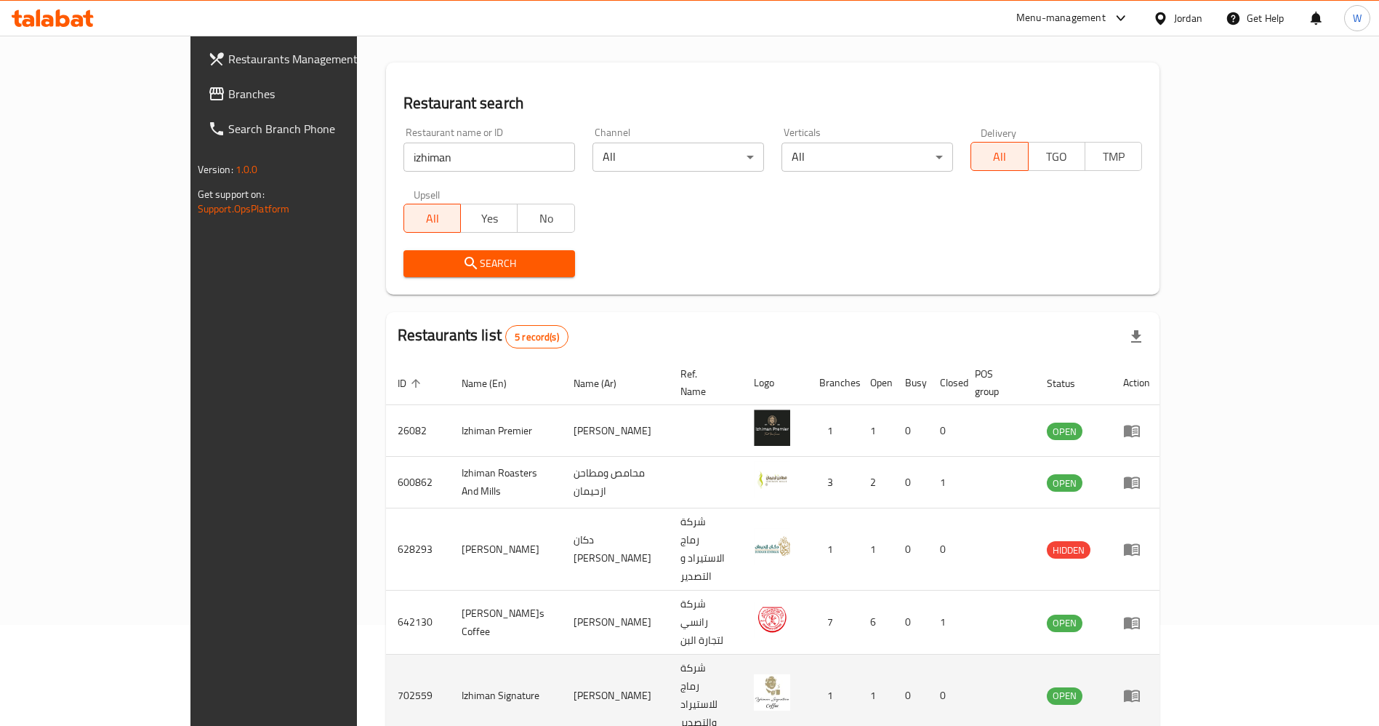
click at [450, 644] on td "Izhiman Signature" at bounding box center [506, 695] width 112 height 82
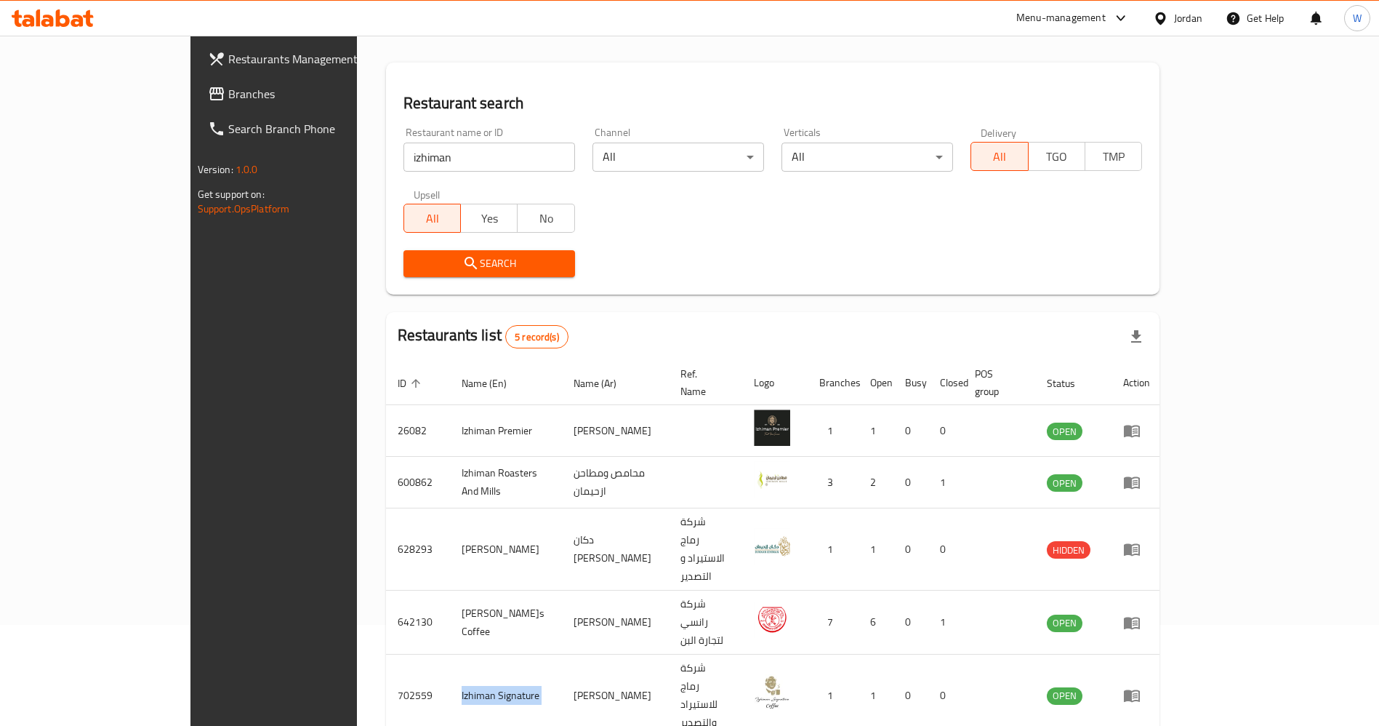
copy td "Izhiman Signature"
click at [404, 162] on input "izhiman" at bounding box center [490, 157] width 172 height 29
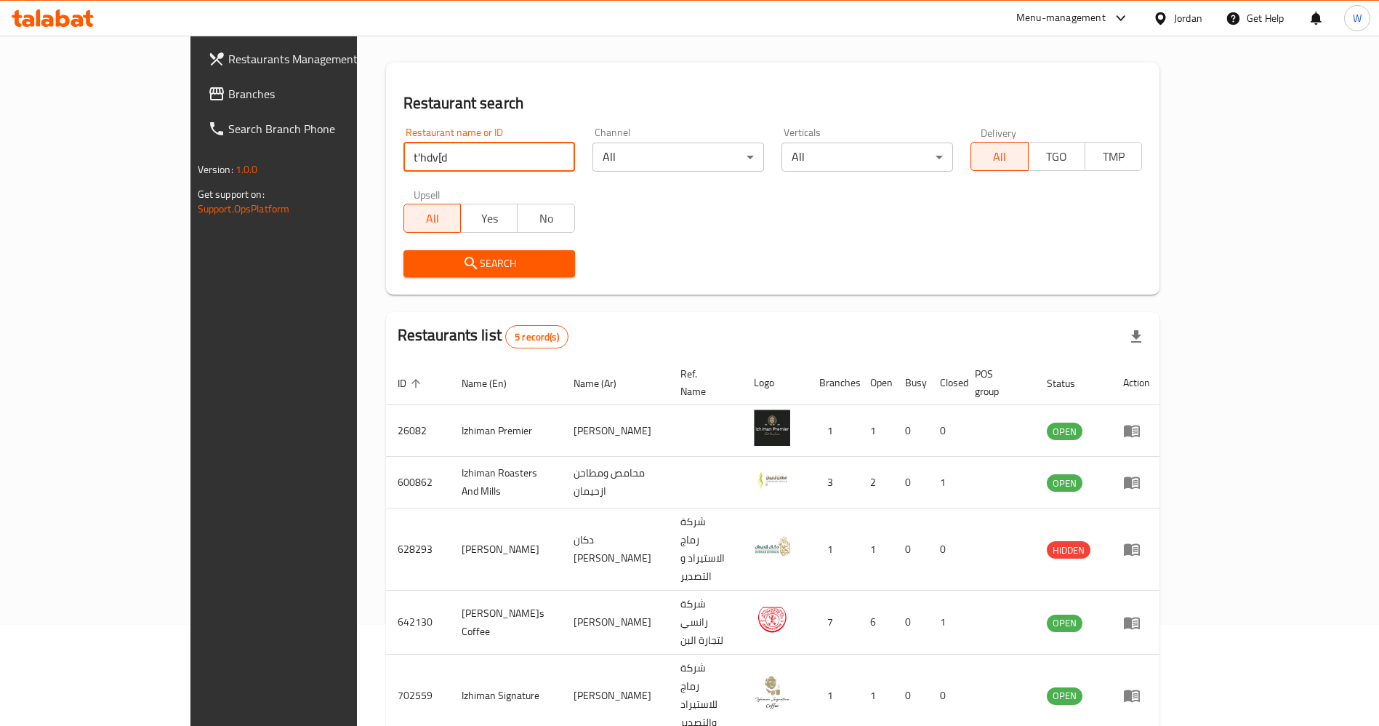
click button "Search" at bounding box center [490, 263] width 172 height 27
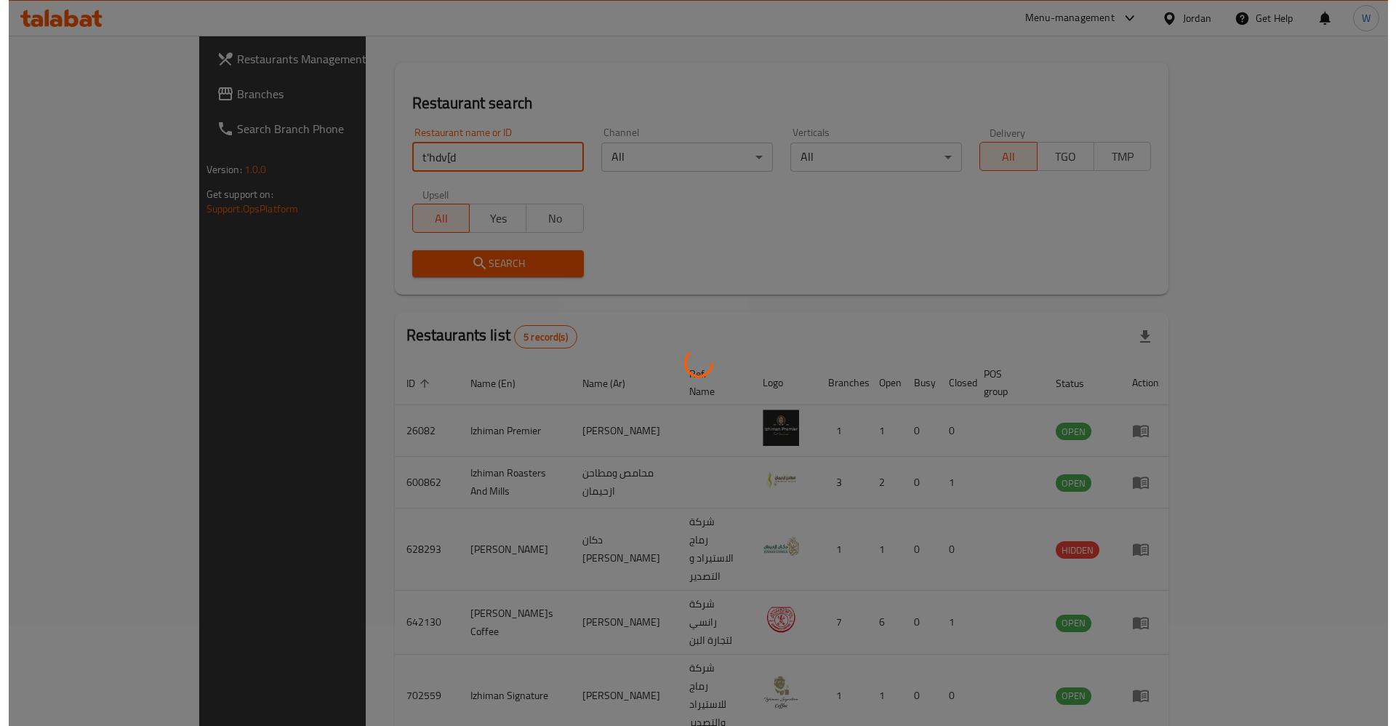
scroll to position [0, 0]
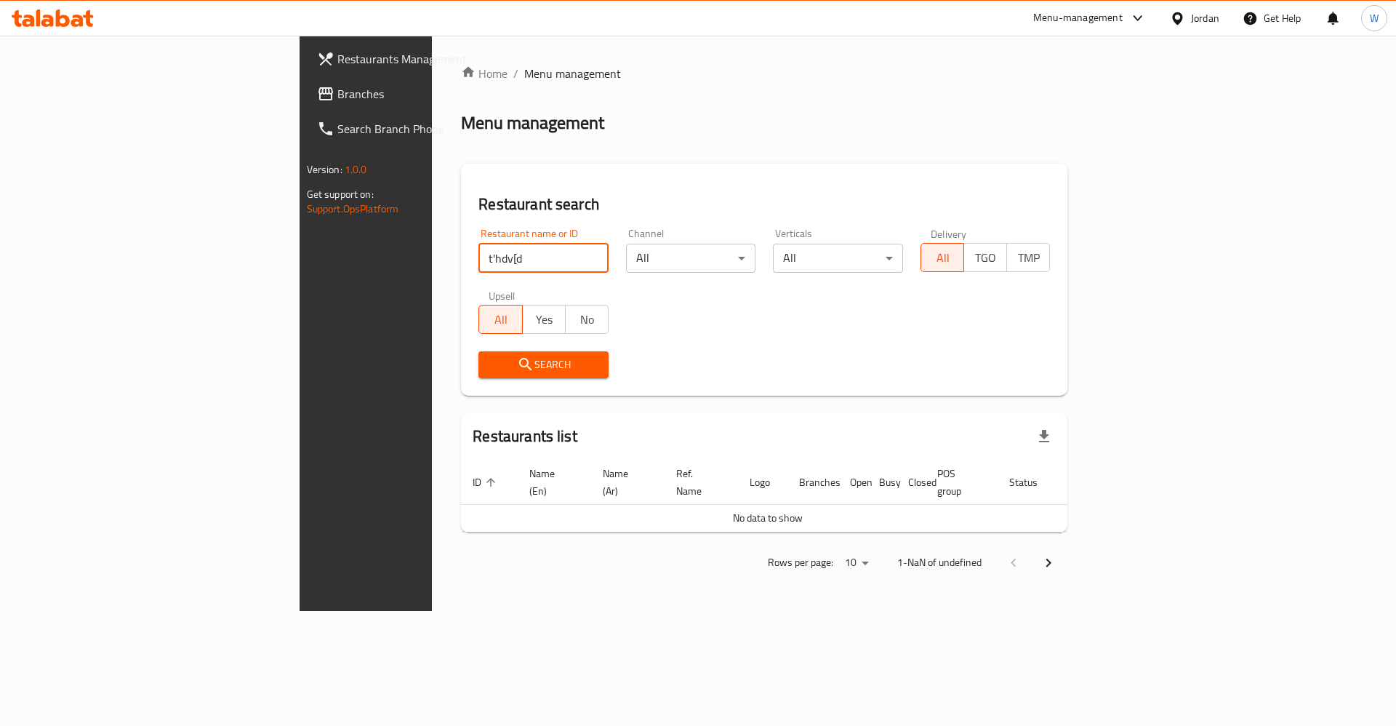
click at [478, 251] on input "t'hdv[d" at bounding box center [543, 258] width 130 height 29
click at [478, 250] on input "t'hdv[d" at bounding box center [543, 258] width 130 height 29
type input "t"
click button "Search" at bounding box center [543, 364] width 130 height 27
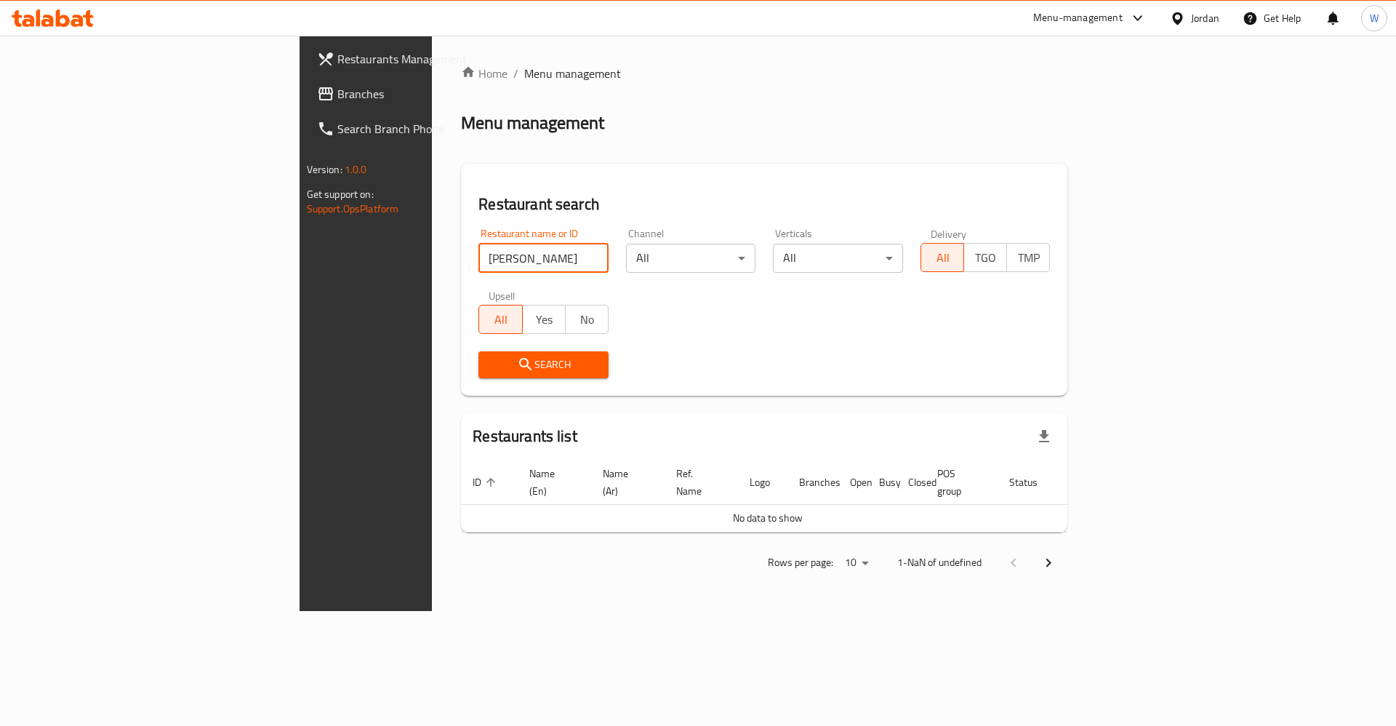
click at [478, 244] on input "فطايرجي" at bounding box center [543, 258] width 130 height 29
click at [478, 254] on input "فطايرجي" at bounding box center [543, 258] width 130 height 29
click button "Search" at bounding box center [543, 364] width 130 height 27
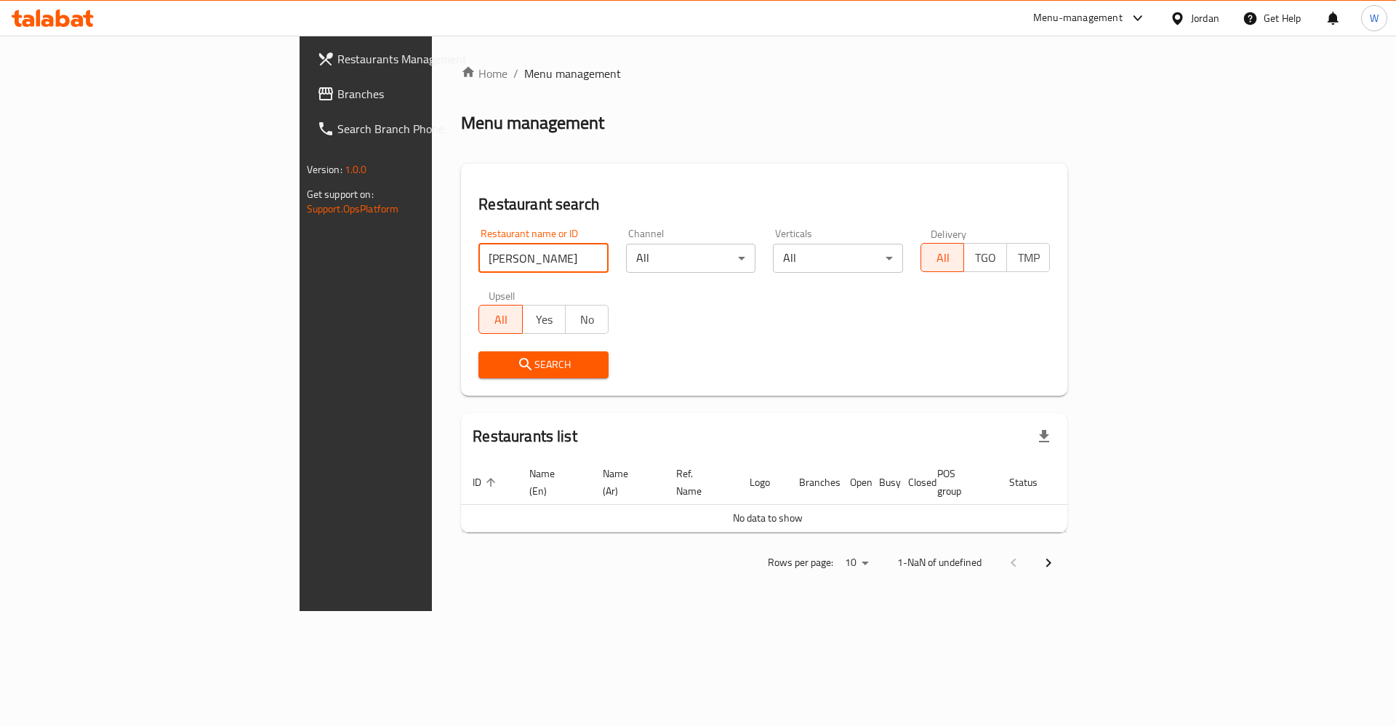
click at [490, 367] on span "Search" at bounding box center [543, 365] width 107 height 18
click at [478, 268] on input "فطايرجي" at bounding box center [543, 258] width 130 height 29
paste input "Ftayerji"
type input "Ftayerji"
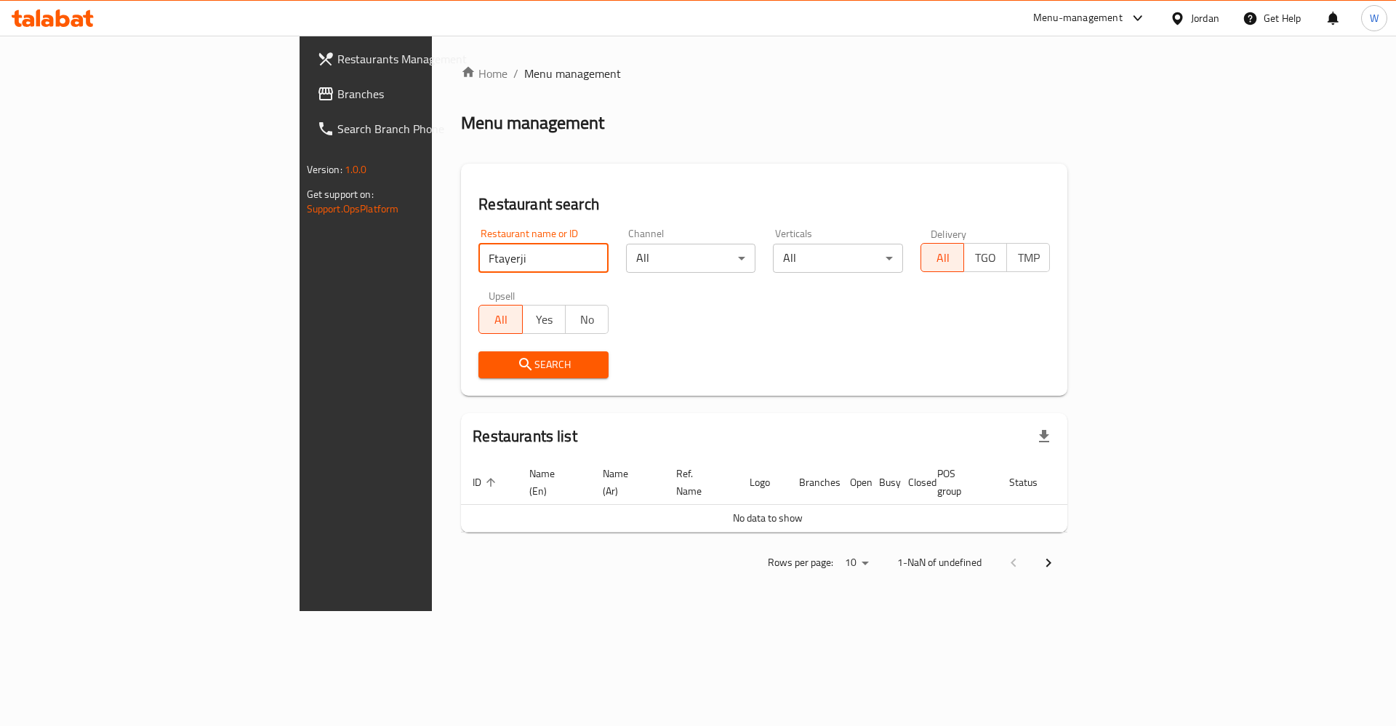
click button "Search" at bounding box center [543, 364] width 130 height 27
click at [478, 264] on input "Ftayerji" at bounding box center [543, 258] width 130 height 29
click at [337, 85] on span "Branches" at bounding box center [429, 93] width 184 height 17
